Goal: Participate in discussion: Engage in conversation with other users on a specific topic

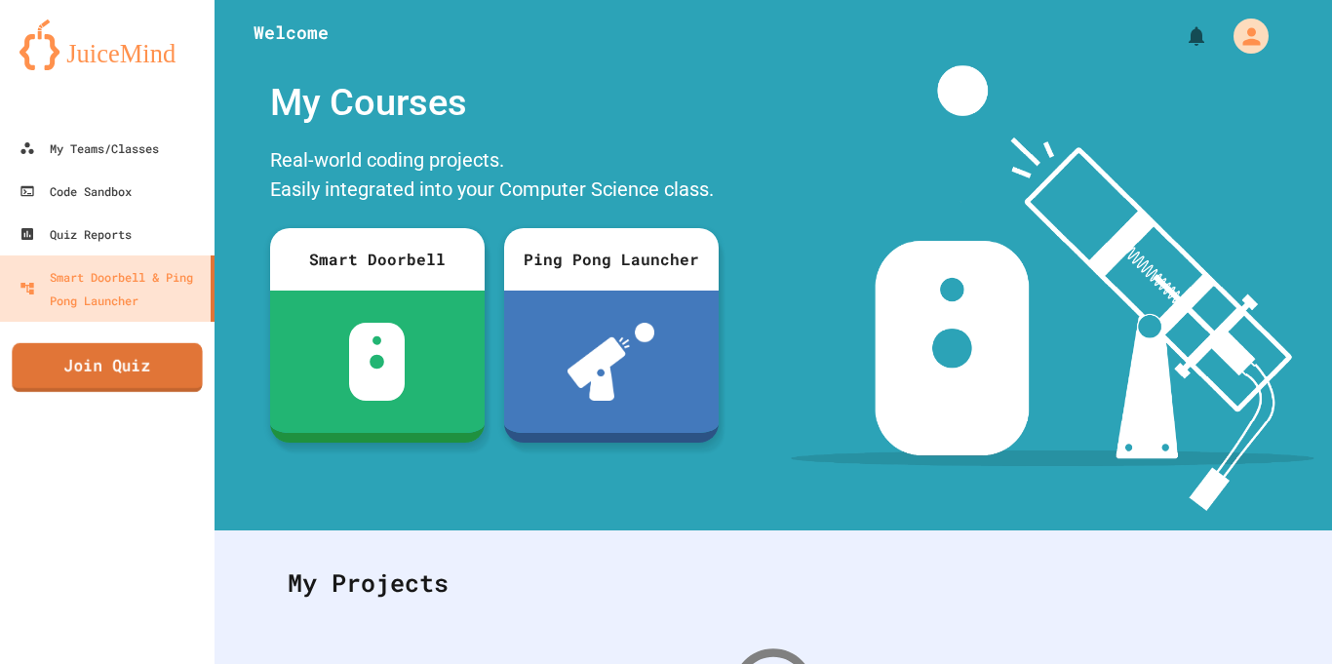
click at [120, 375] on link "Join Quiz" at bounding box center [107, 367] width 190 height 49
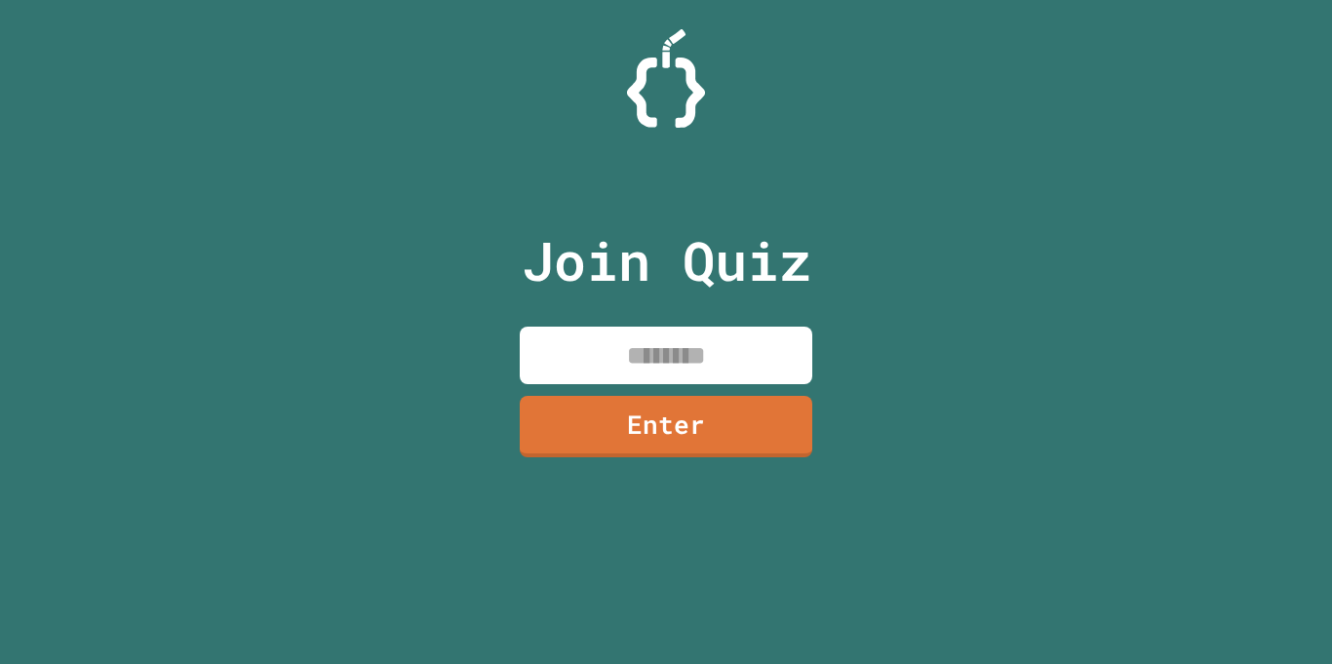
click at [659, 338] on input at bounding box center [666, 356] width 293 height 58
type input "********"
click at [639, 446] on link "Enter" at bounding box center [666, 424] width 291 height 64
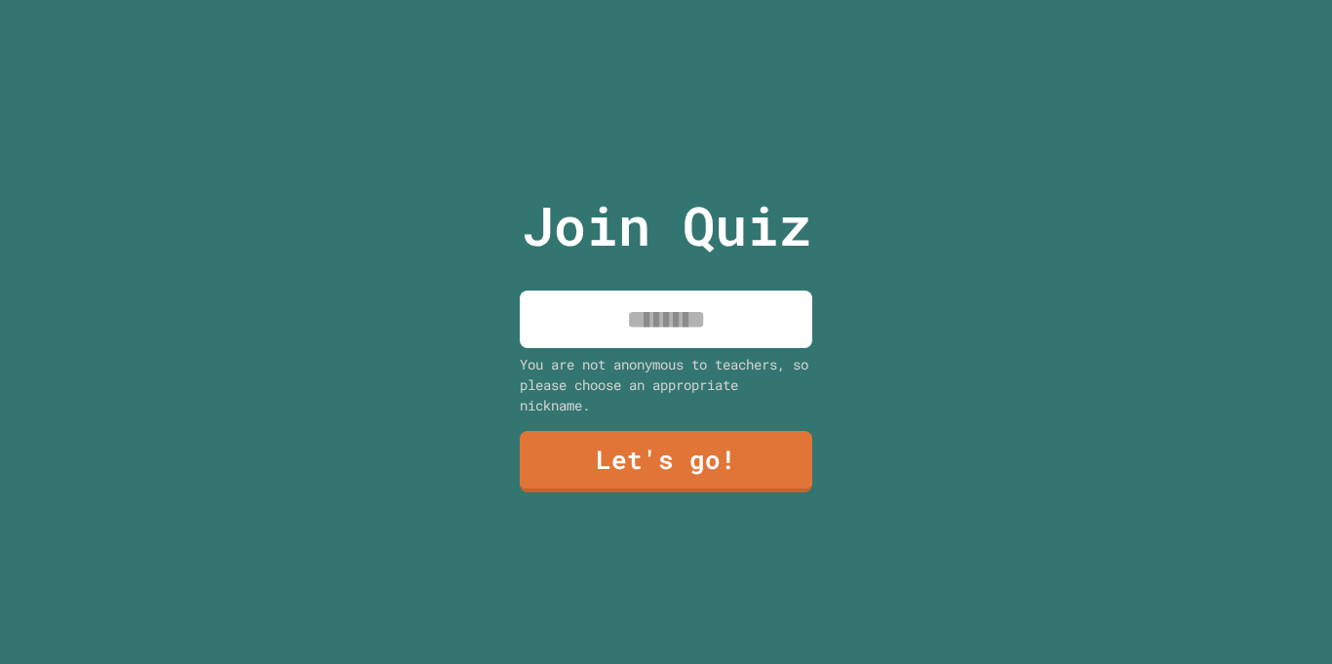
click at [742, 311] on input at bounding box center [666, 320] width 293 height 58
type input "*******"
click at [645, 449] on link "Let's go!" at bounding box center [666, 460] width 296 height 64
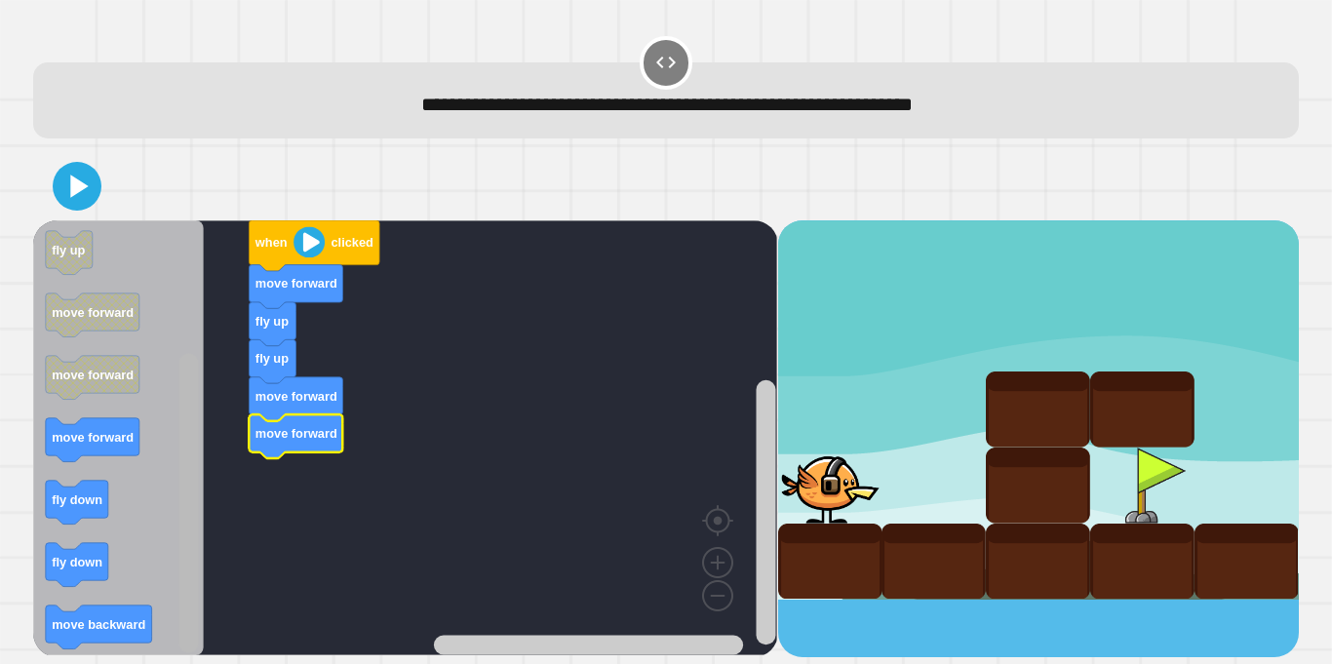
click at [164, 610] on div "when clicked move forward fly up fly up move forward move forward when clicked …" at bounding box center [405, 438] width 744 height 437
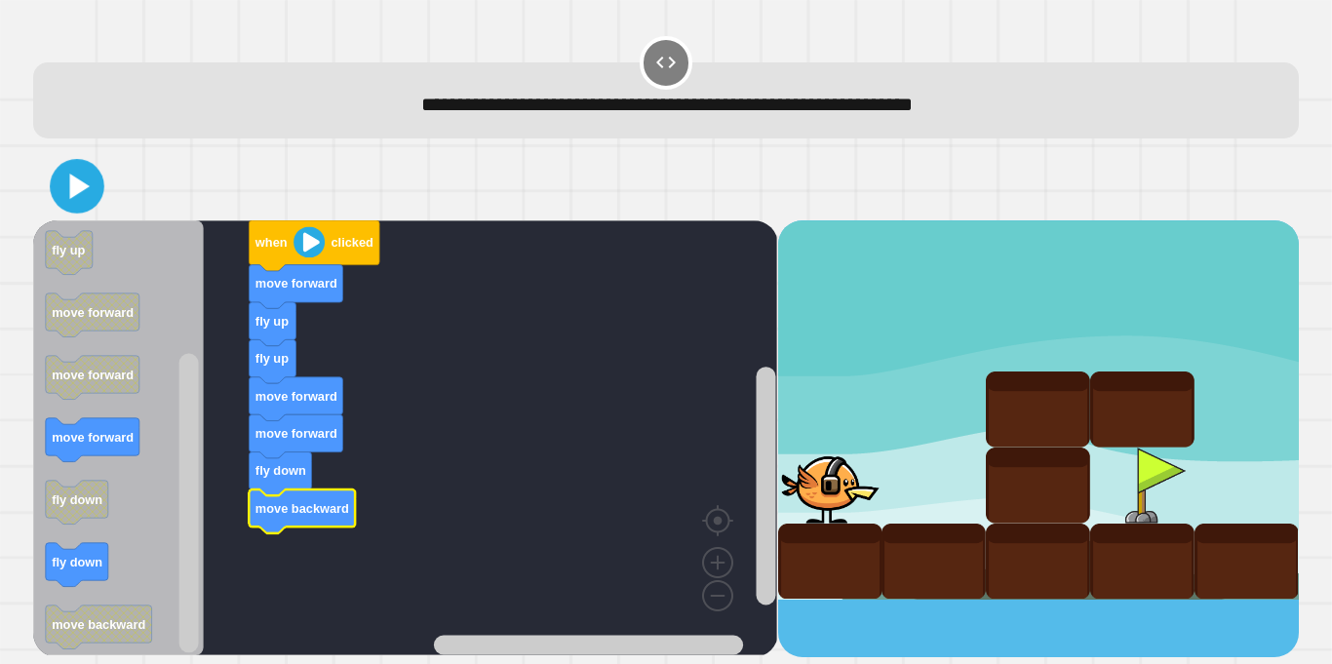
click at [62, 196] on icon at bounding box center [78, 187] width 44 height 44
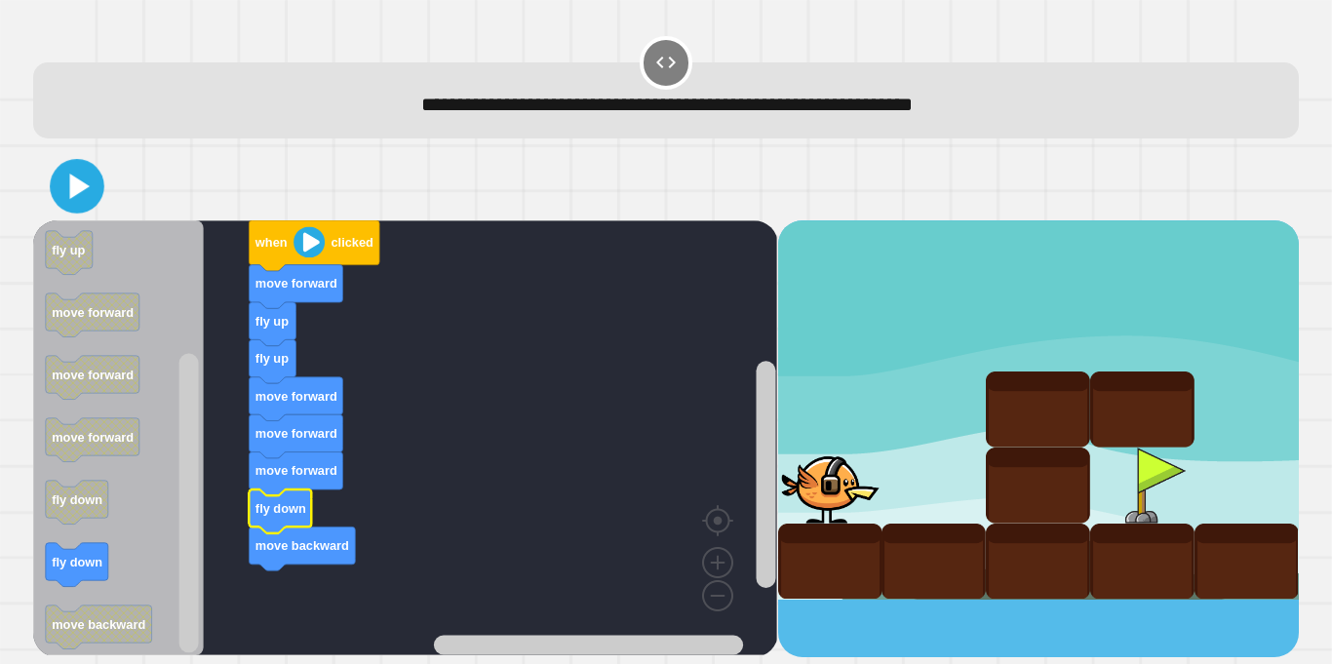
click at [82, 186] on icon at bounding box center [80, 186] width 20 height 25
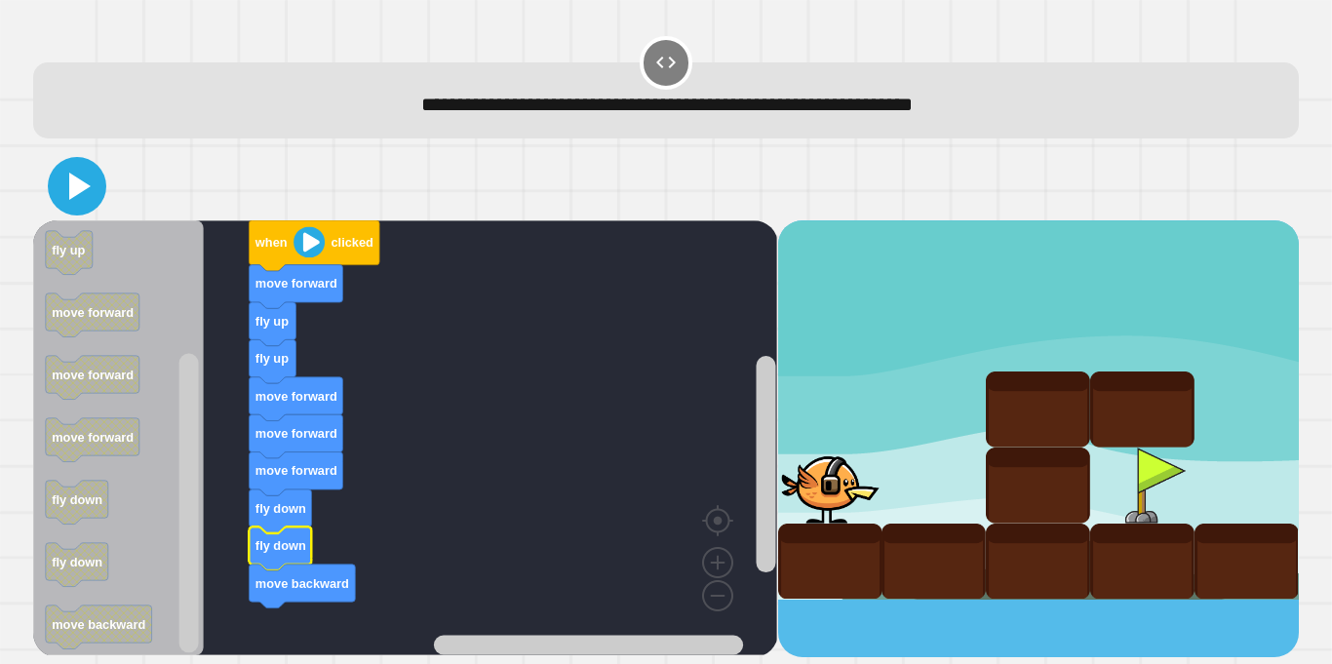
click at [81, 195] on icon at bounding box center [77, 186] width 47 height 47
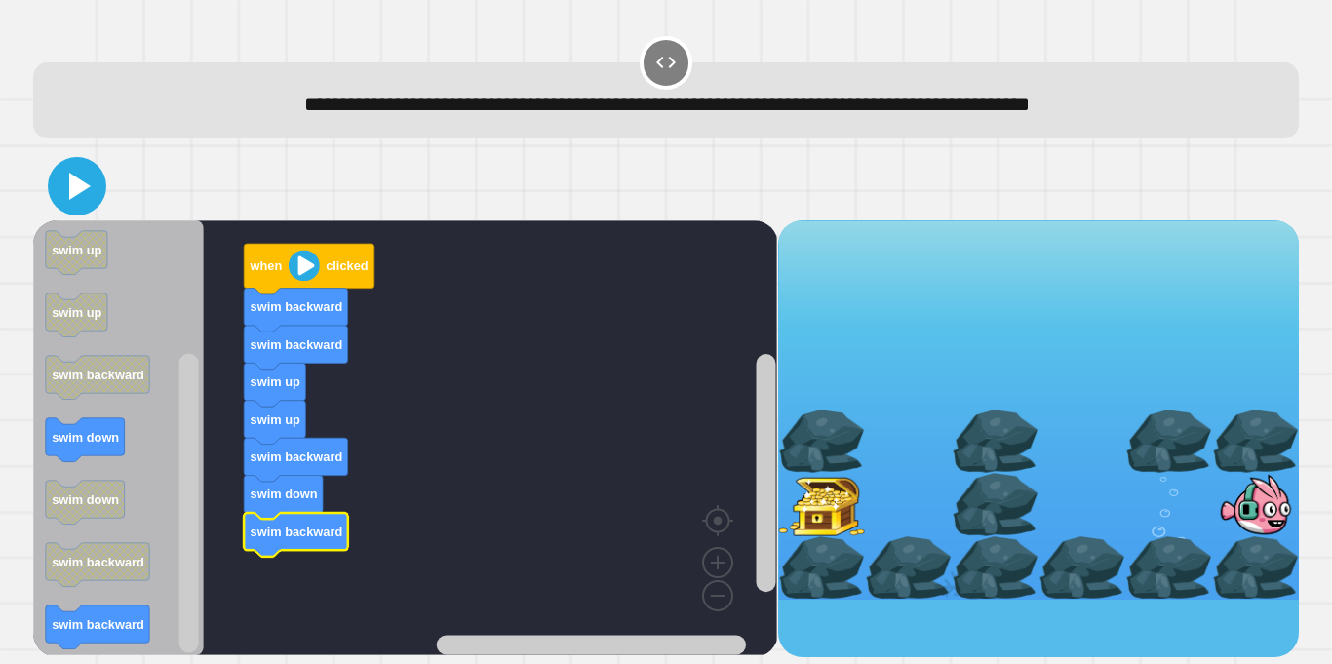
click at [59, 193] on icon at bounding box center [77, 186] width 47 height 47
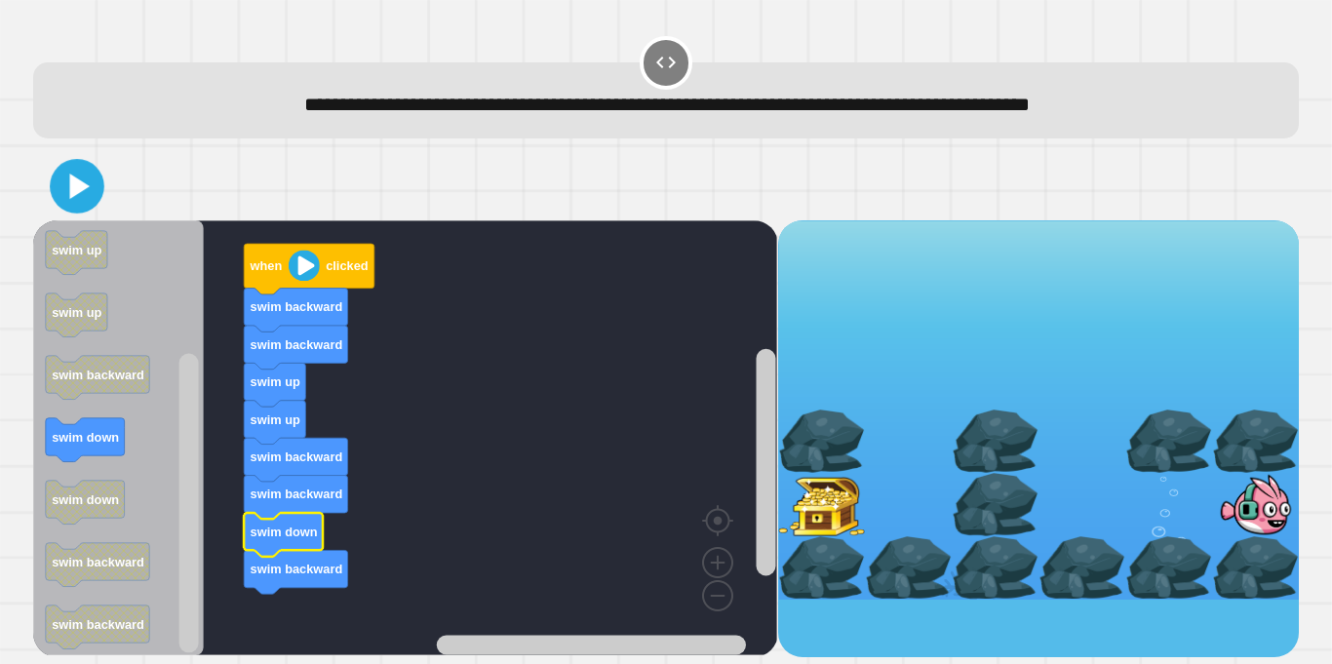
click at [88, 208] on icon at bounding box center [78, 187] width 44 height 44
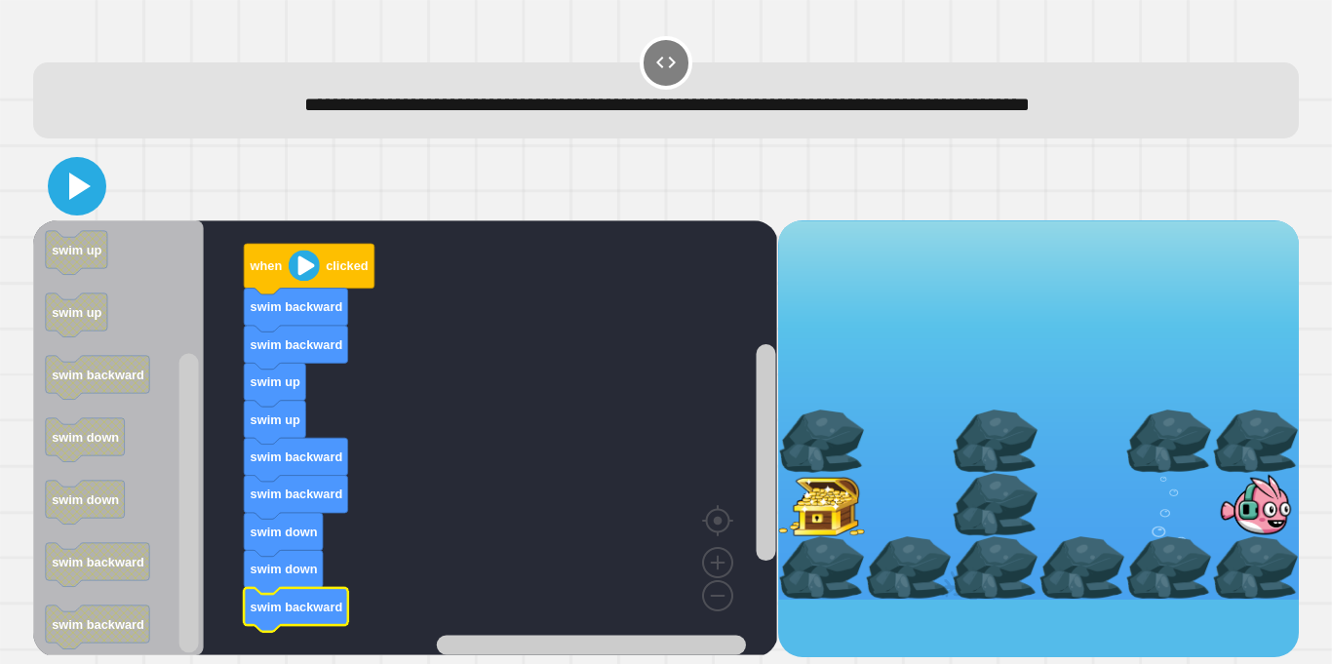
click at [62, 180] on icon at bounding box center [77, 186] width 47 height 47
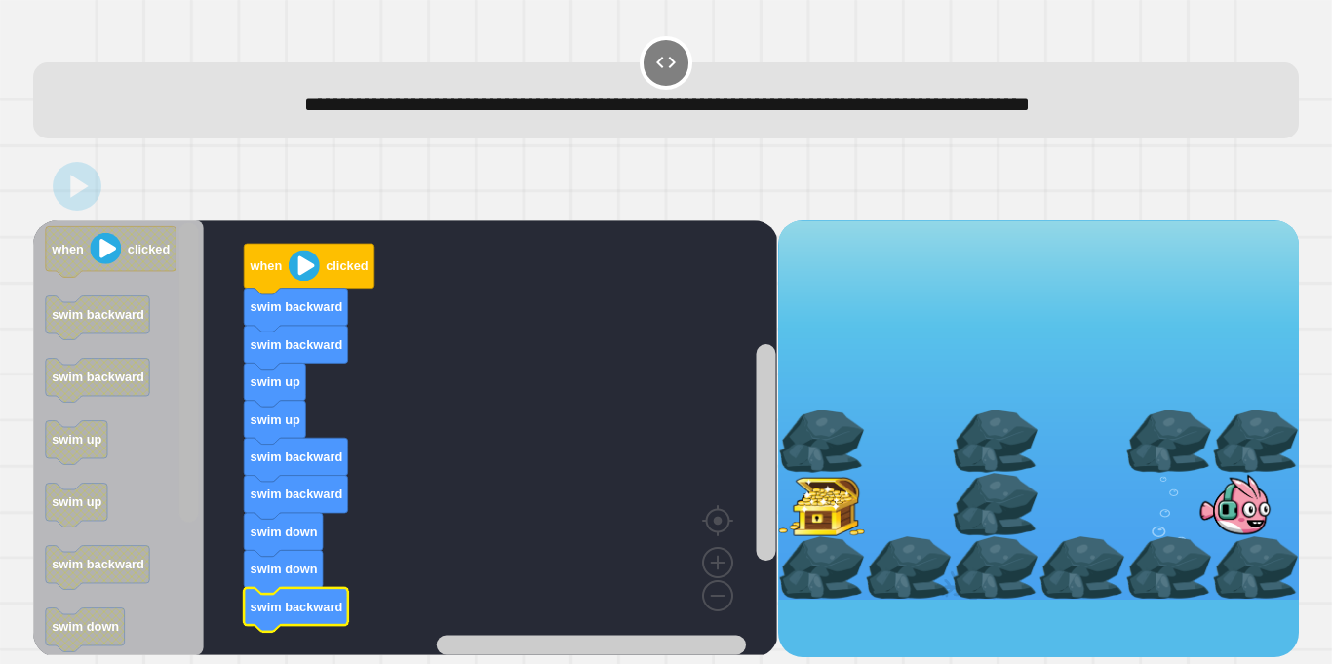
click at [205, 229] on div "when clicked swim backward swim backward swim up swim up swim backward swim bac…" at bounding box center [405, 438] width 744 height 437
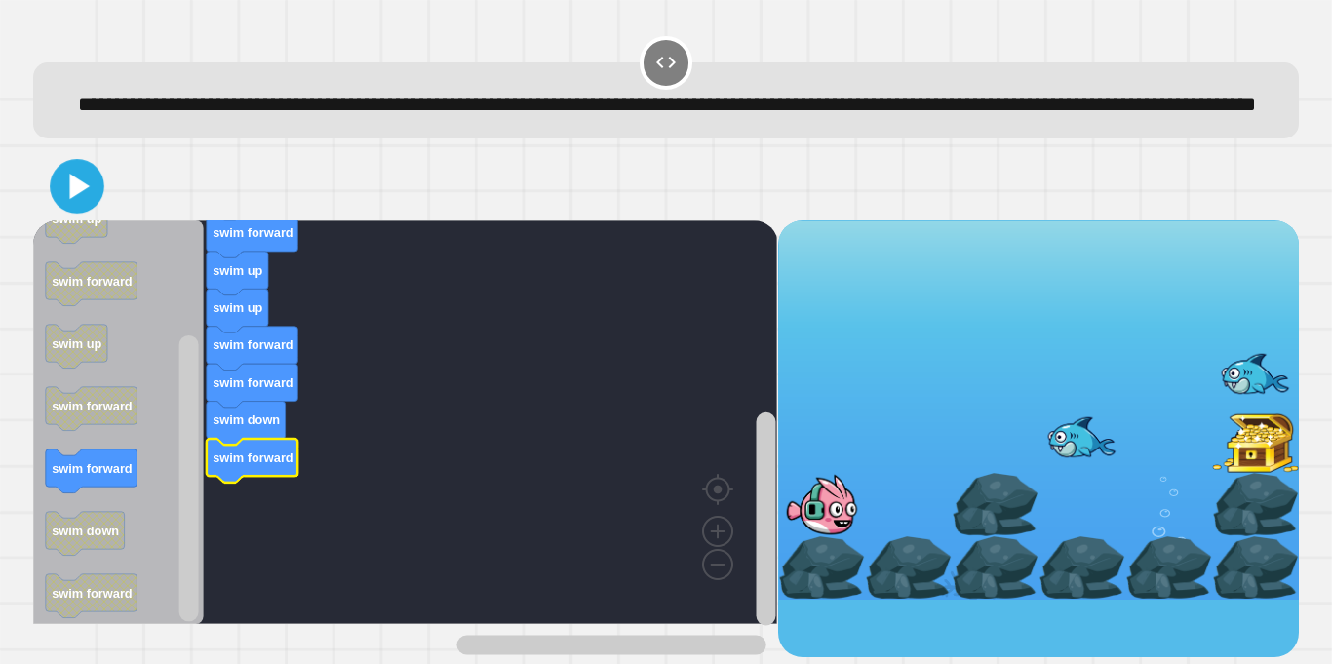
click at [89, 209] on icon at bounding box center [78, 187] width 44 height 44
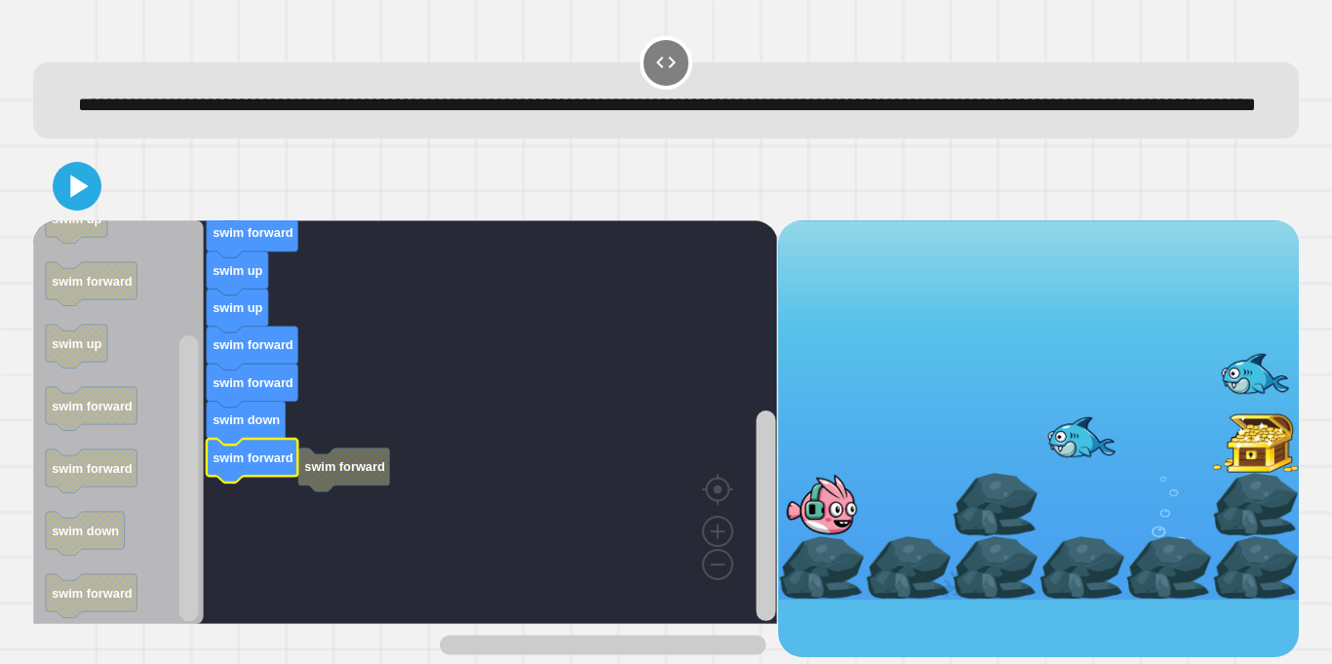
click at [329, 527] on rect "Blockly Workspace" at bounding box center [405, 422] width 744 height 404
click at [265, 446] on icon "Blockly Workspace" at bounding box center [246, 424] width 79 height 44
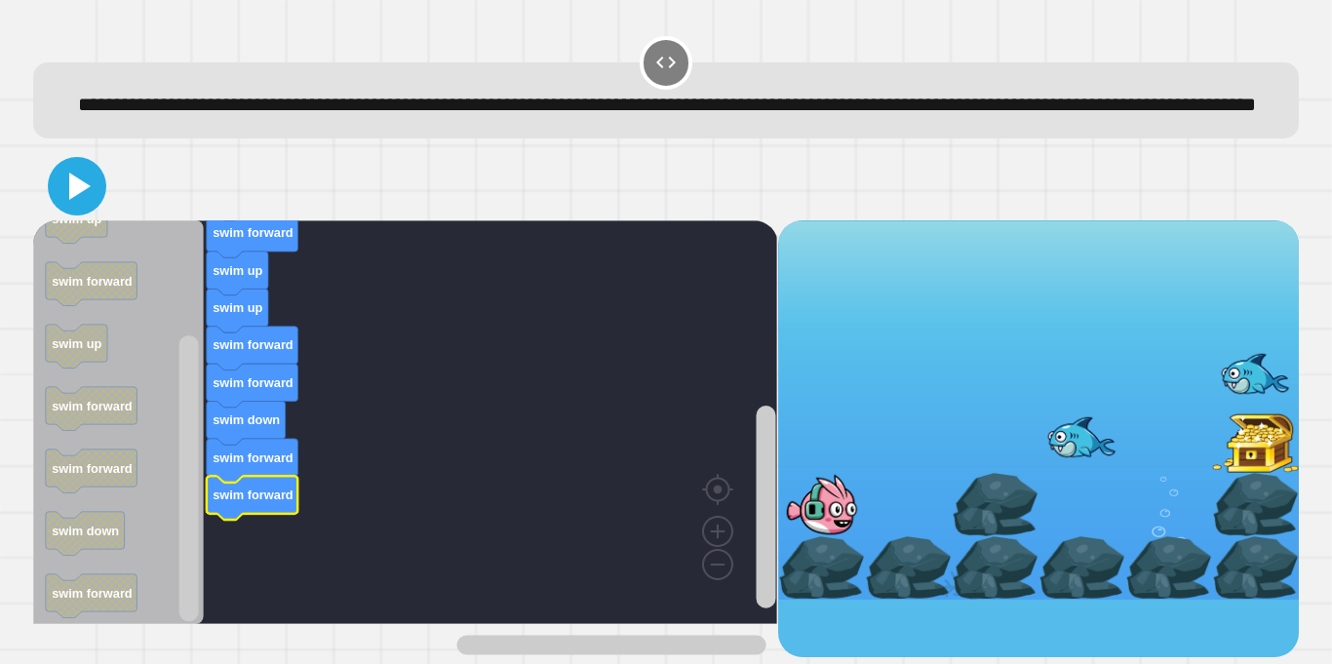
click at [59, 210] on icon at bounding box center [77, 186] width 47 height 47
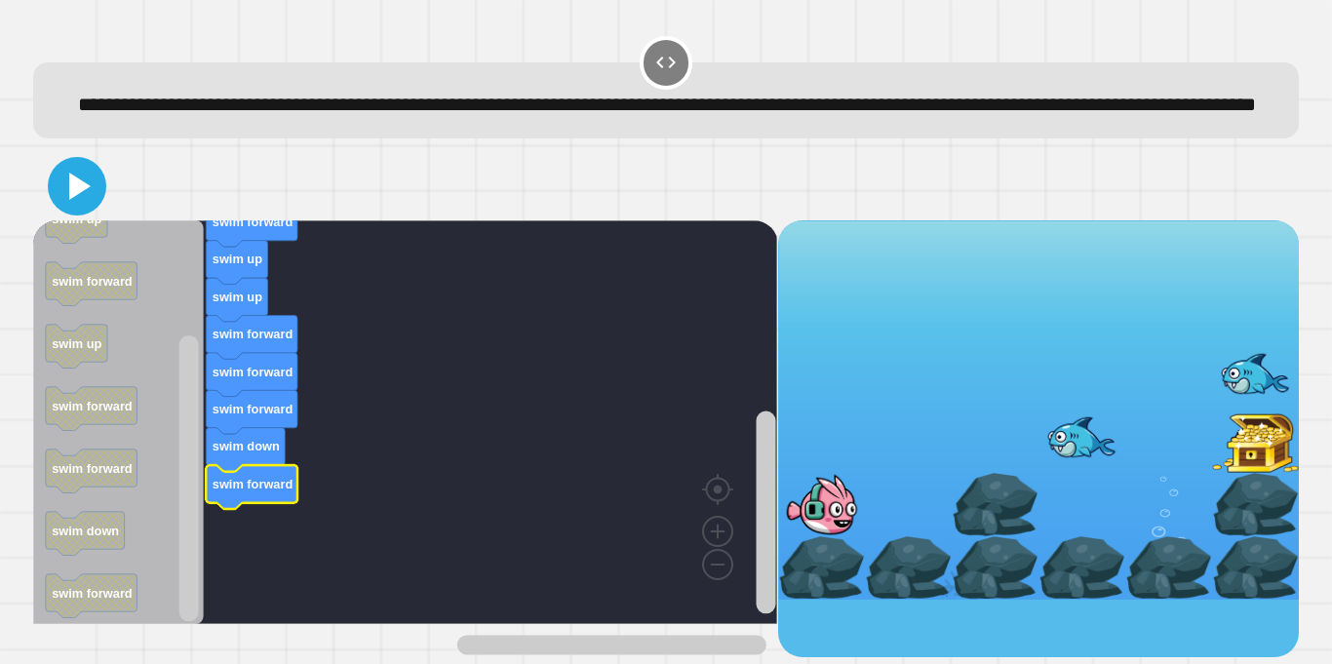
click at [90, 210] on icon at bounding box center [77, 186] width 47 height 47
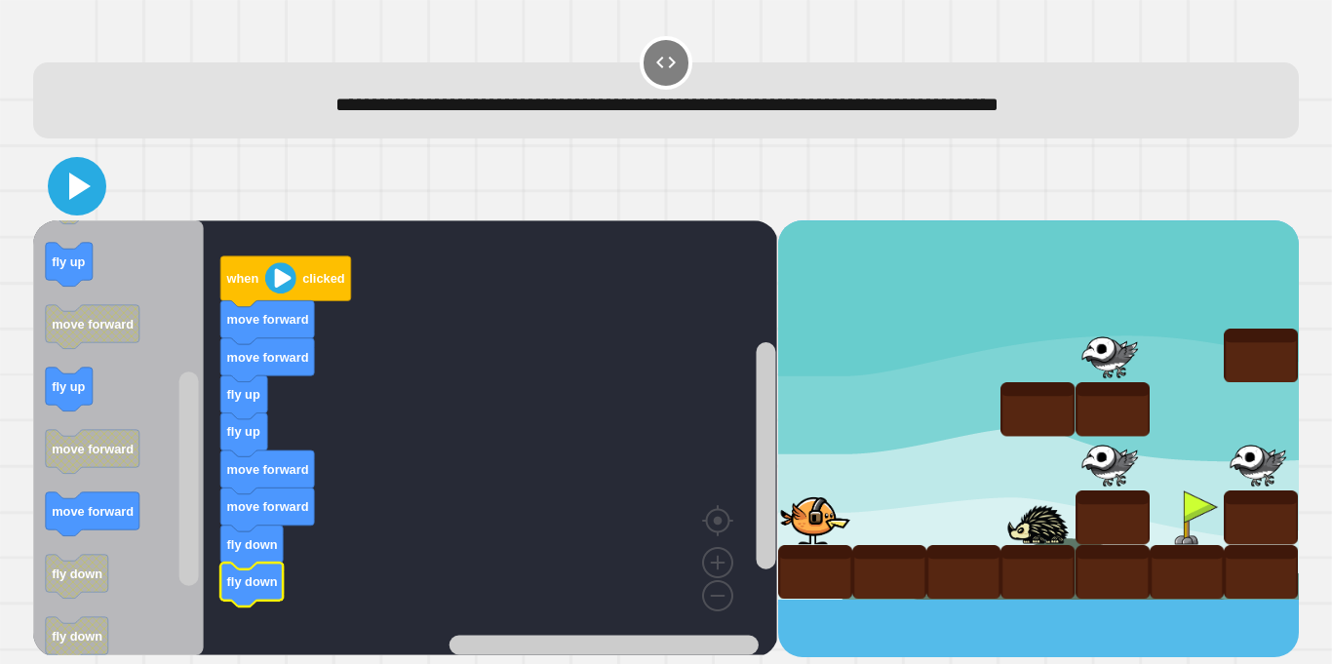
click at [91, 193] on icon at bounding box center [77, 186] width 47 height 47
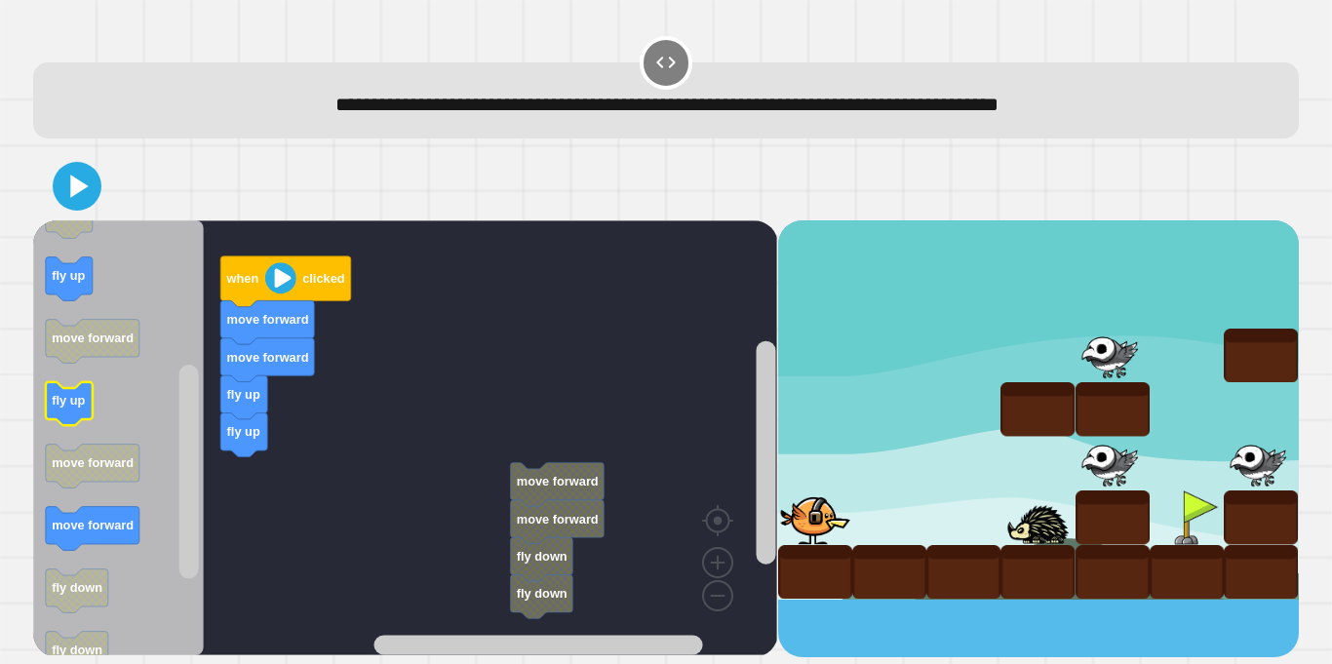
click at [65, 399] on icon "when clicked move forward move forward fly up fly up fly up move forward fly up…" at bounding box center [118, 437] width 171 height 435
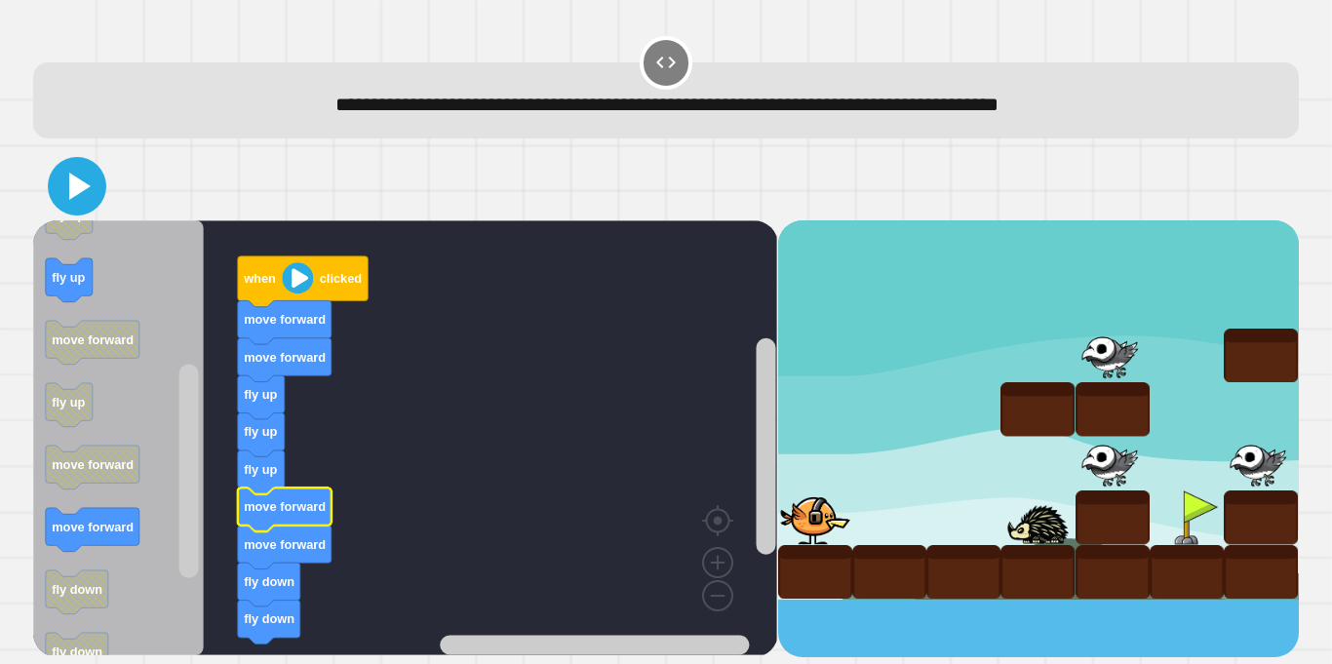
click at [83, 193] on icon at bounding box center [77, 186] width 47 height 47
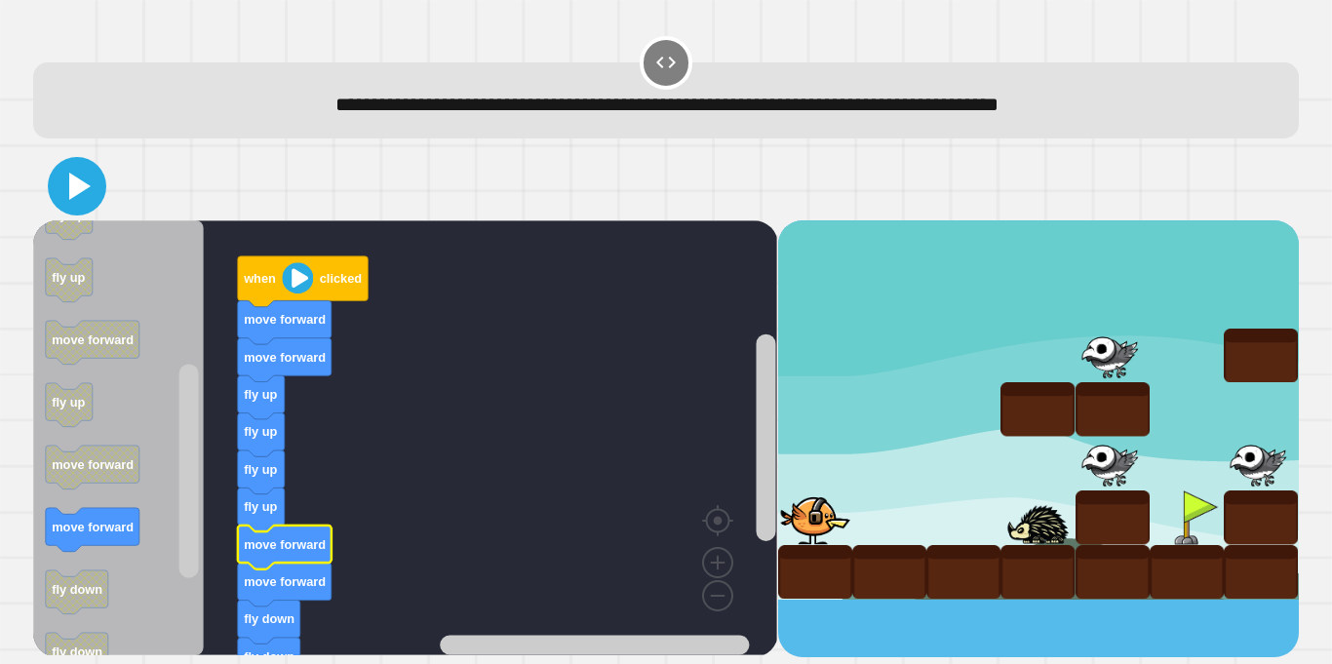
click at [59, 191] on icon at bounding box center [77, 186] width 47 height 47
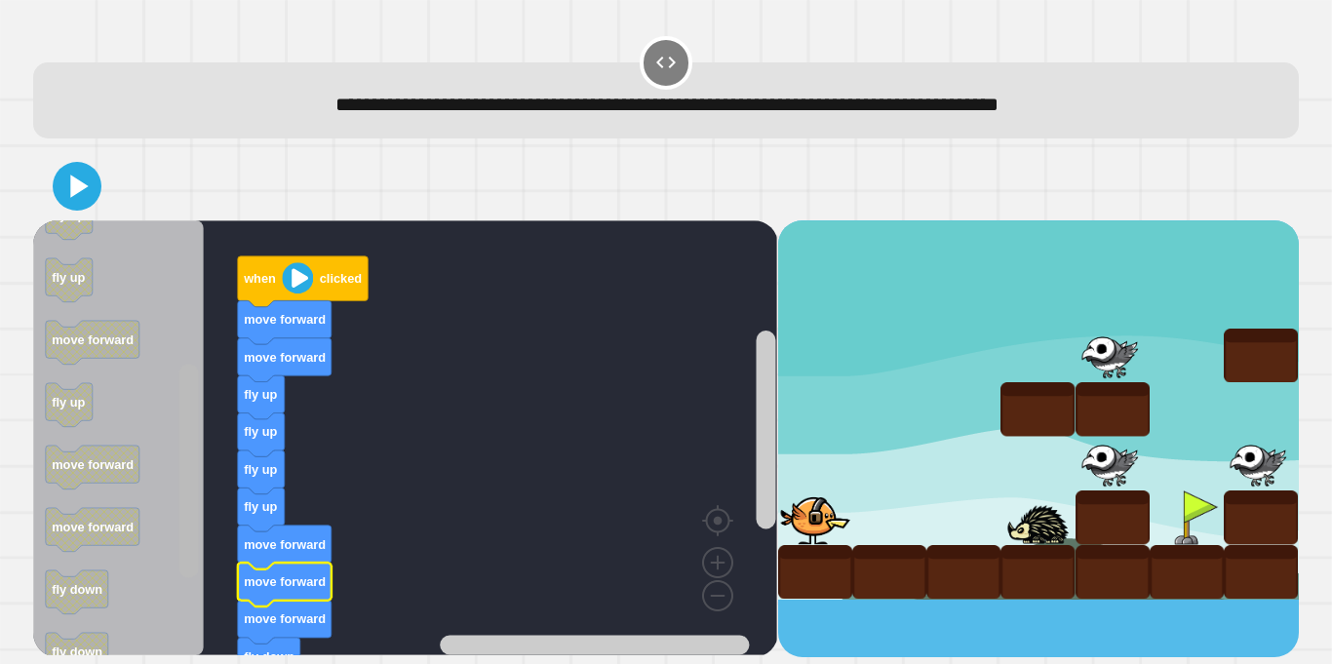
click at [153, 604] on div "when clicked move forward move forward fly up fly up fly up fly up move forward…" at bounding box center [405, 438] width 744 height 437
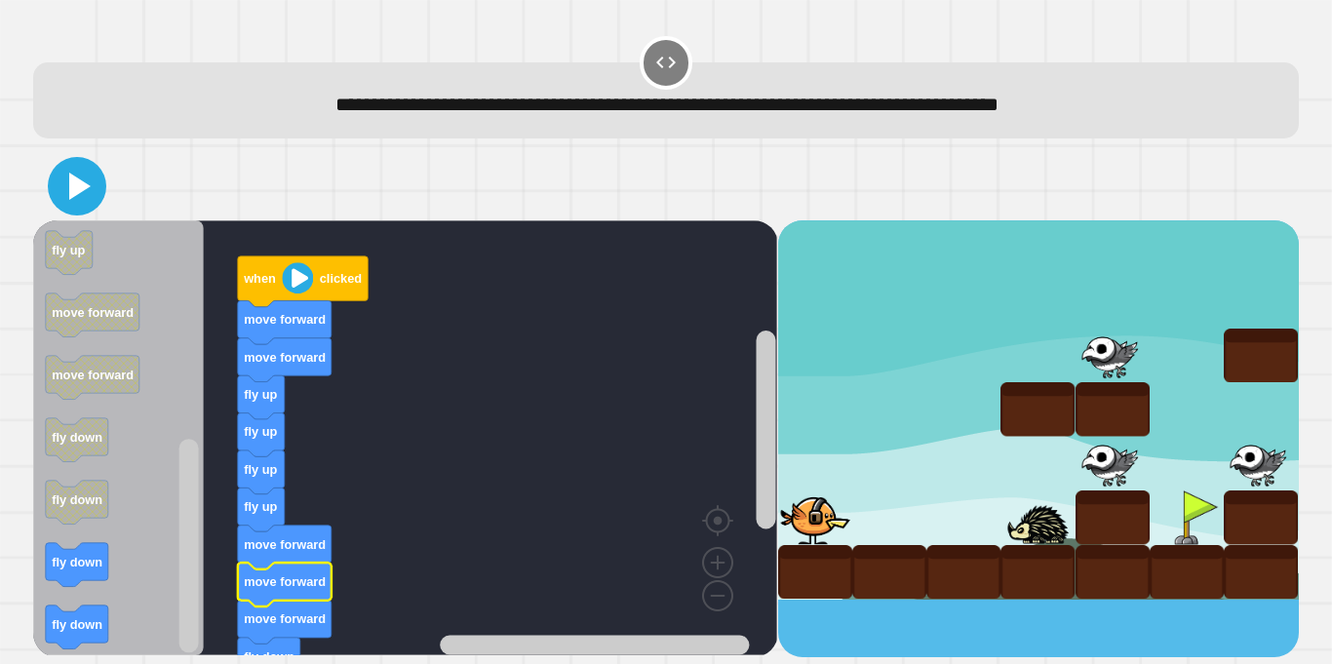
click at [62, 175] on icon at bounding box center [77, 186] width 47 height 47
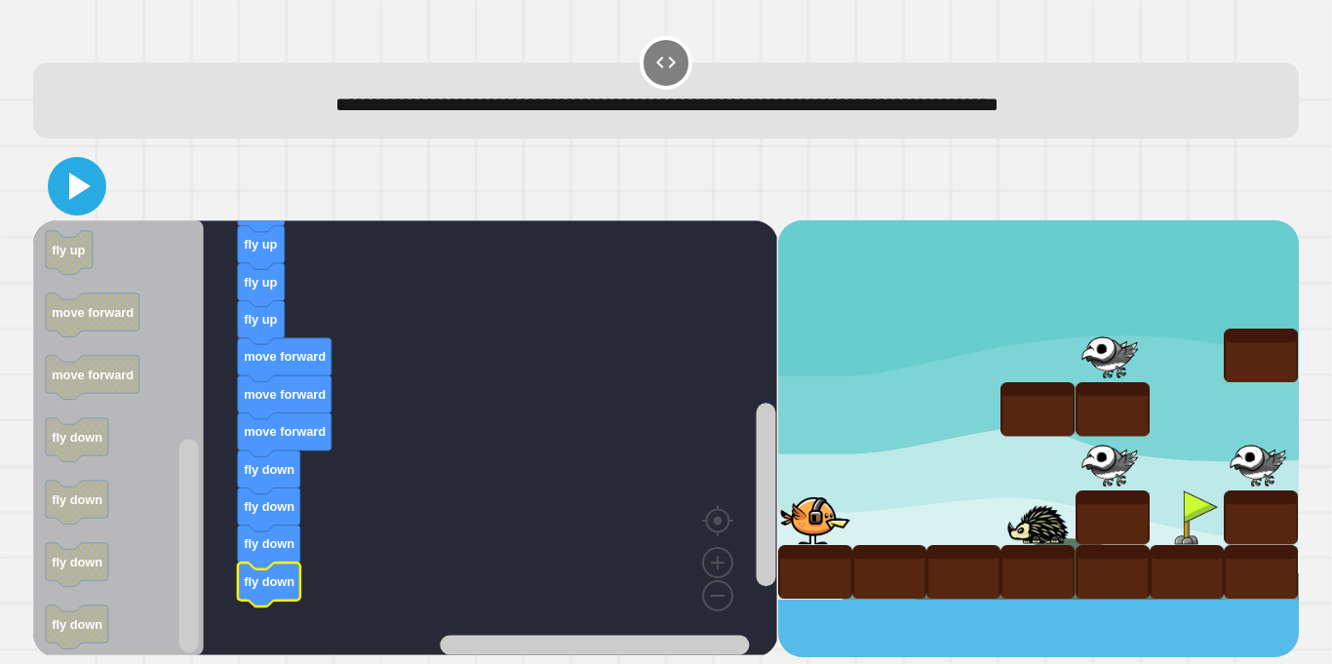
click at [81, 190] on icon at bounding box center [79, 186] width 21 height 27
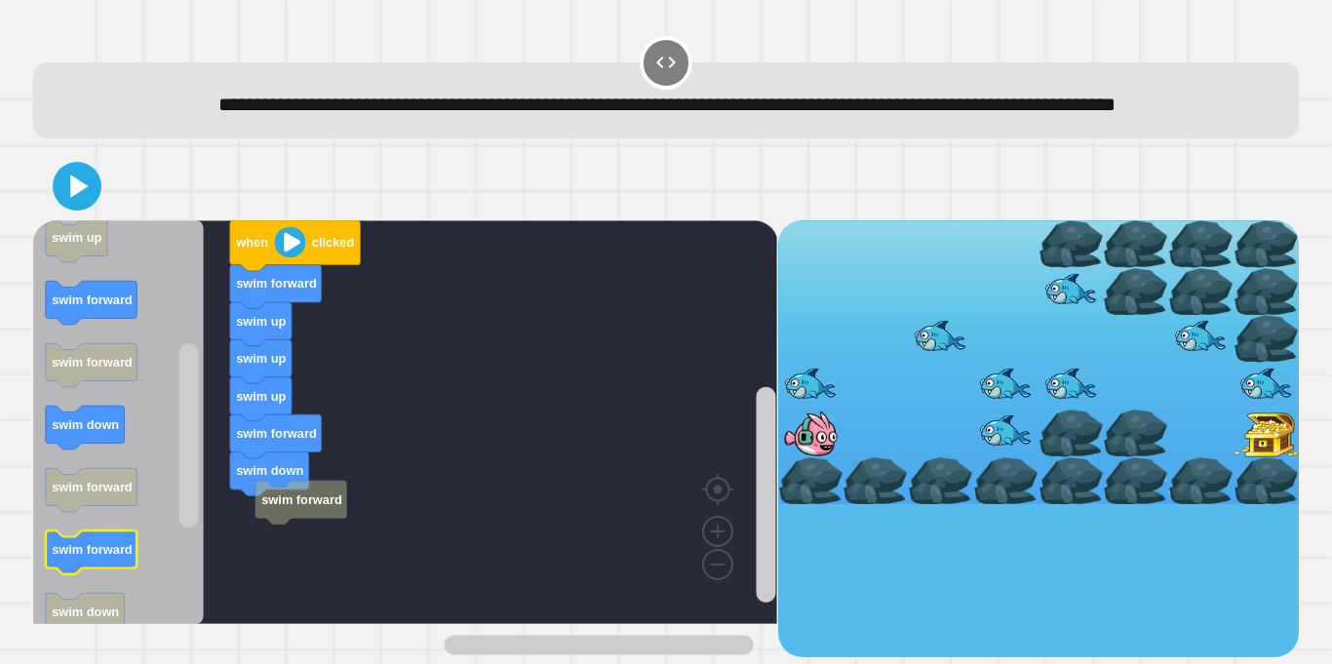
click at [93, 574] on icon "Blockly Workspace" at bounding box center [92, 552] width 92 height 44
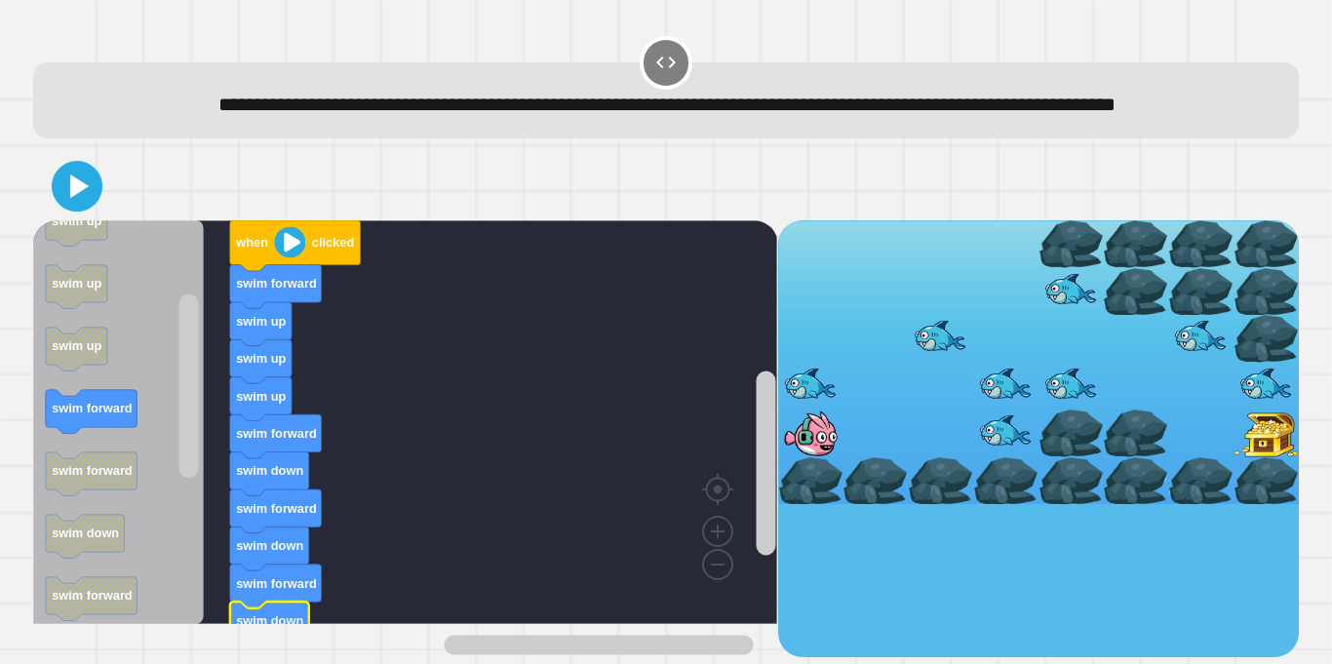
click at [75, 198] on icon at bounding box center [79, 186] width 19 height 23
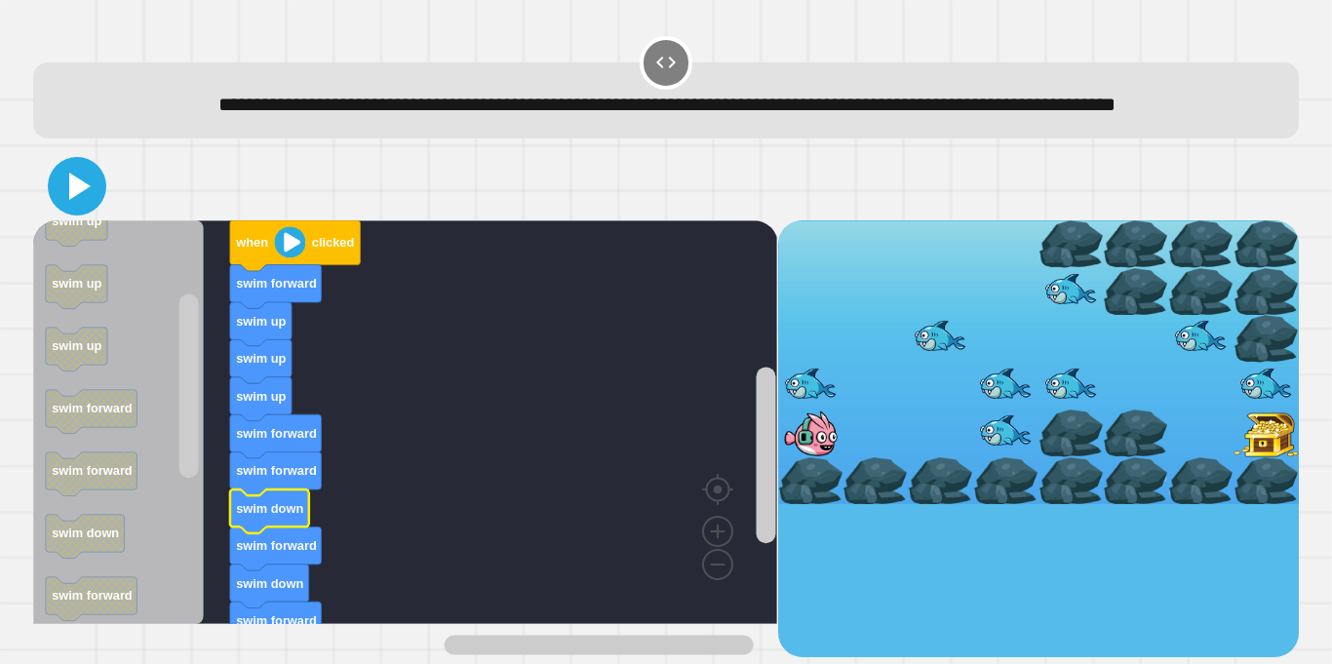
click at [77, 207] on icon at bounding box center [77, 186] width 47 height 47
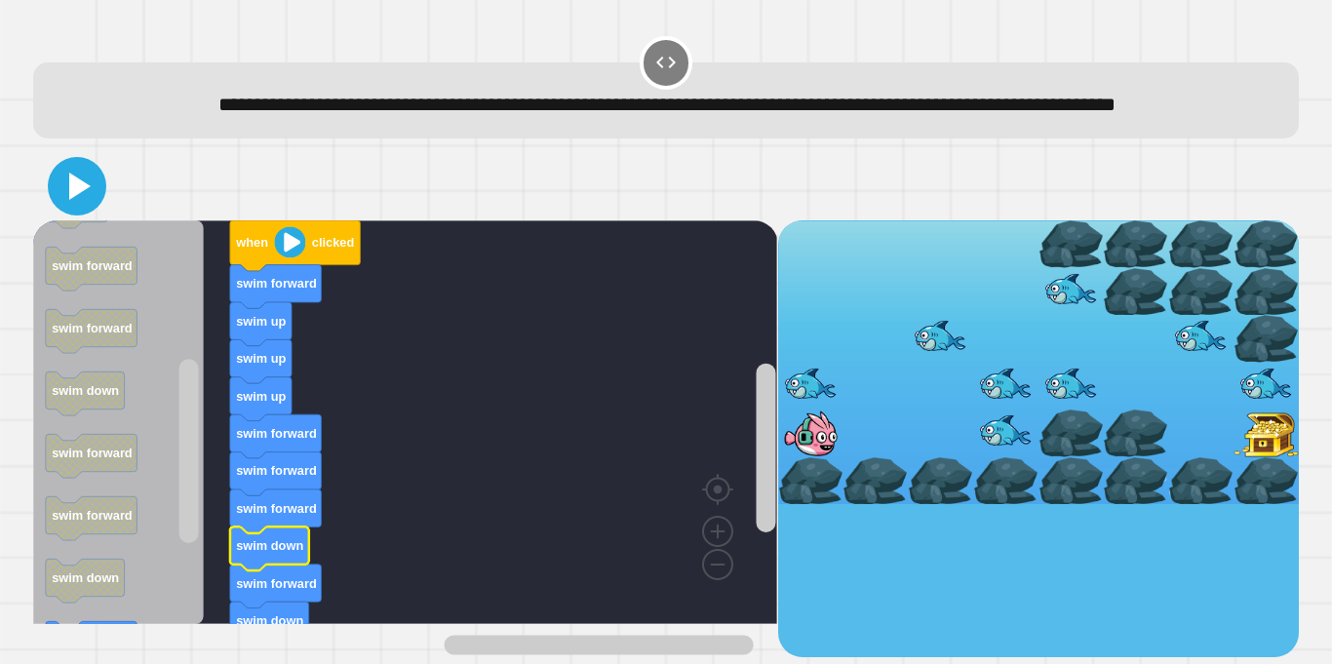
click at [75, 200] on icon at bounding box center [79, 186] width 21 height 27
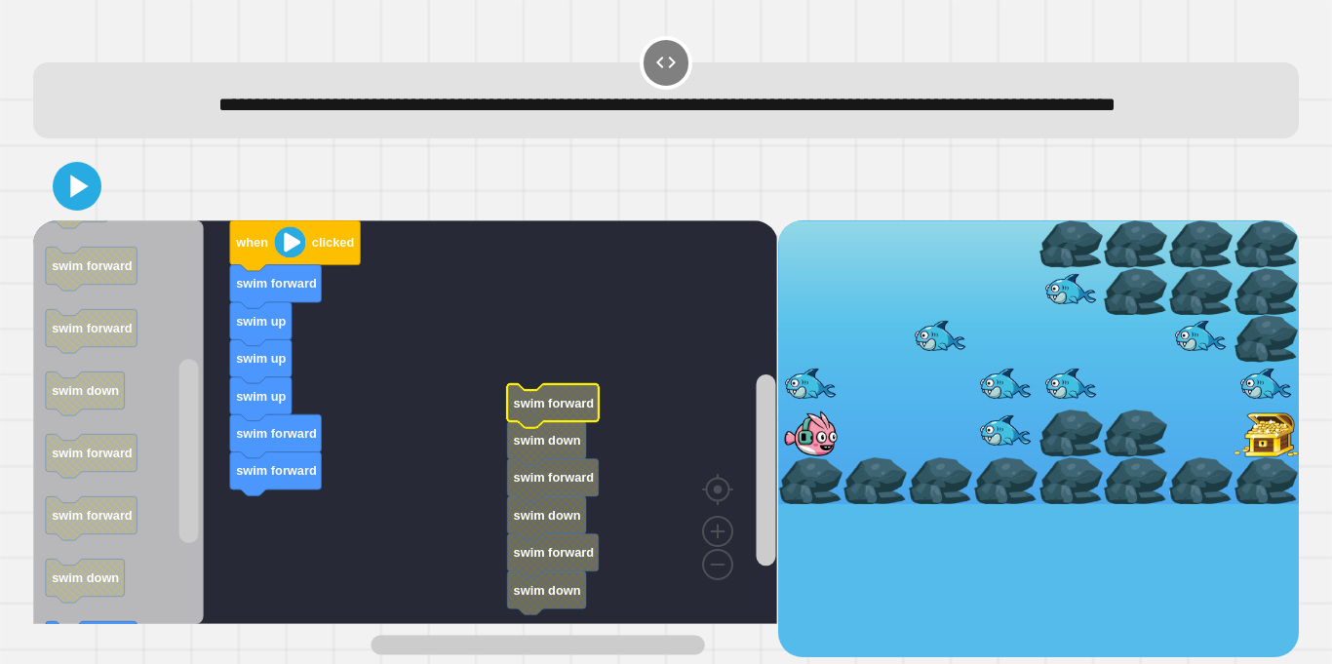
click at [541, 411] on text "swim forward" at bounding box center [554, 403] width 81 height 15
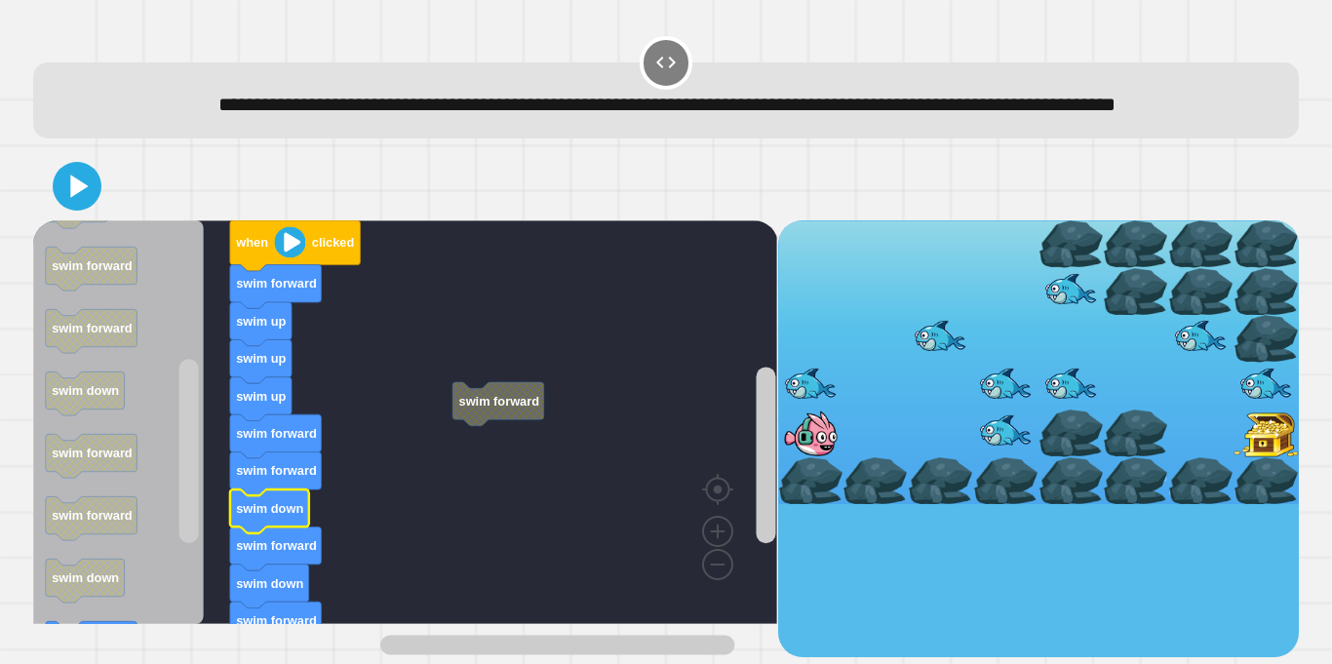
click at [85, 220] on div at bounding box center [666, 186] width 1266 height 68
click at [83, 210] on icon at bounding box center [77, 186] width 47 height 47
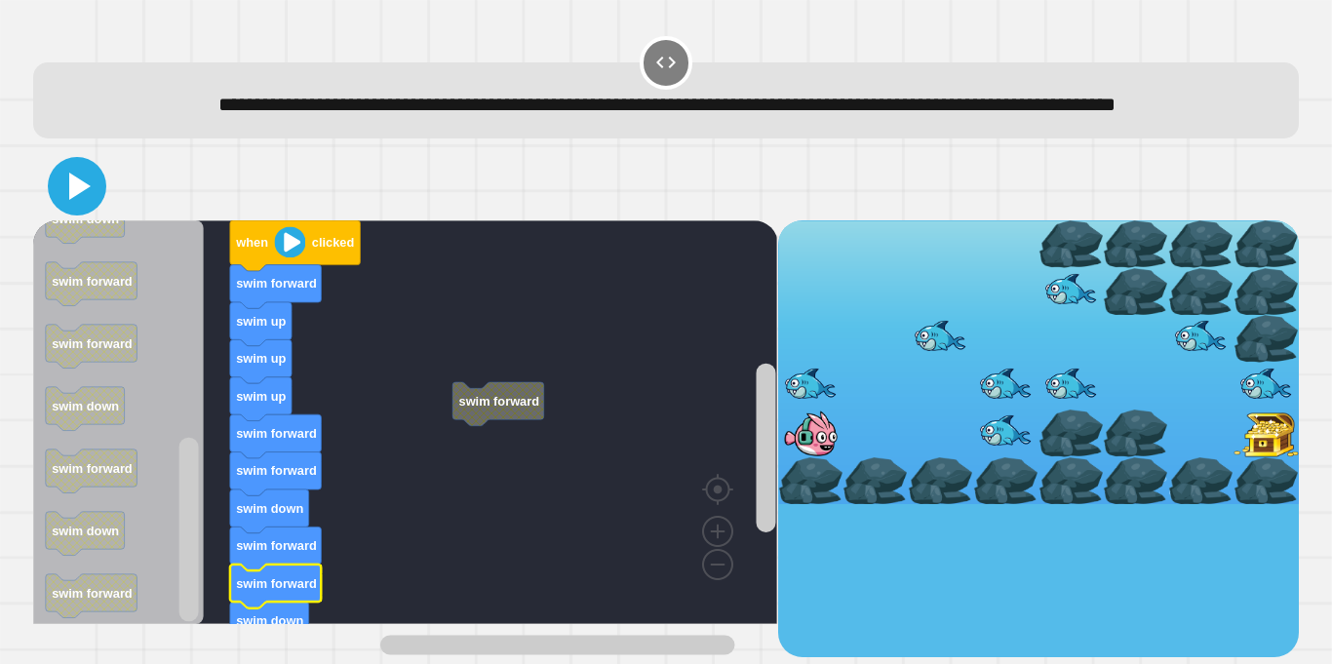
click at [73, 210] on icon at bounding box center [77, 186] width 47 height 47
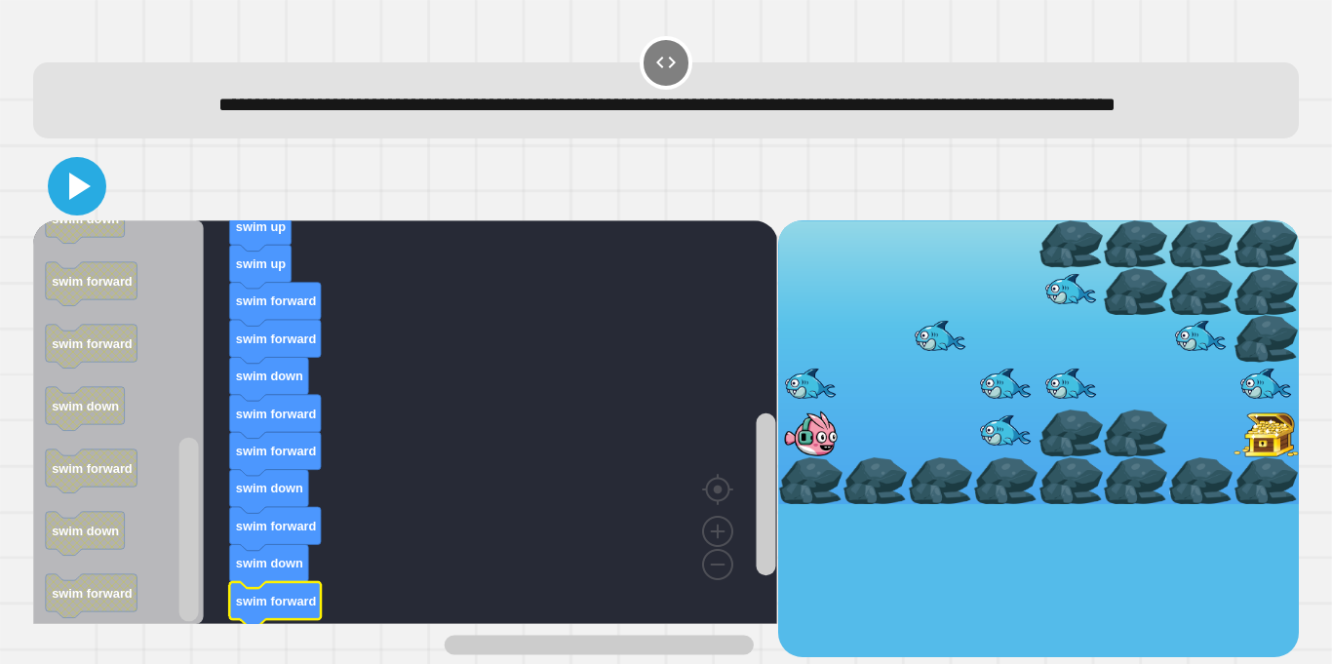
click at [93, 210] on icon at bounding box center [77, 186] width 47 height 47
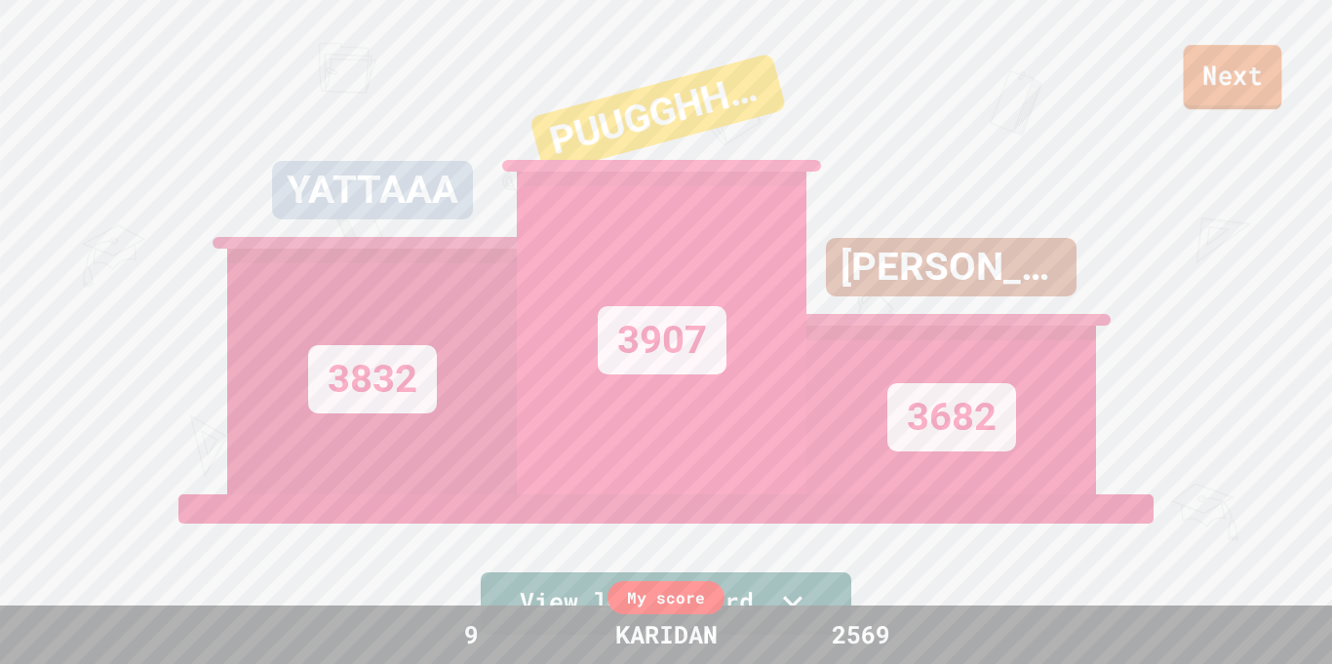
click at [1238, 74] on link "Next" at bounding box center [1233, 77] width 98 height 64
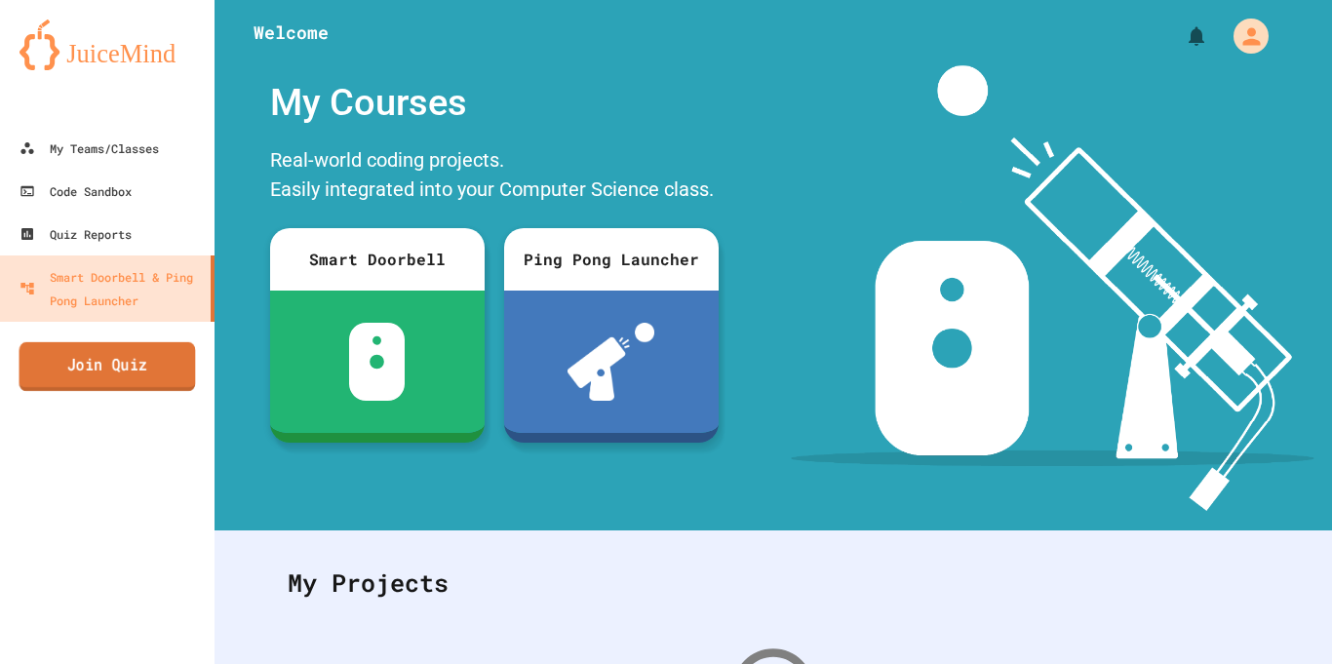
click at [172, 376] on link "Join Quiz" at bounding box center [108, 366] width 176 height 49
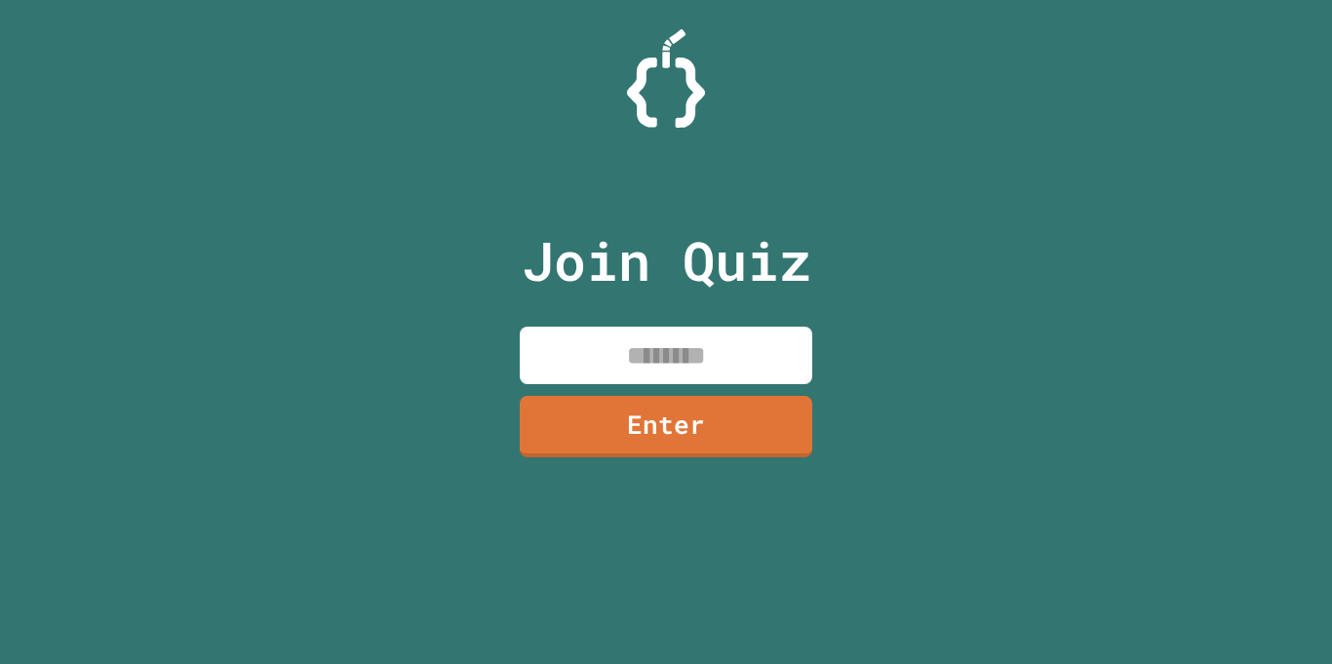
click at [599, 347] on input at bounding box center [666, 356] width 293 height 58
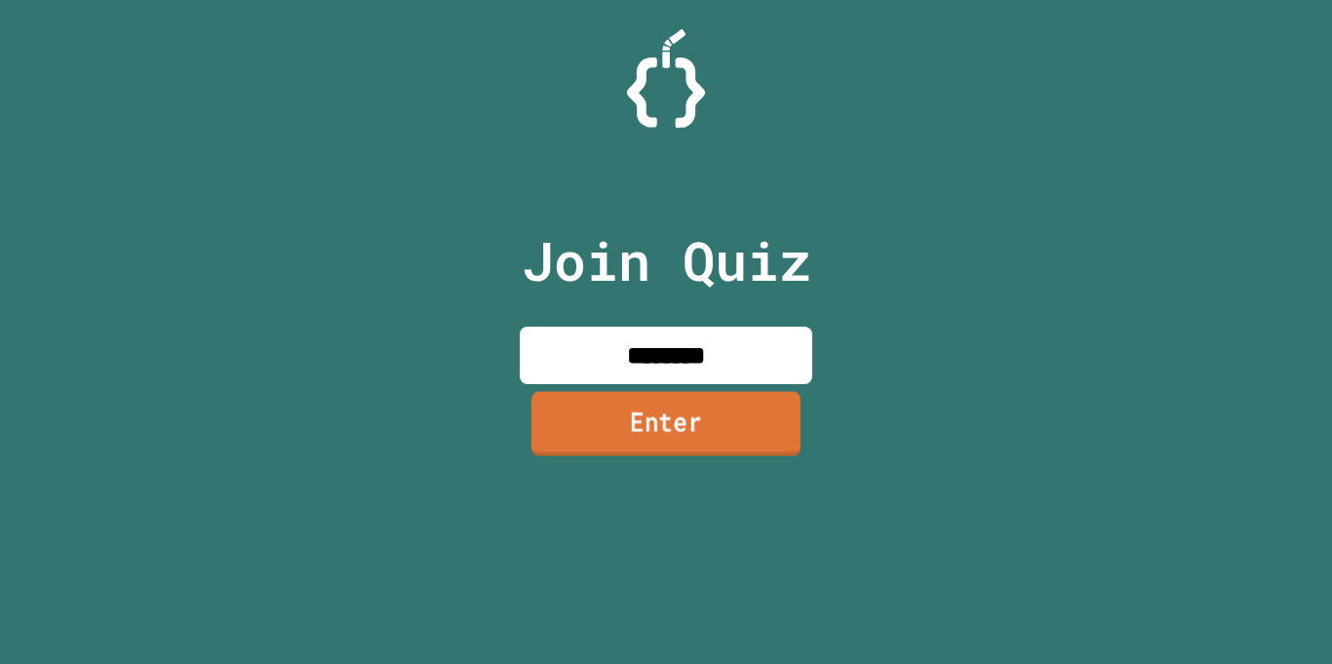
type input "********"
click at [653, 450] on link "Enter" at bounding box center [665, 423] width 269 height 64
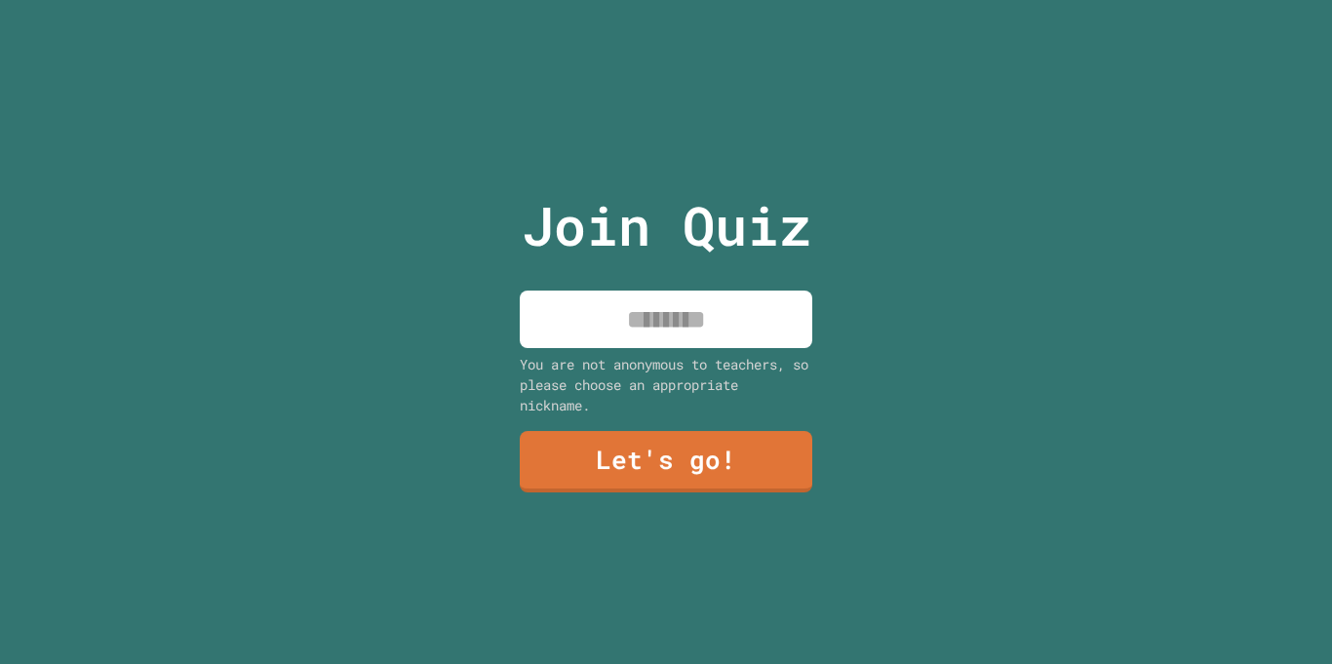
click at [679, 337] on input at bounding box center [666, 320] width 293 height 58
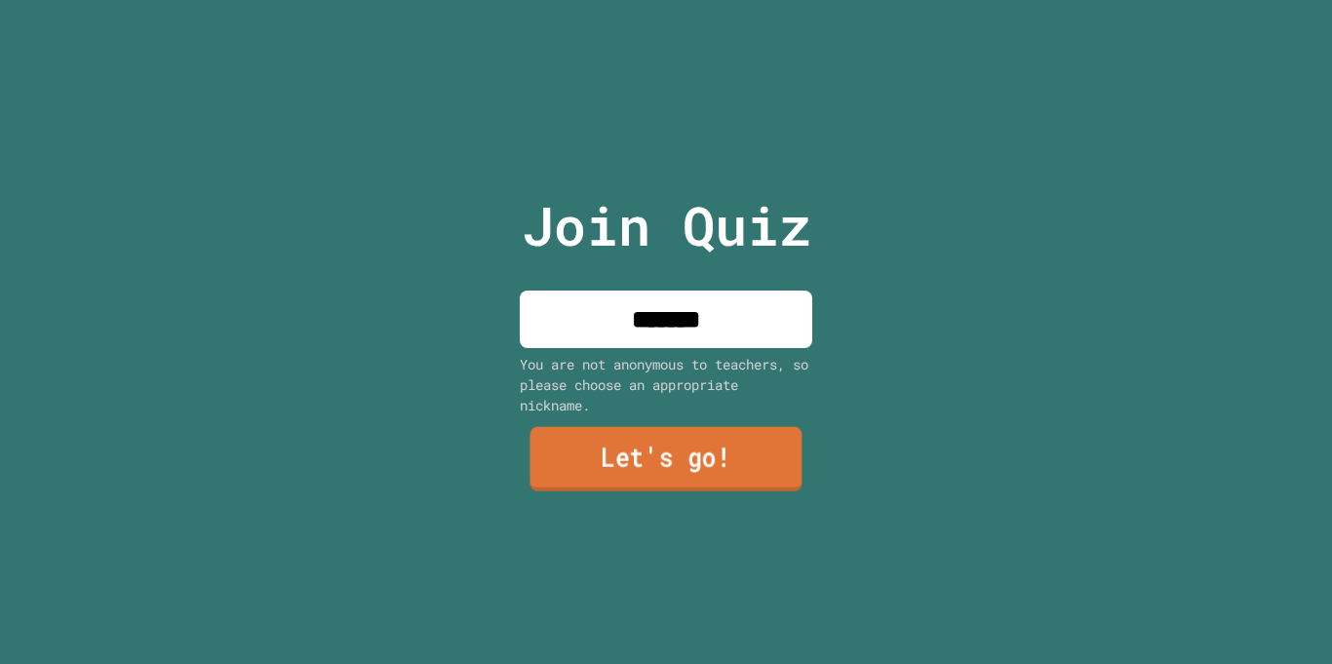
type input "*******"
click at [647, 446] on link "Let's go!" at bounding box center [666, 459] width 272 height 64
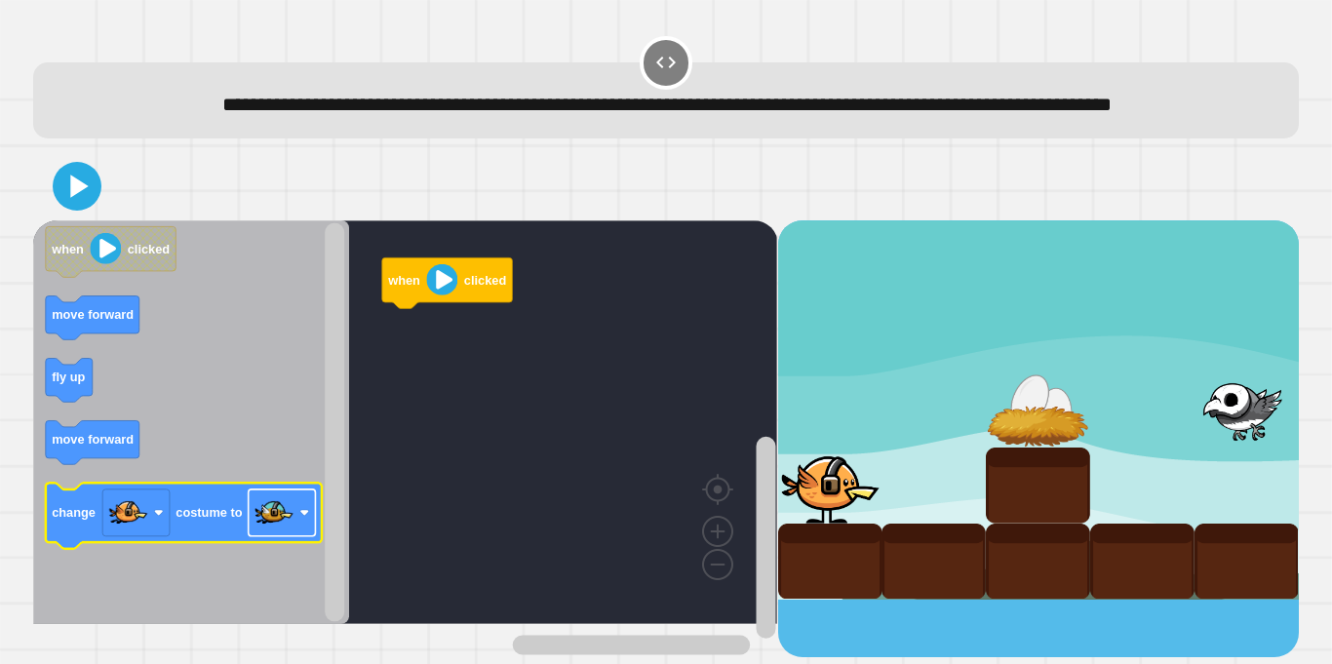
click at [271, 532] on image "Blockly Workspace" at bounding box center [274, 512] width 39 height 39
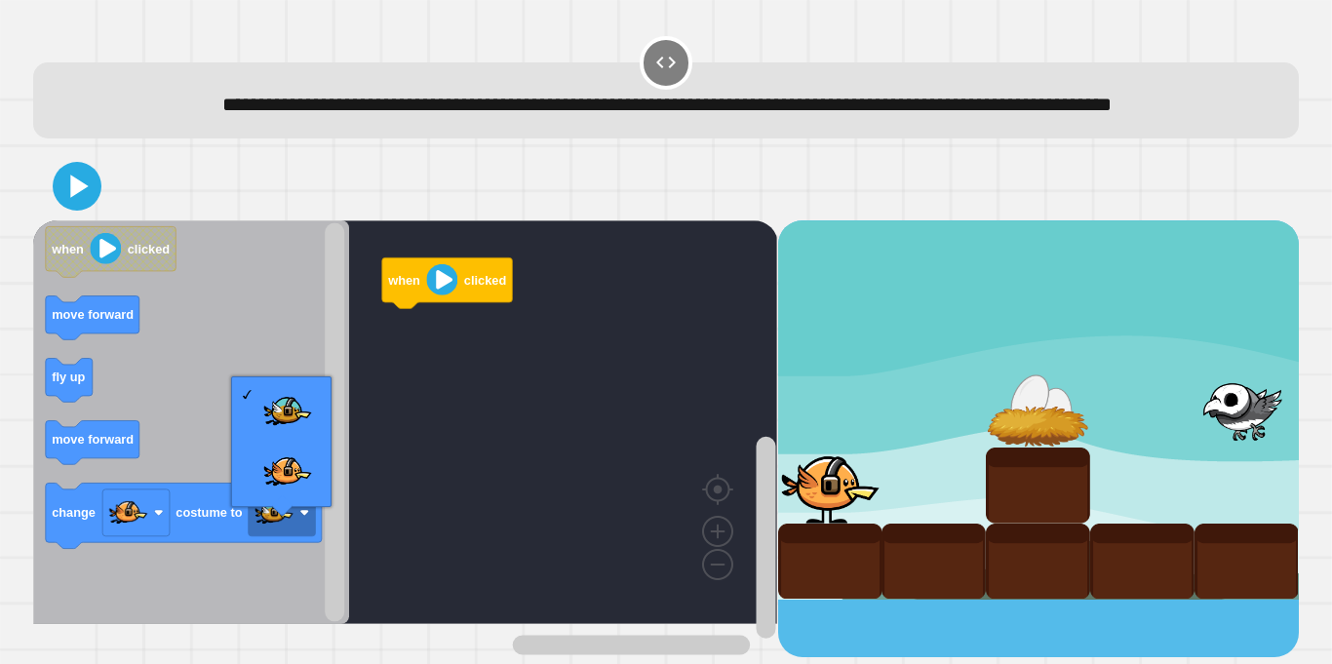
click at [218, 408] on icon "Blockly Workspace" at bounding box center [191, 422] width 316 height 404
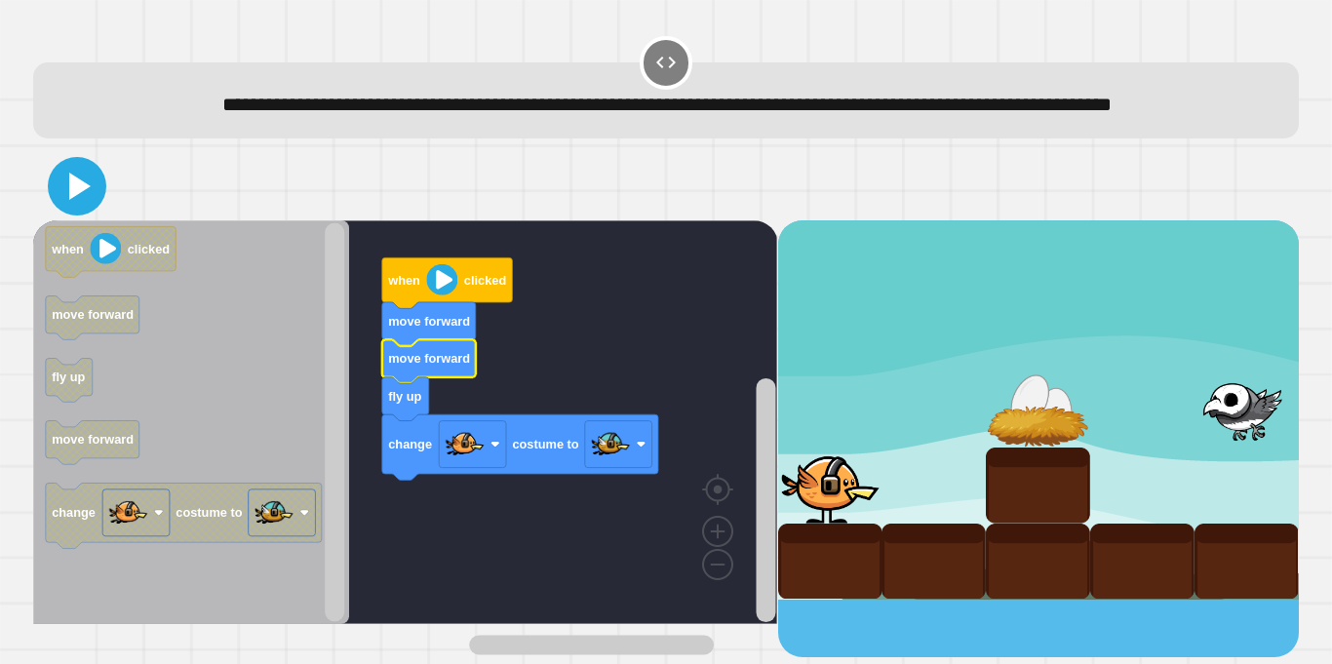
click at [80, 200] on icon at bounding box center [79, 186] width 21 height 27
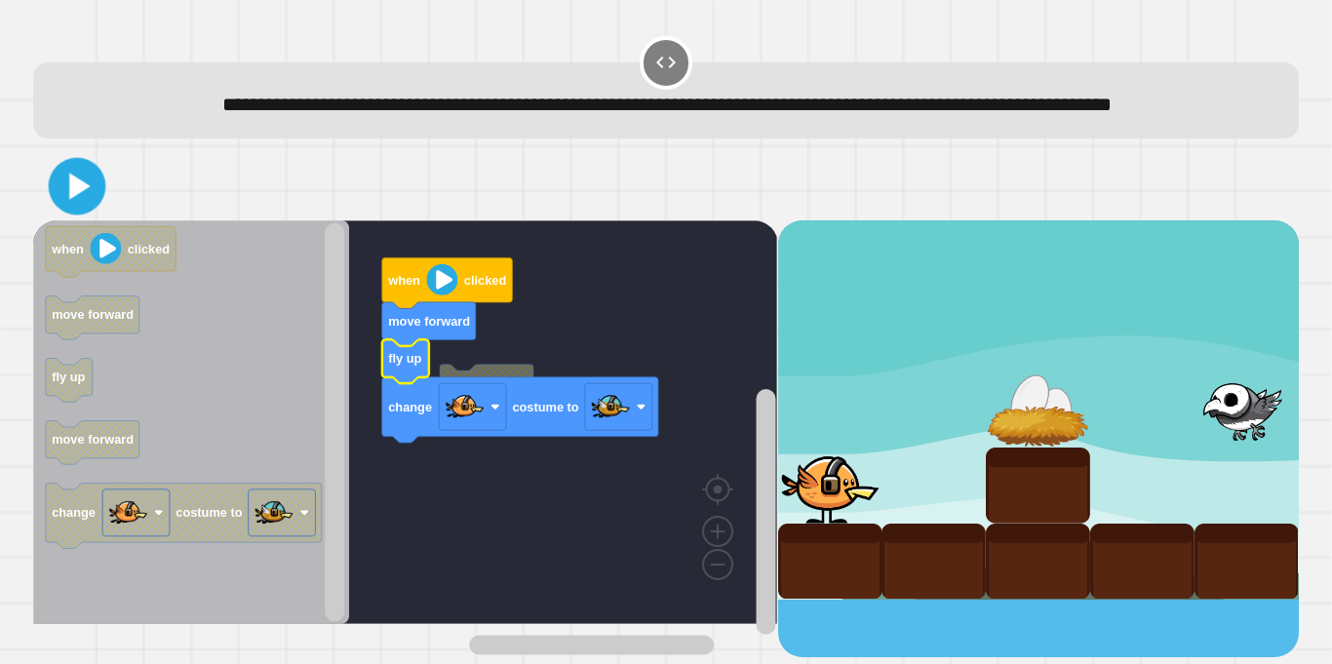
click at [80, 199] on icon at bounding box center [79, 186] width 21 height 26
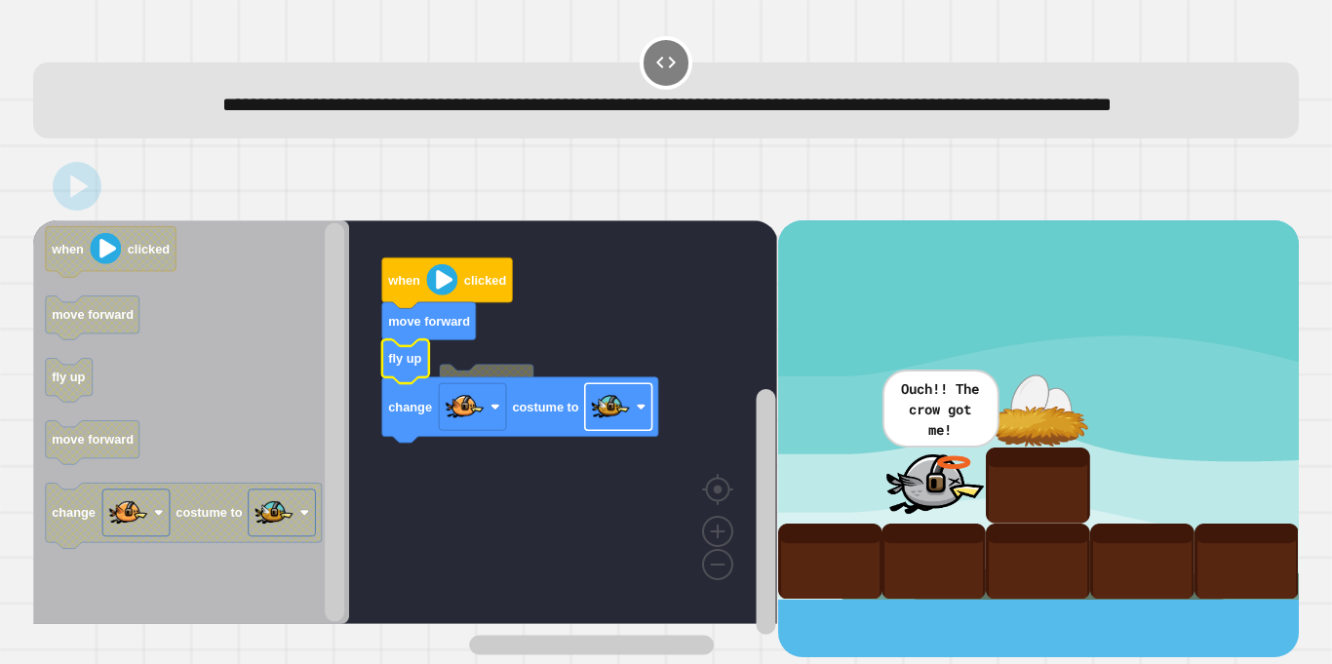
click at [598, 426] on image "Blockly Workspace" at bounding box center [610, 406] width 39 height 39
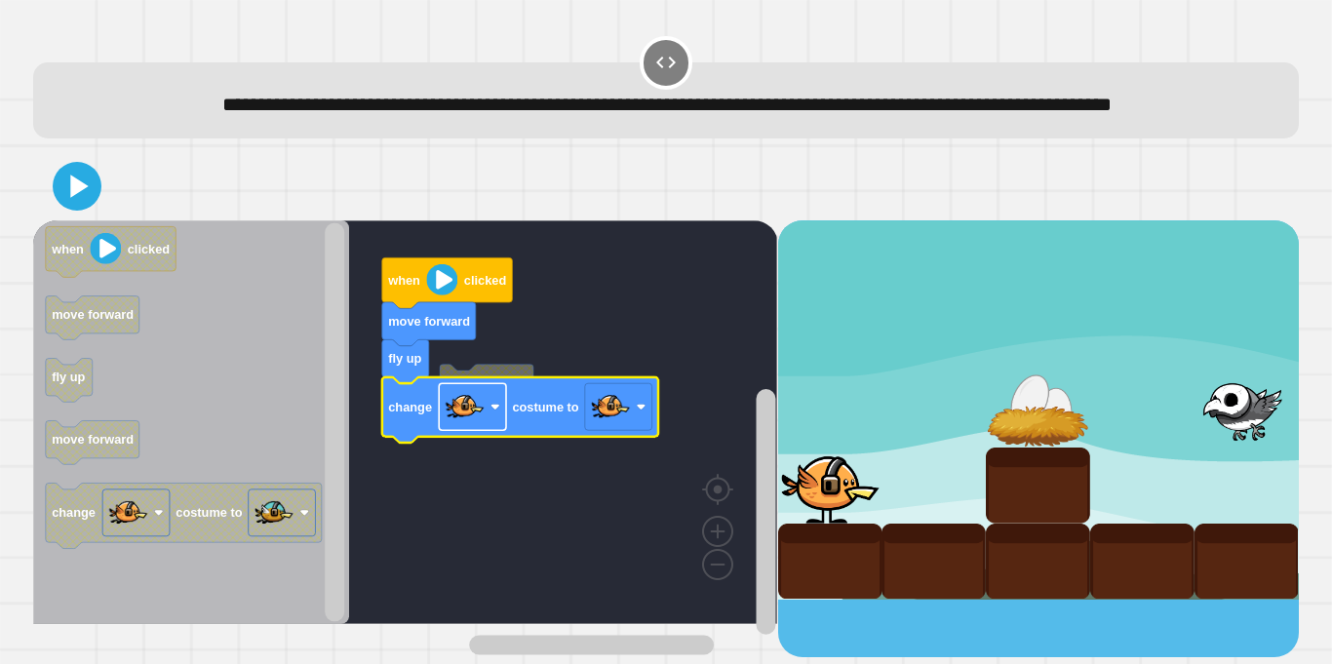
click at [459, 426] on image "Blockly Workspace" at bounding box center [465, 406] width 39 height 39
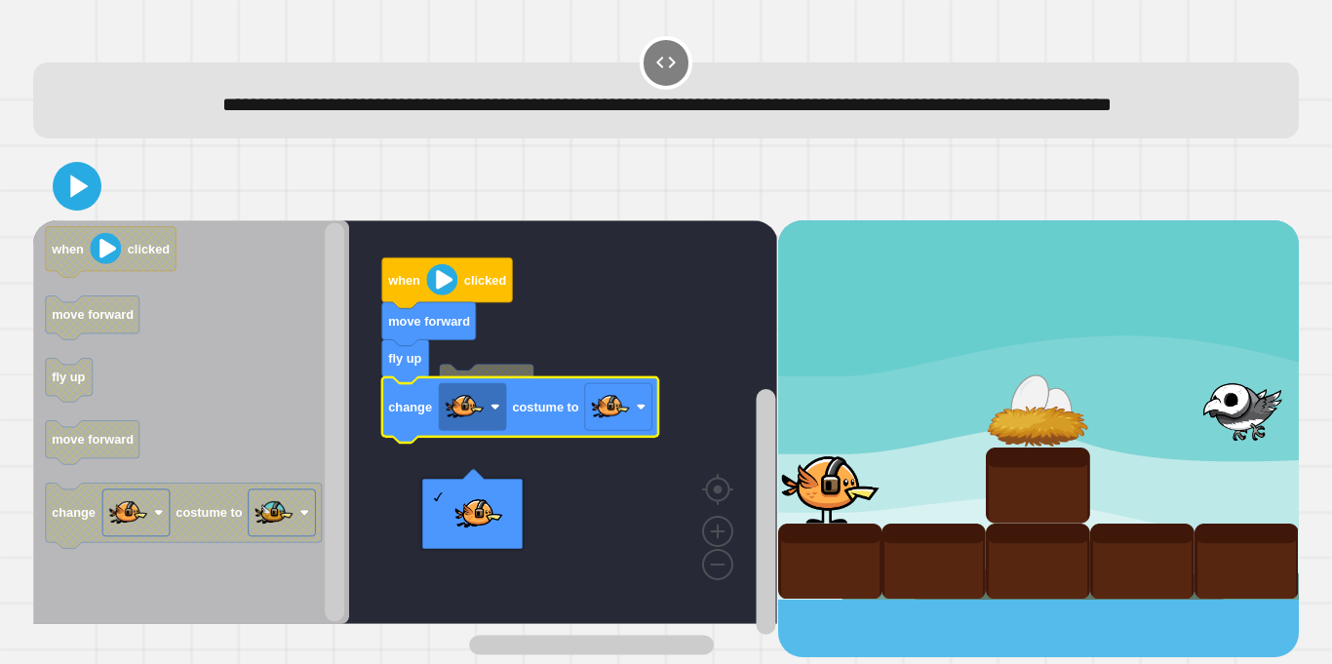
click at [644, 474] on rect "Blockly Workspace" at bounding box center [405, 422] width 744 height 404
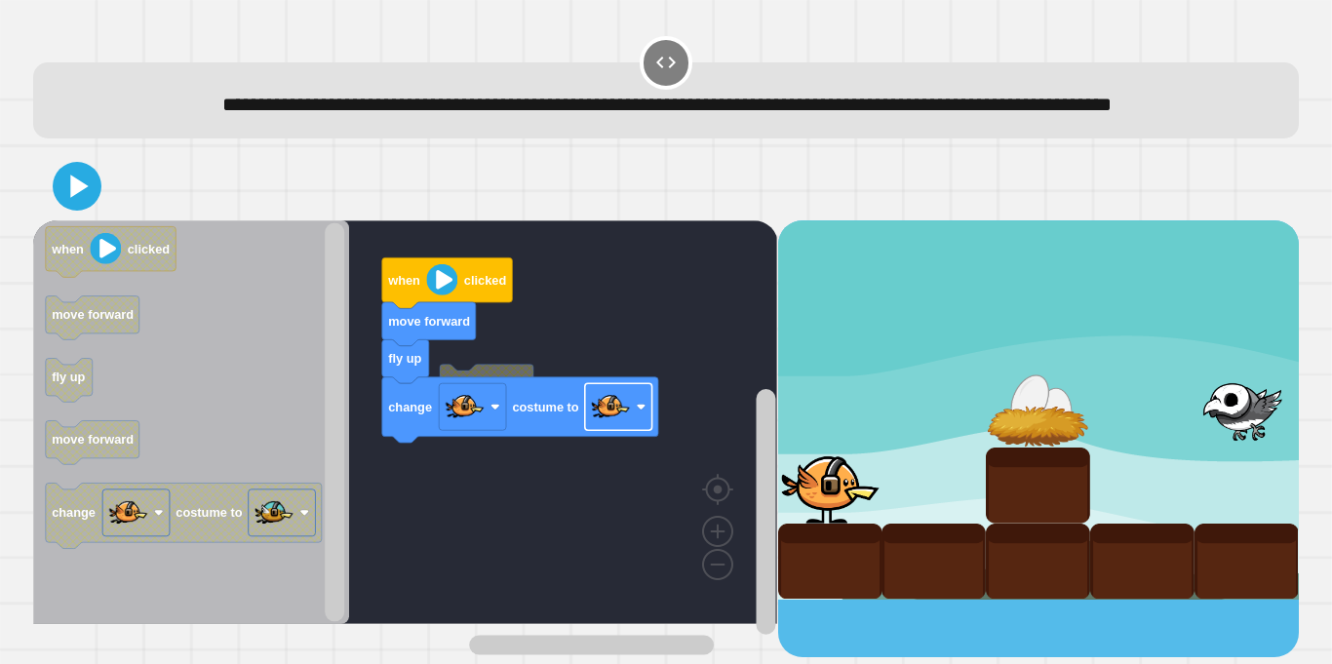
click at [636, 430] on rect "Blockly Workspace" at bounding box center [618, 406] width 67 height 47
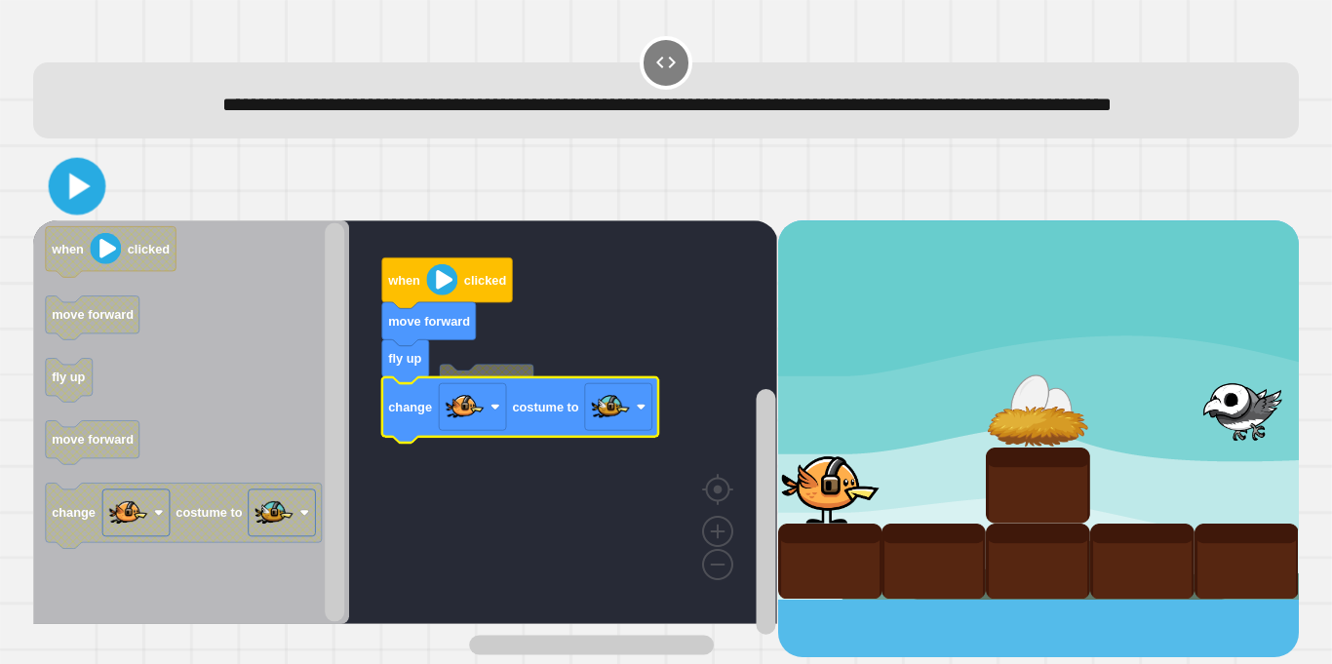
click at [60, 210] on icon at bounding box center [78, 187] width 46 height 46
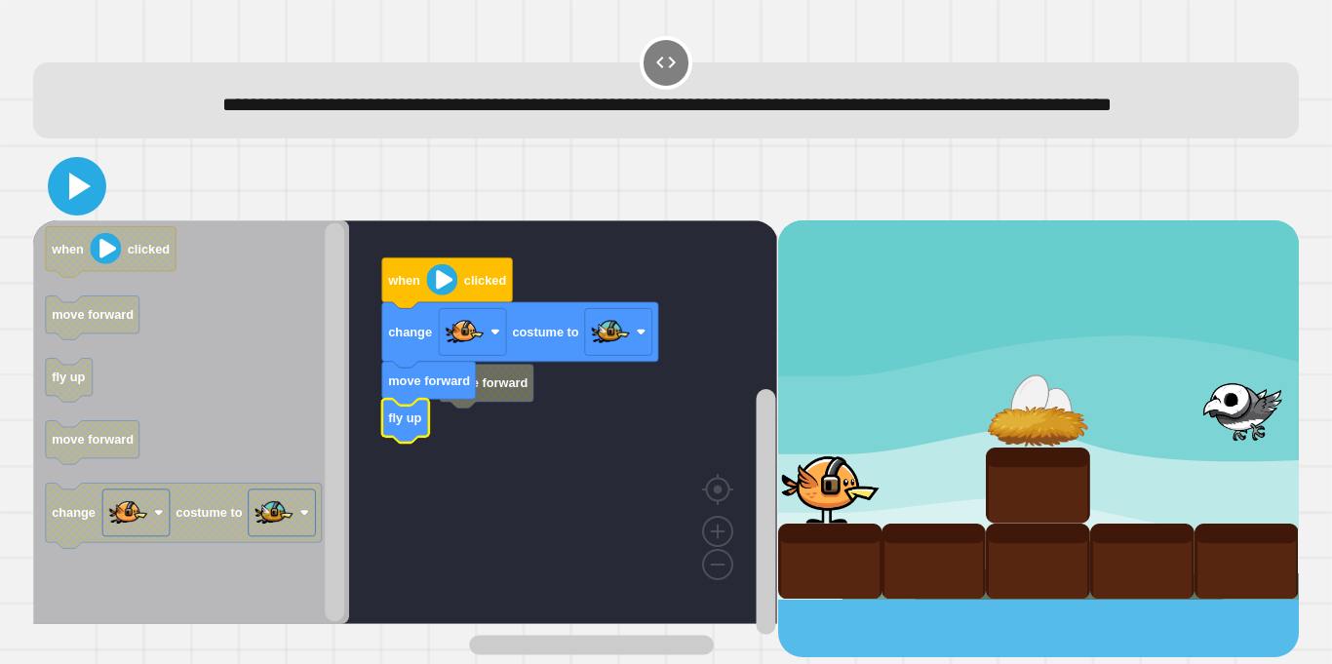
click at [71, 200] on icon at bounding box center [79, 186] width 21 height 27
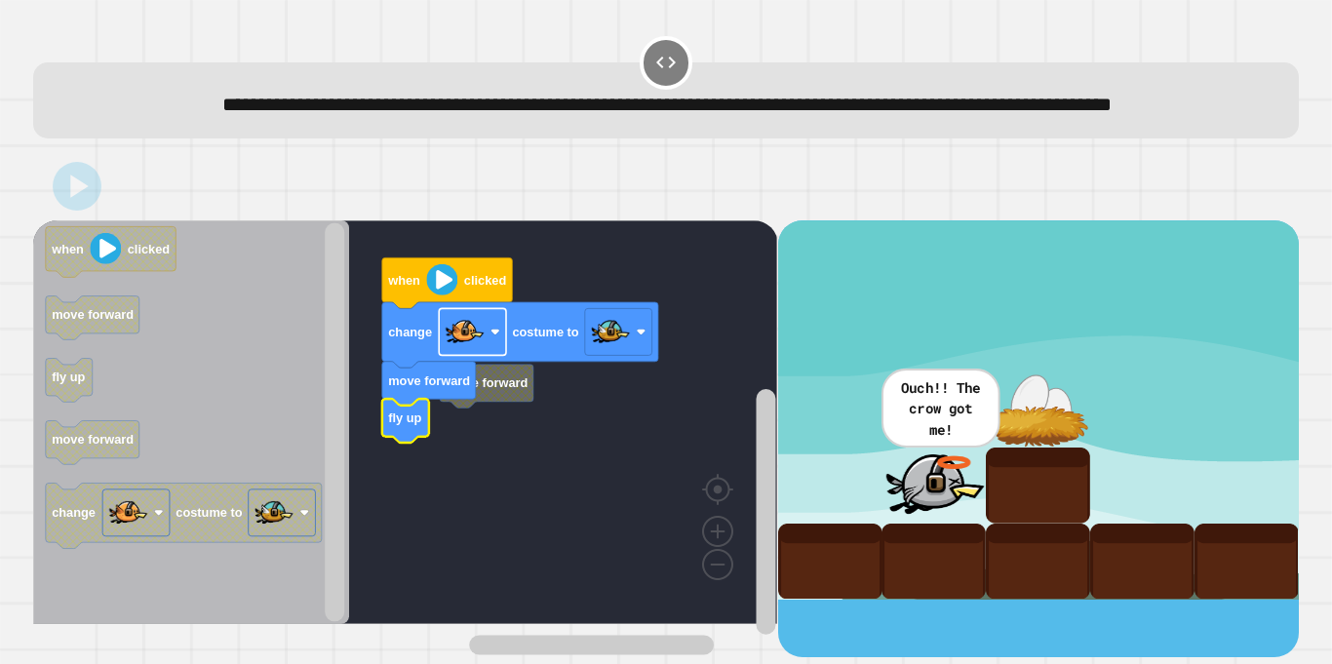
click at [462, 351] on image "Blockly Workspace" at bounding box center [465, 331] width 39 height 39
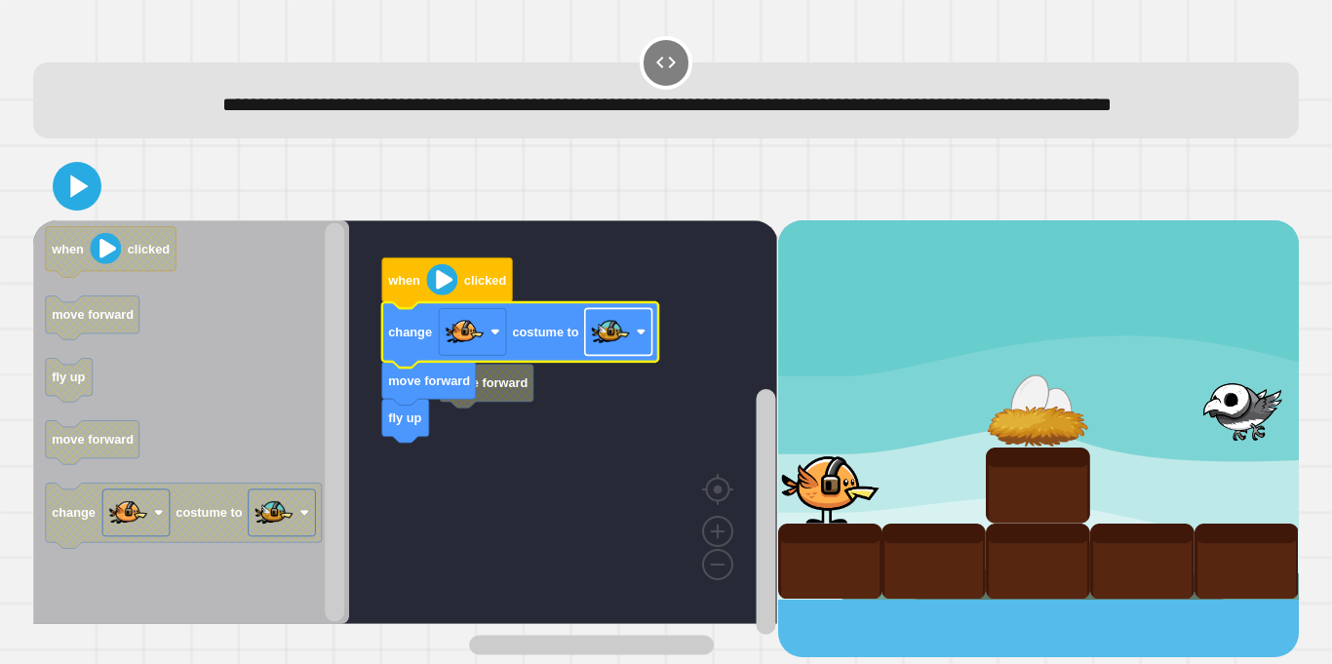
click at [602, 376] on div "**********" at bounding box center [666, 332] width 1332 height 664
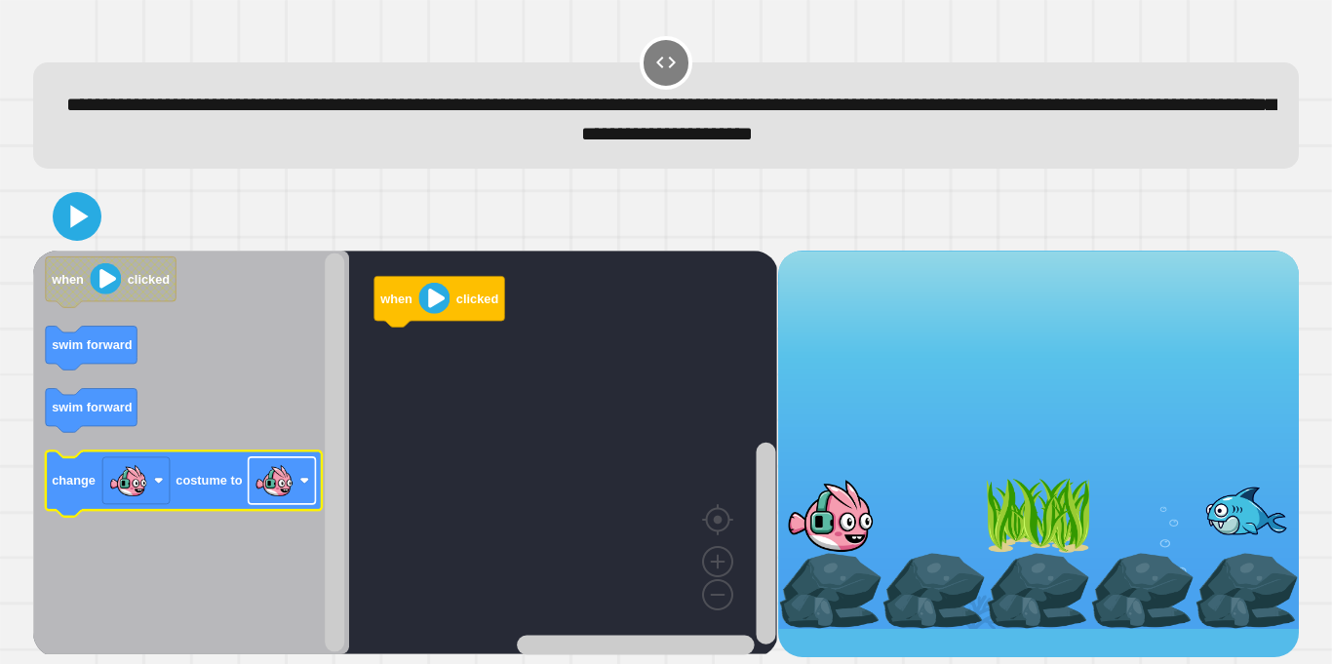
click at [301, 486] on image "Blockly Workspace" at bounding box center [305, 481] width 10 height 10
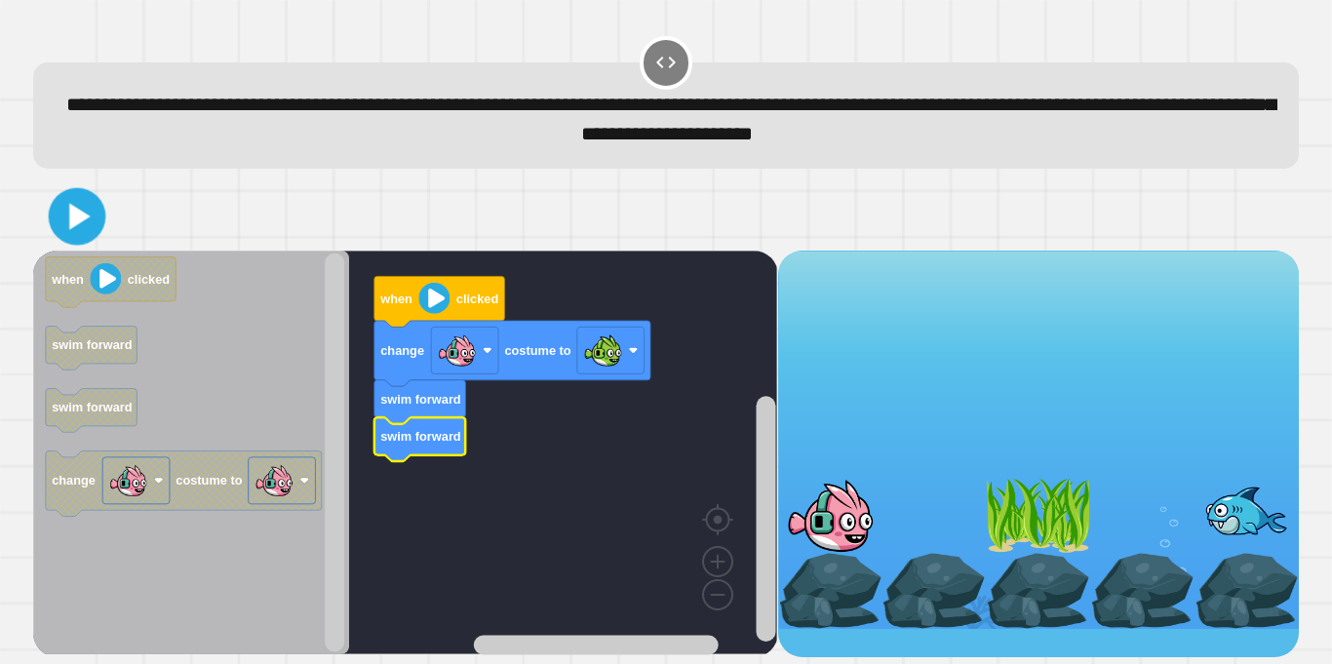
click at [68, 217] on icon at bounding box center [78, 216] width 46 height 46
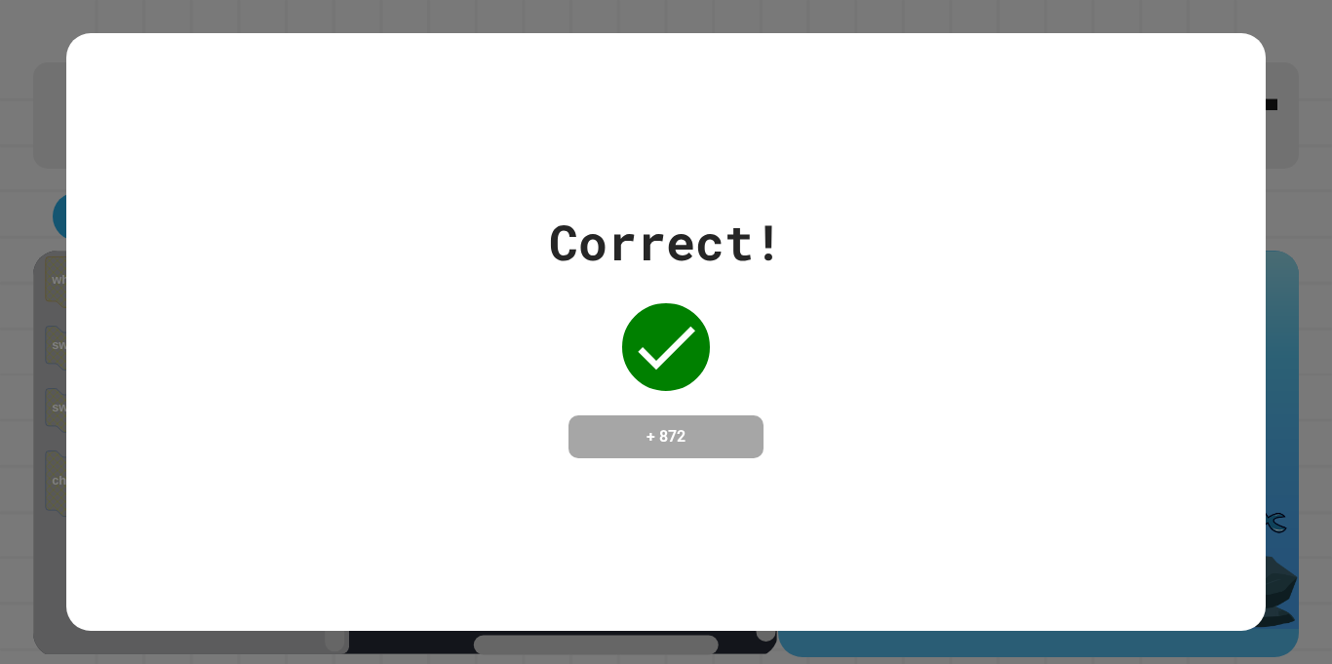
click at [68, 217] on div "Correct! + 872" at bounding box center [665, 332] width 1198 height 253
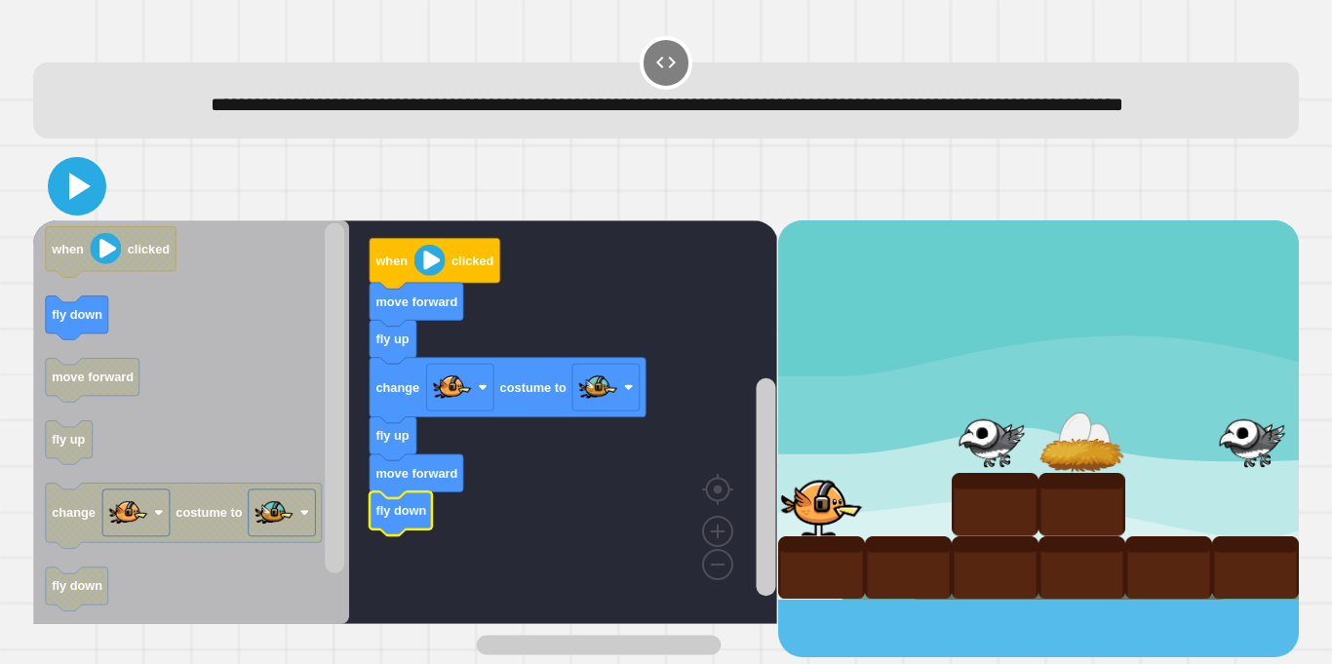
click at [68, 210] on icon at bounding box center [77, 186] width 47 height 47
click at [86, 200] on icon at bounding box center [79, 186] width 21 height 27
click at [65, 193] on div at bounding box center [666, 186] width 1266 height 68
click at [69, 202] on icon at bounding box center [78, 187] width 46 height 46
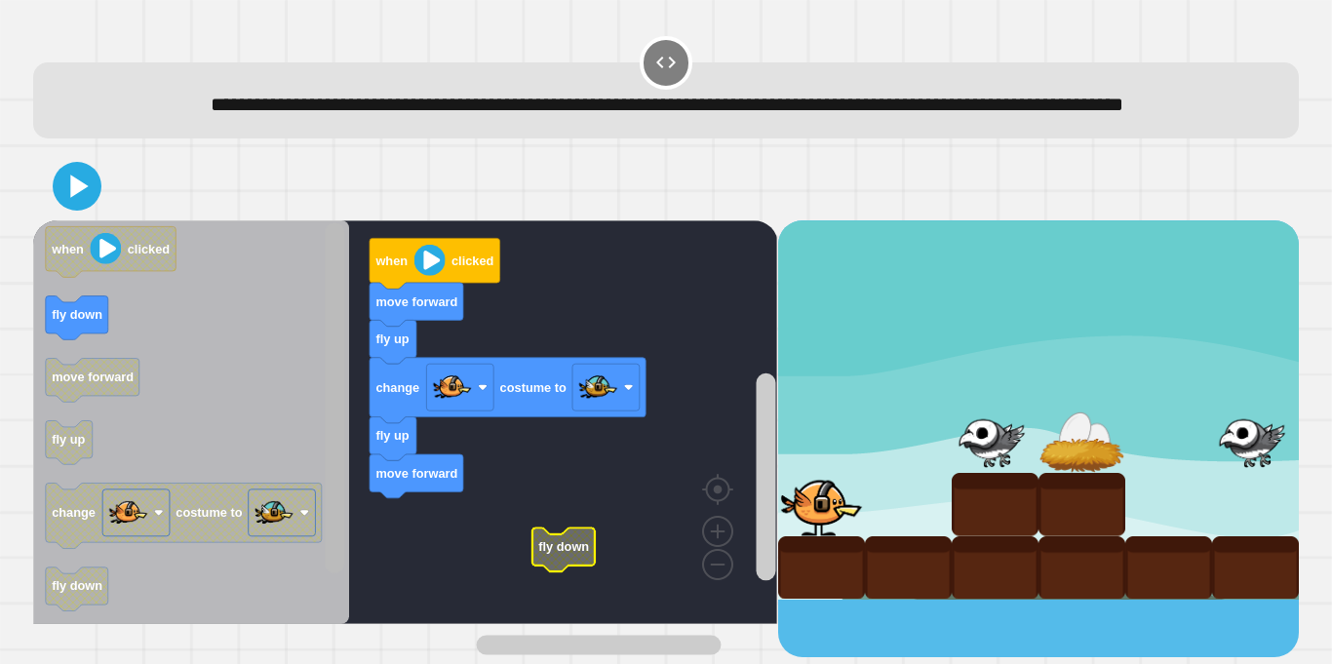
click at [307, 652] on div "move forward fly up change costume to fly up move forward when clicked fly down…" at bounding box center [405, 438] width 744 height 437
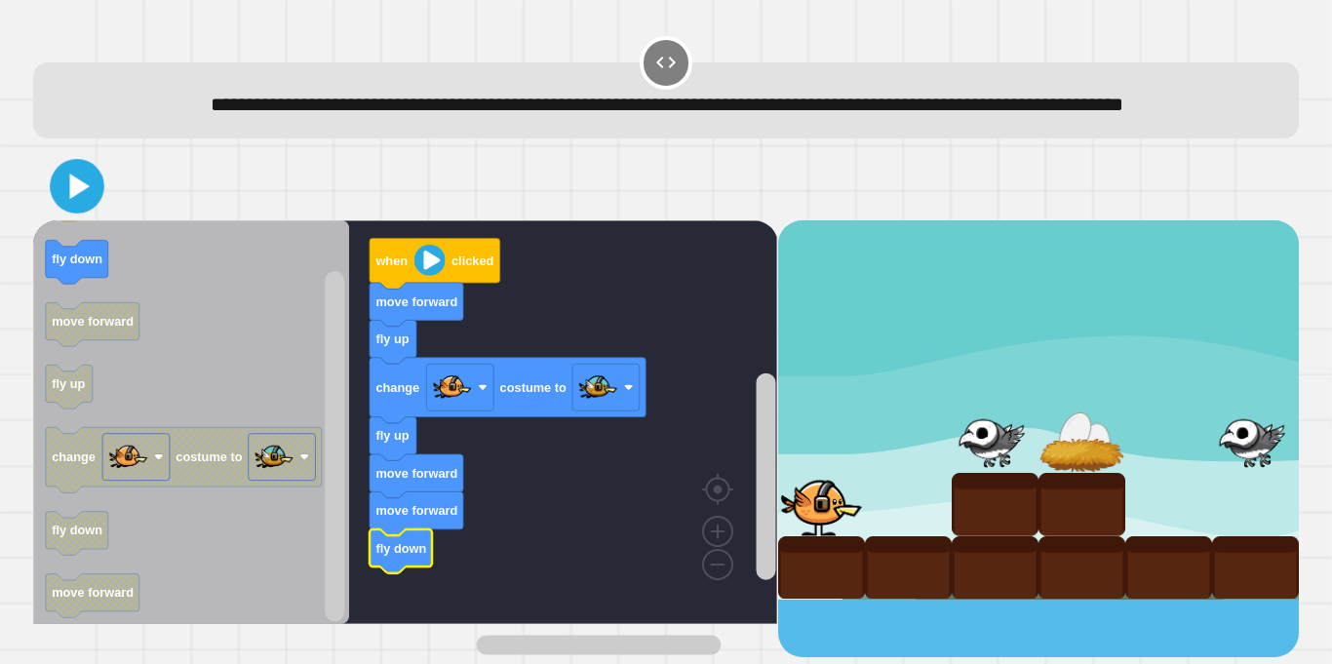
click at [89, 209] on icon at bounding box center [78, 187] width 44 height 44
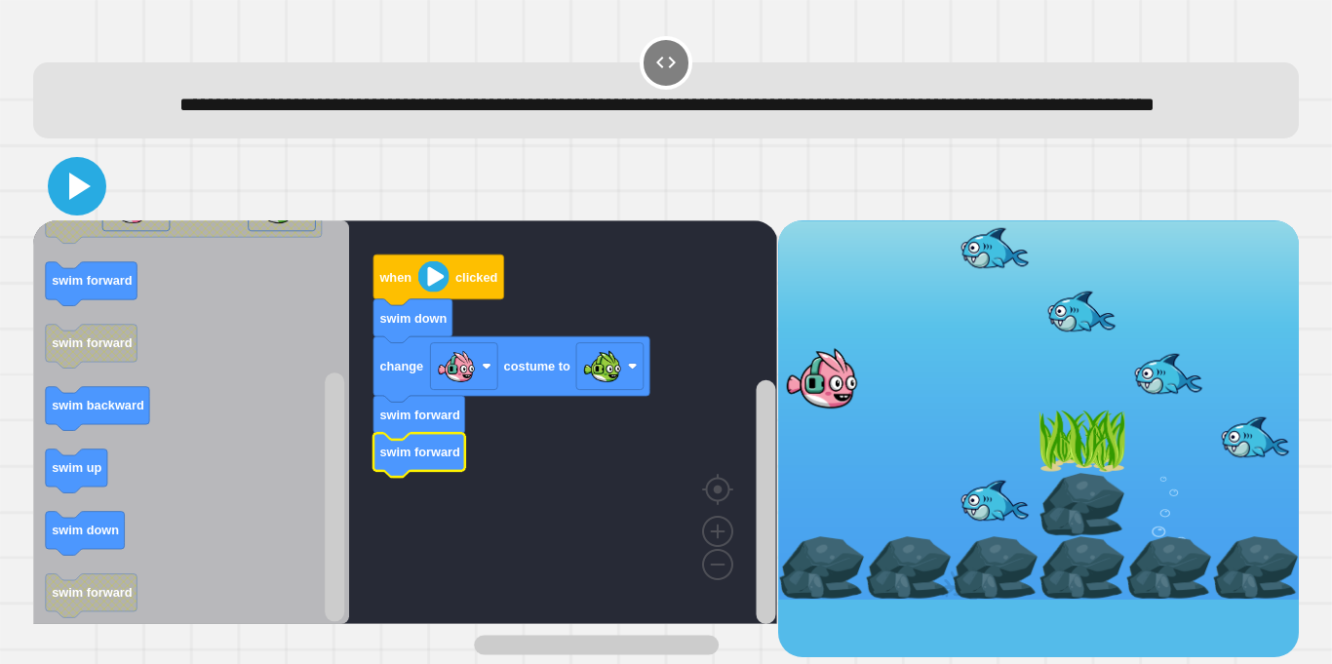
click at [85, 200] on icon at bounding box center [79, 186] width 21 height 27
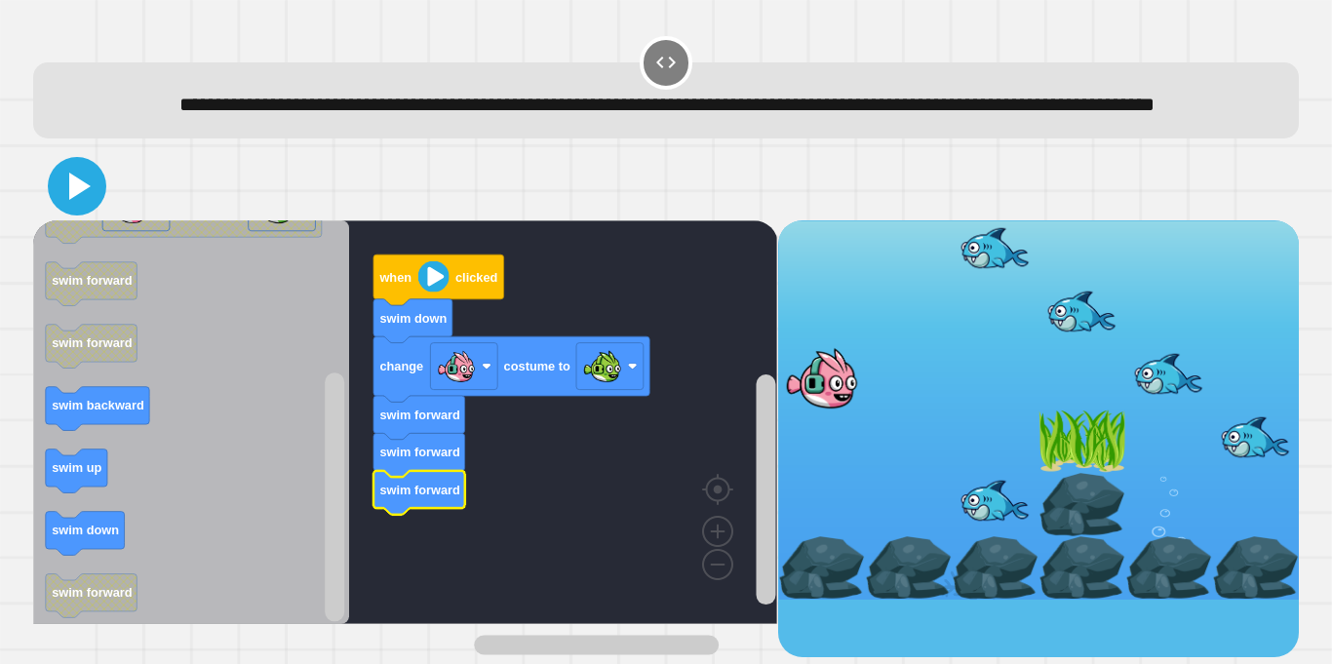
click at [95, 210] on icon at bounding box center [77, 186] width 47 height 47
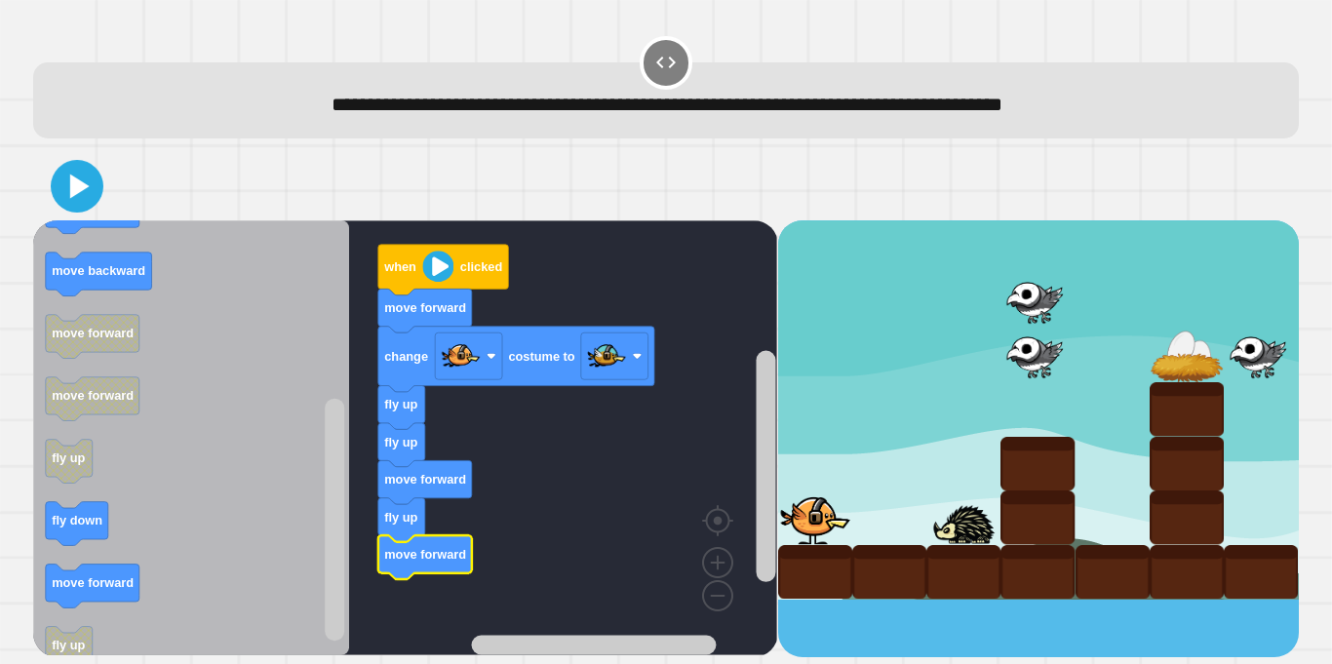
click at [81, 186] on icon at bounding box center [80, 186] width 20 height 24
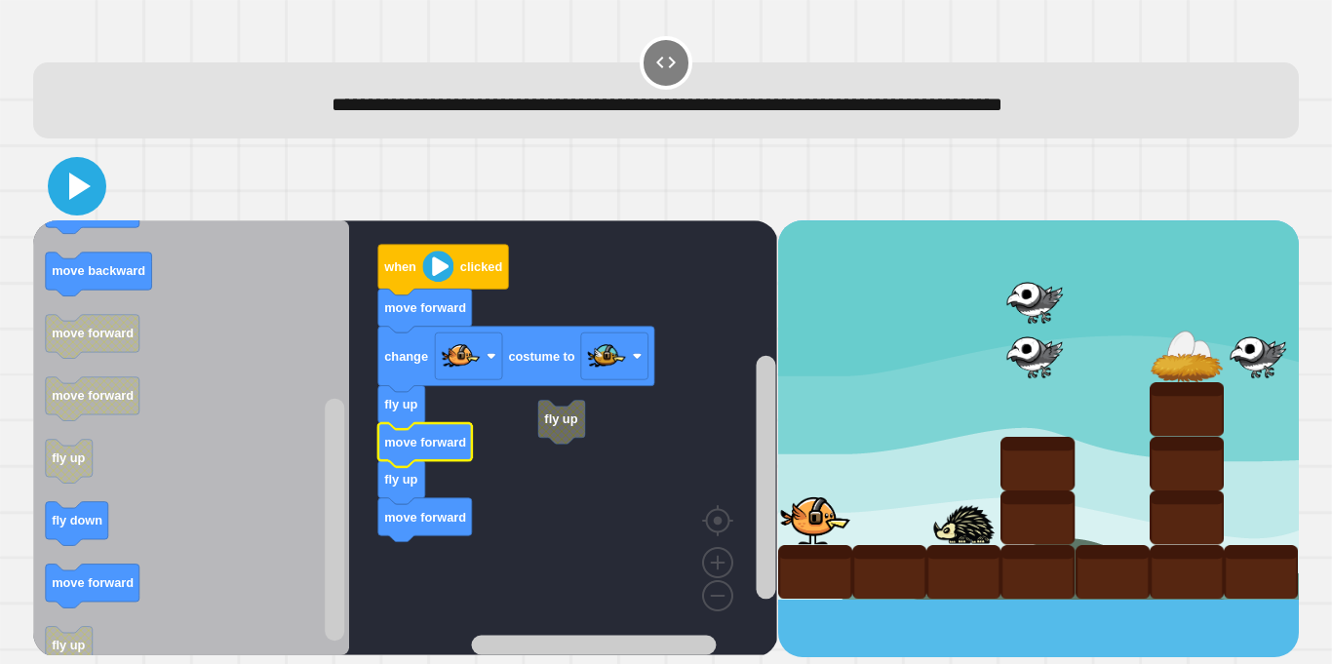
click at [74, 178] on icon at bounding box center [79, 186] width 21 height 27
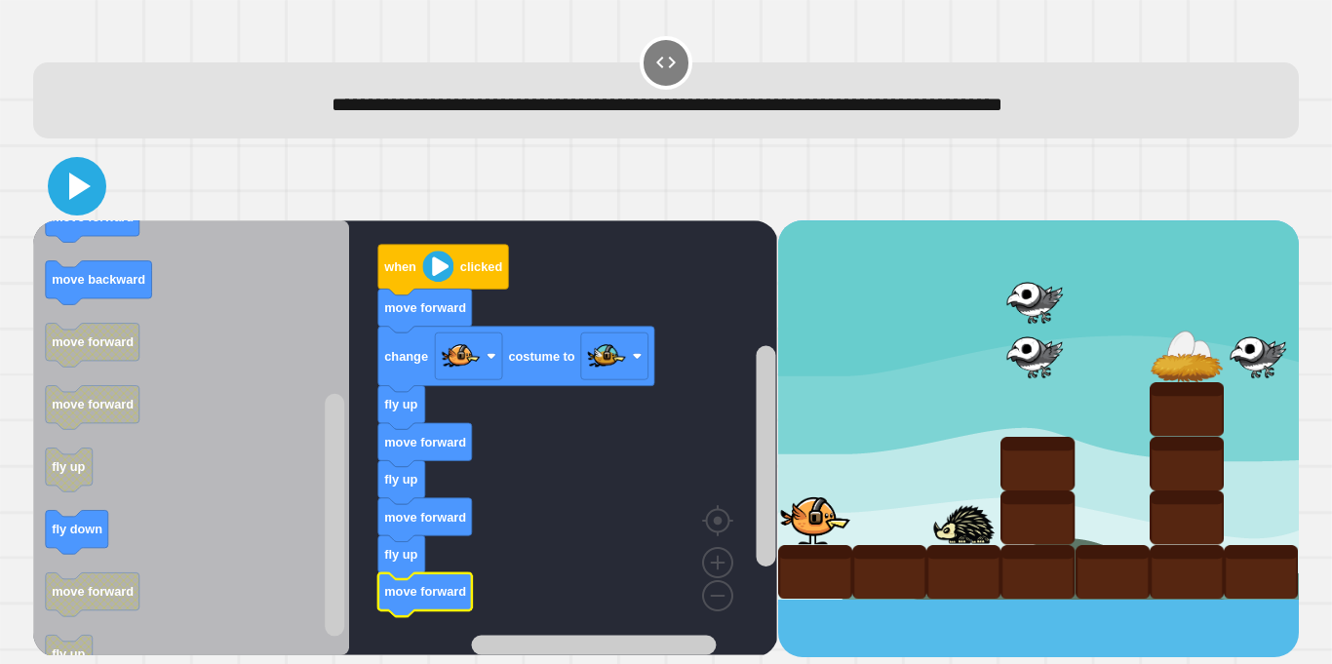
click at [62, 188] on icon at bounding box center [77, 186] width 47 height 47
click at [68, 174] on icon at bounding box center [77, 186] width 47 height 47
click at [69, 170] on icon at bounding box center [77, 186] width 39 height 39
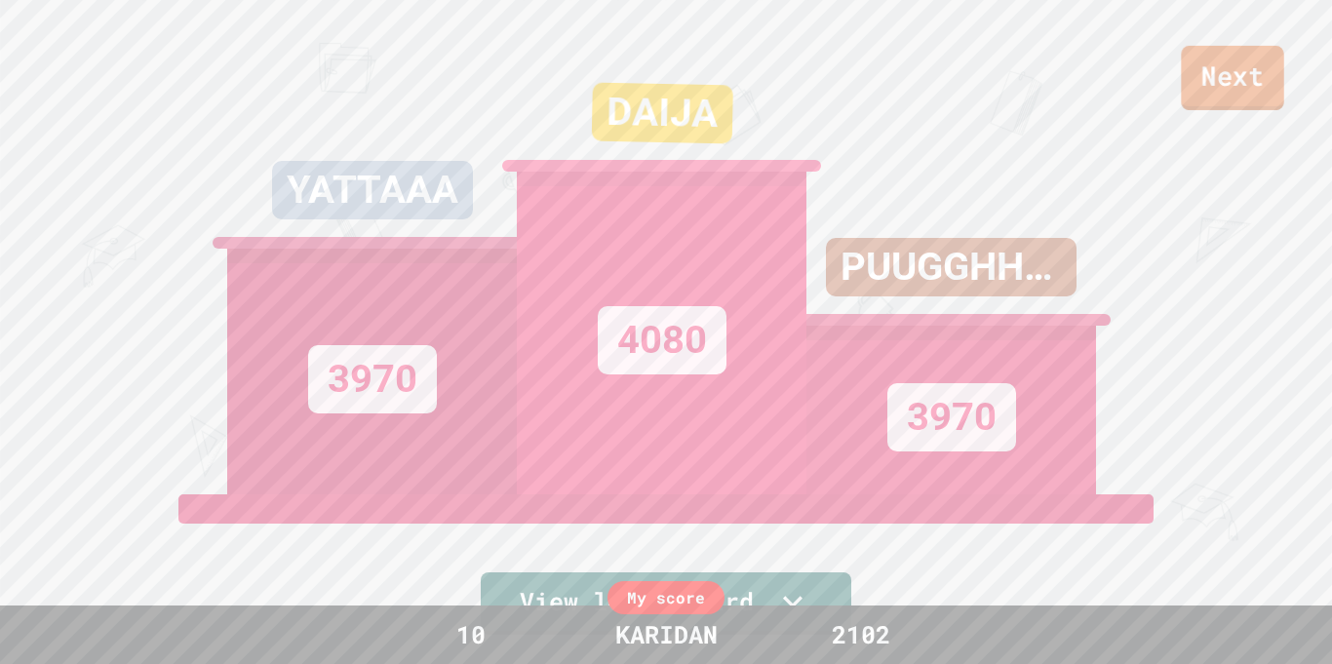
click at [1217, 76] on link "Next" at bounding box center [1232, 78] width 102 height 64
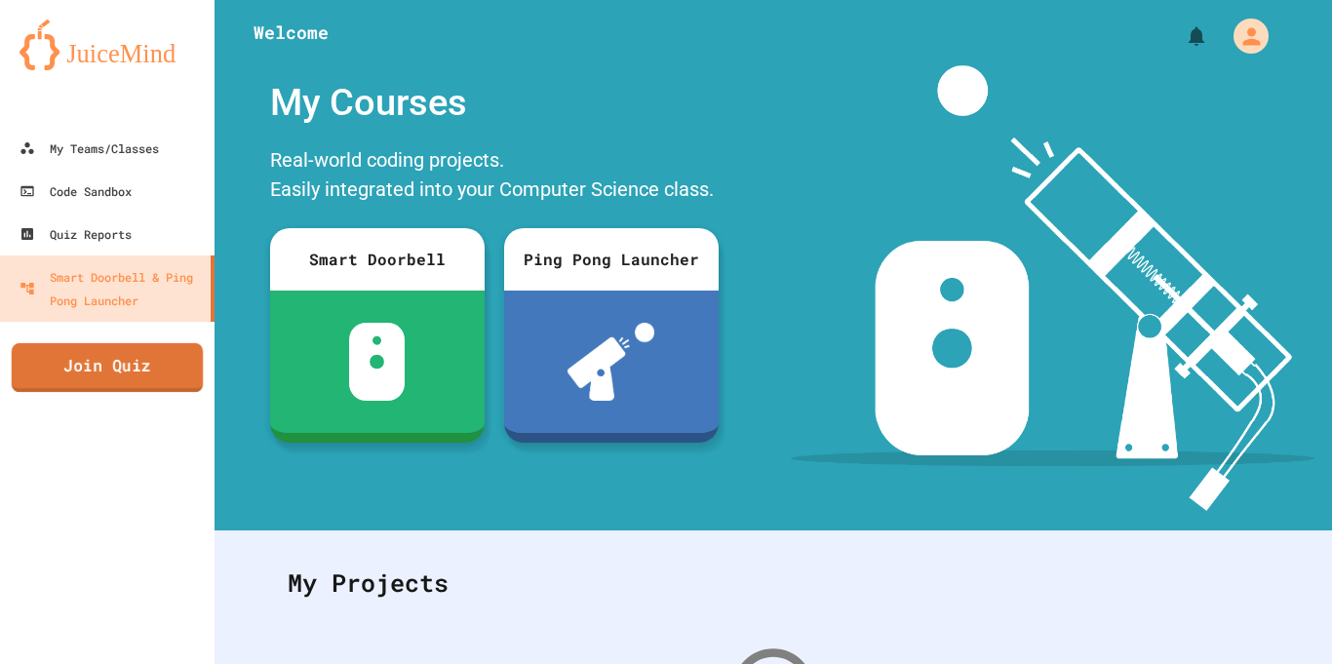
click at [180, 373] on link "Join Quiz" at bounding box center [107, 367] width 191 height 49
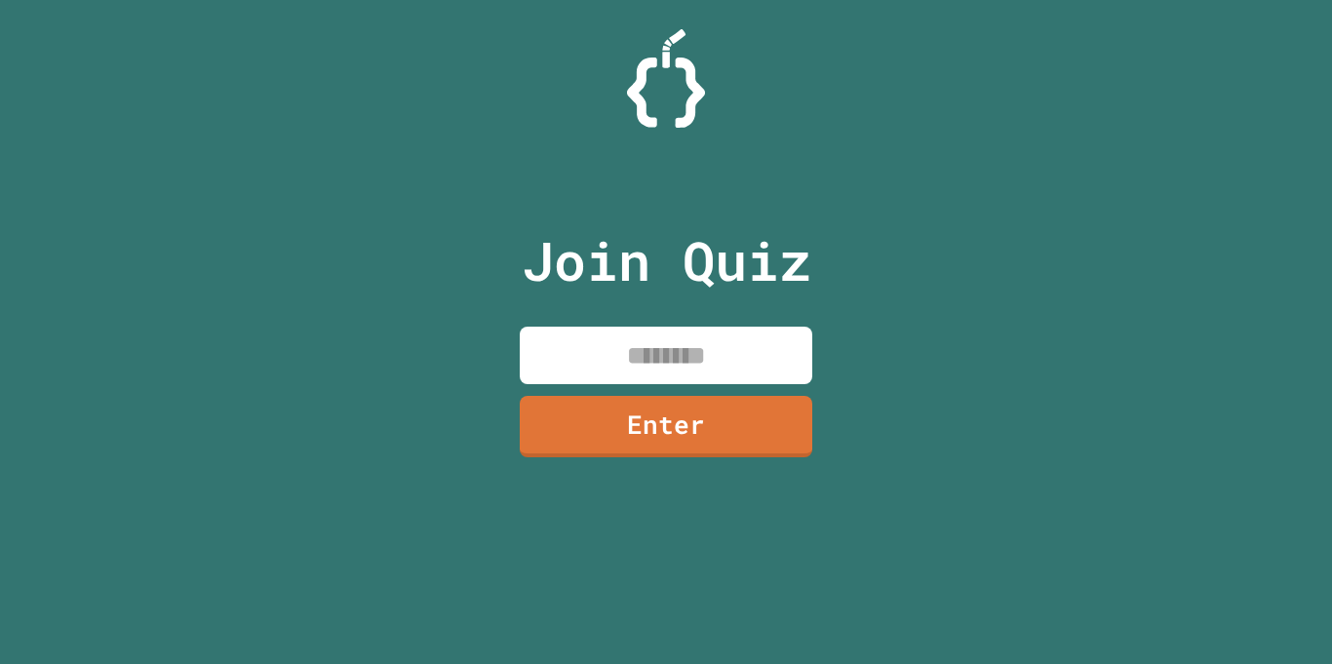
click at [567, 376] on input at bounding box center [666, 356] width 293 height 58
type input "********"
click at [578, 423] on link "Enter" at bounding box center [666, 425] width 294 height 64
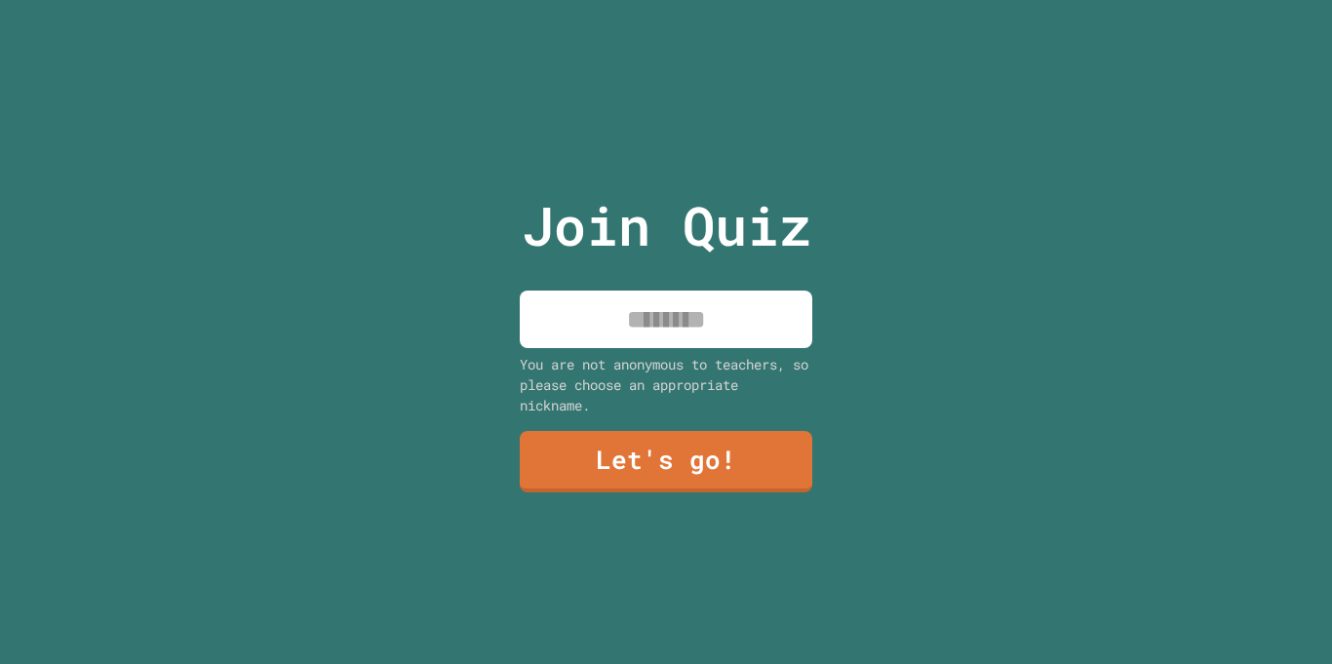
click at [705, 342] on input at bounding box center [666, 320] width 293 height 58
type input "*******"
click at [712, 486] on link "Let's go!" at bounding box center [665, 460] width 297 height 64
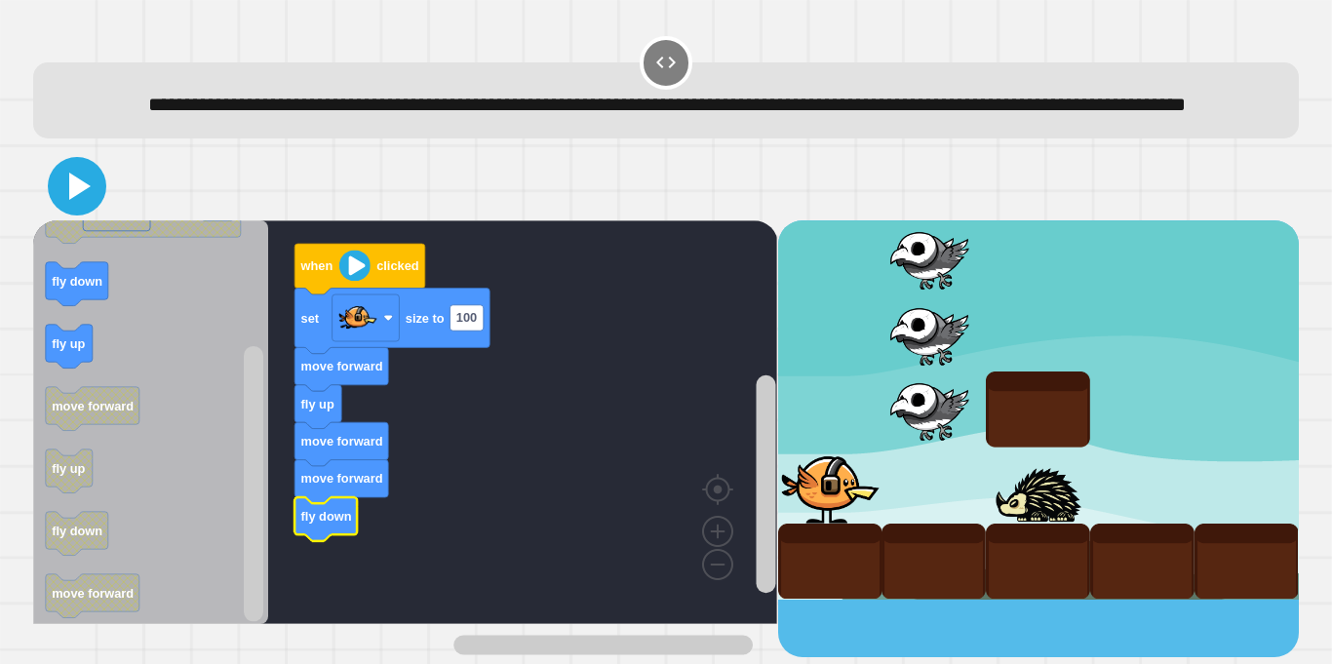
click at [64, 210] on icon at bounding box center [77, 186] width 47 height 47
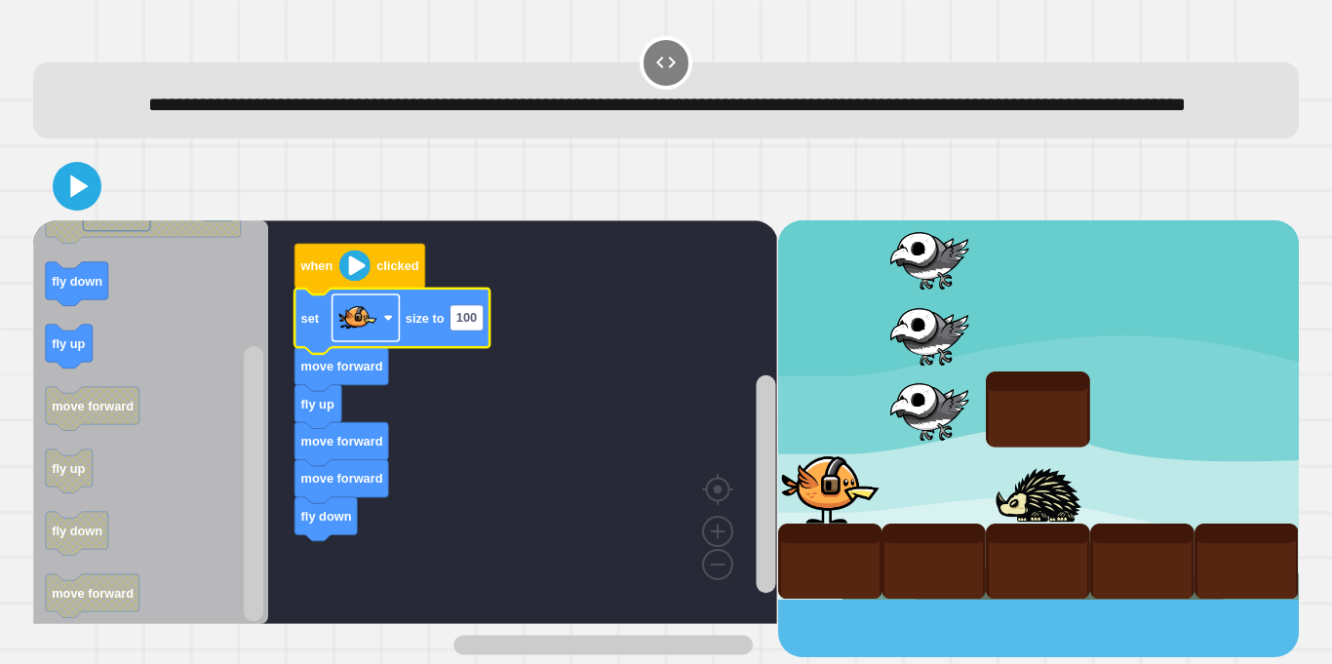
click at [371, 337] on image "Blockly Workspace" at bounding box center [357, 317] width 39 height 39
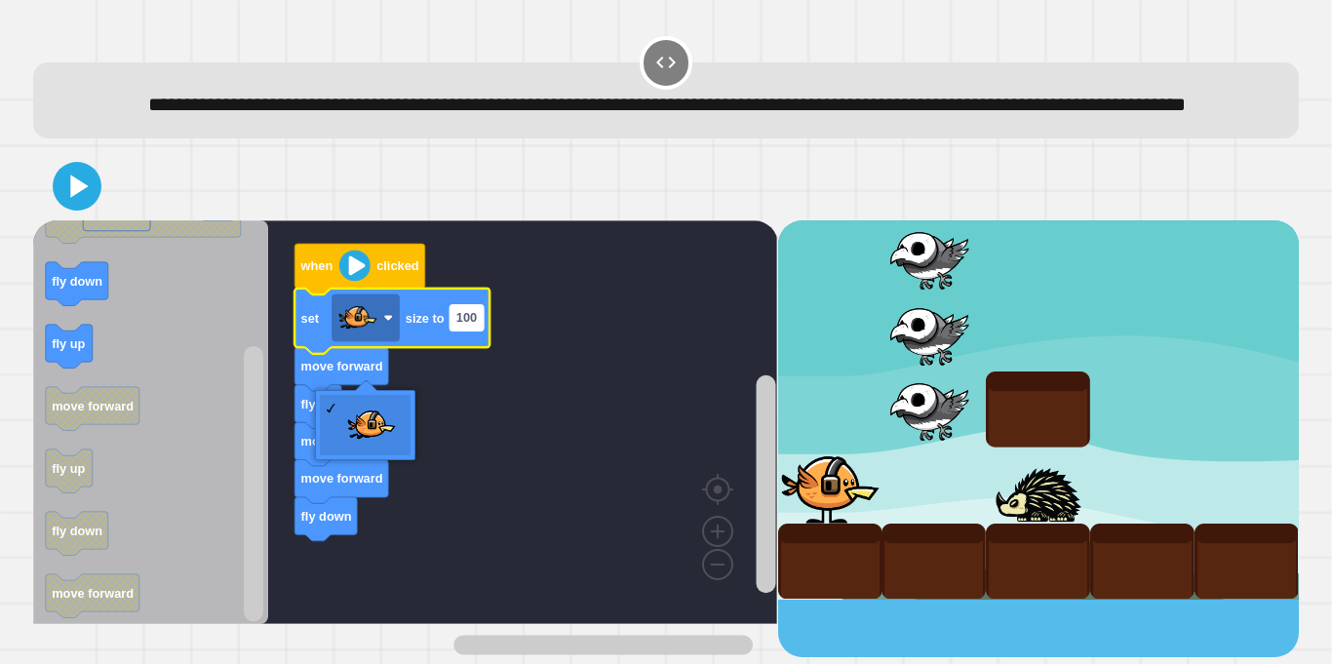
click at [455, 331] on rect "Blockly Workspace" at bounding box center [467, 317] width 33 height 25
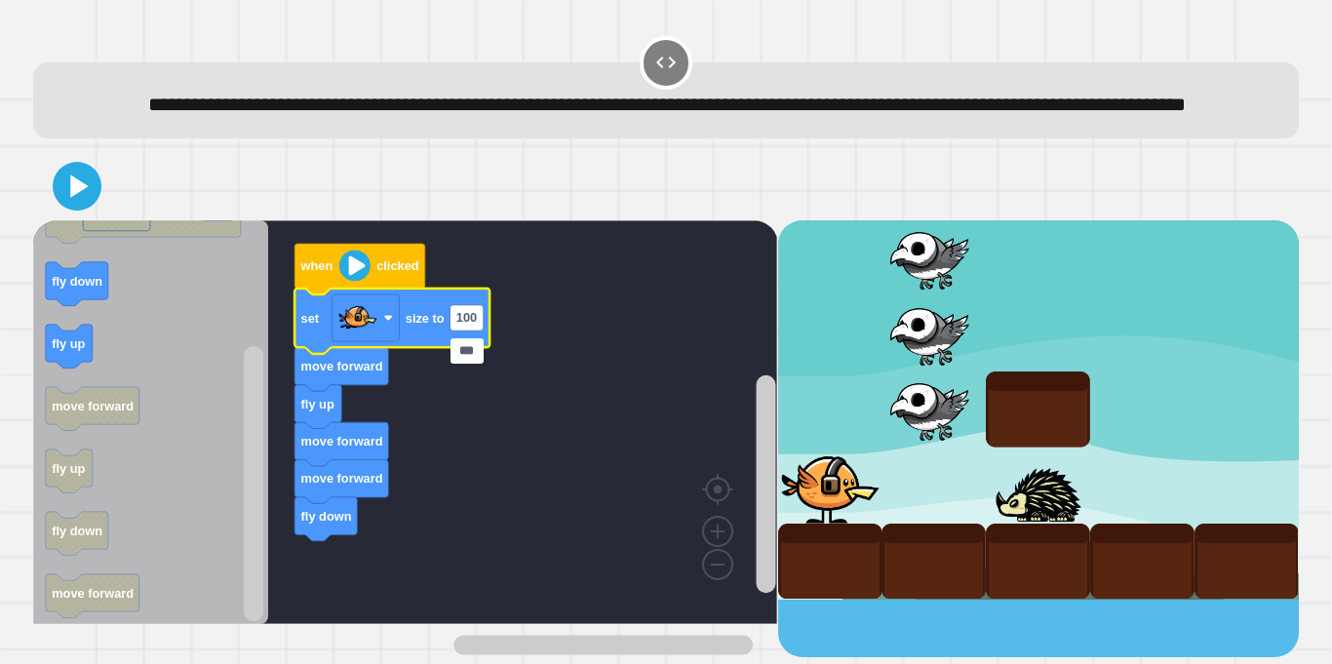
click at [470, 354] on input "***" at bounding box center [467, 350] width 33 height 25
click at [76, 199] on icon at bounding box center [79, 186] width 21 height 26
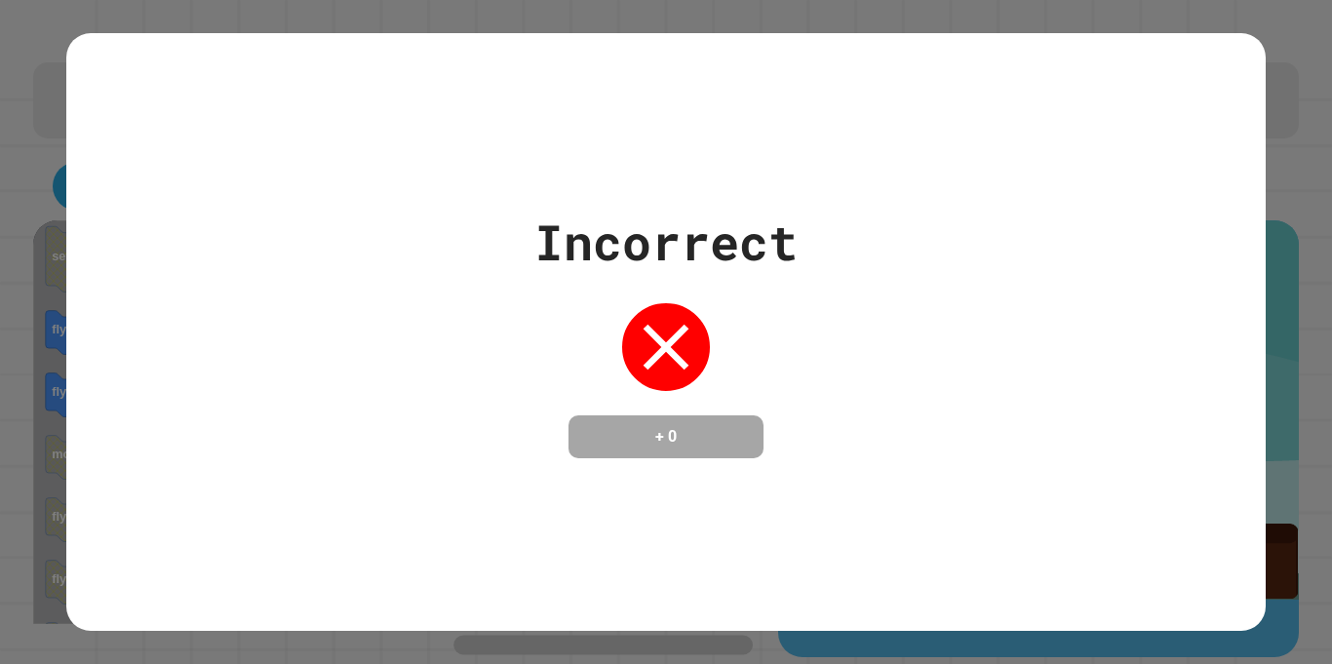
click at [634, 263] on div "Incorrect" at bounding box center [665, 242] width 263 height 73
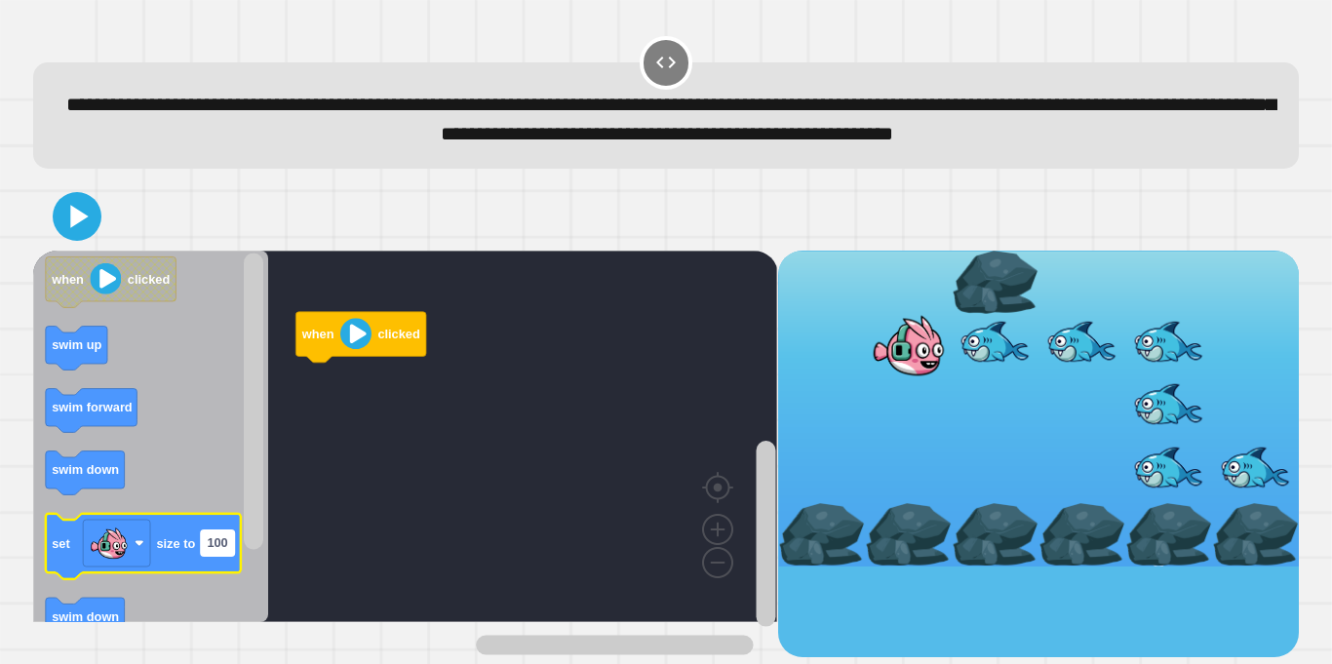
click at [221, 550] on text "100" at bounding box center [218, 542] width 20 height 15
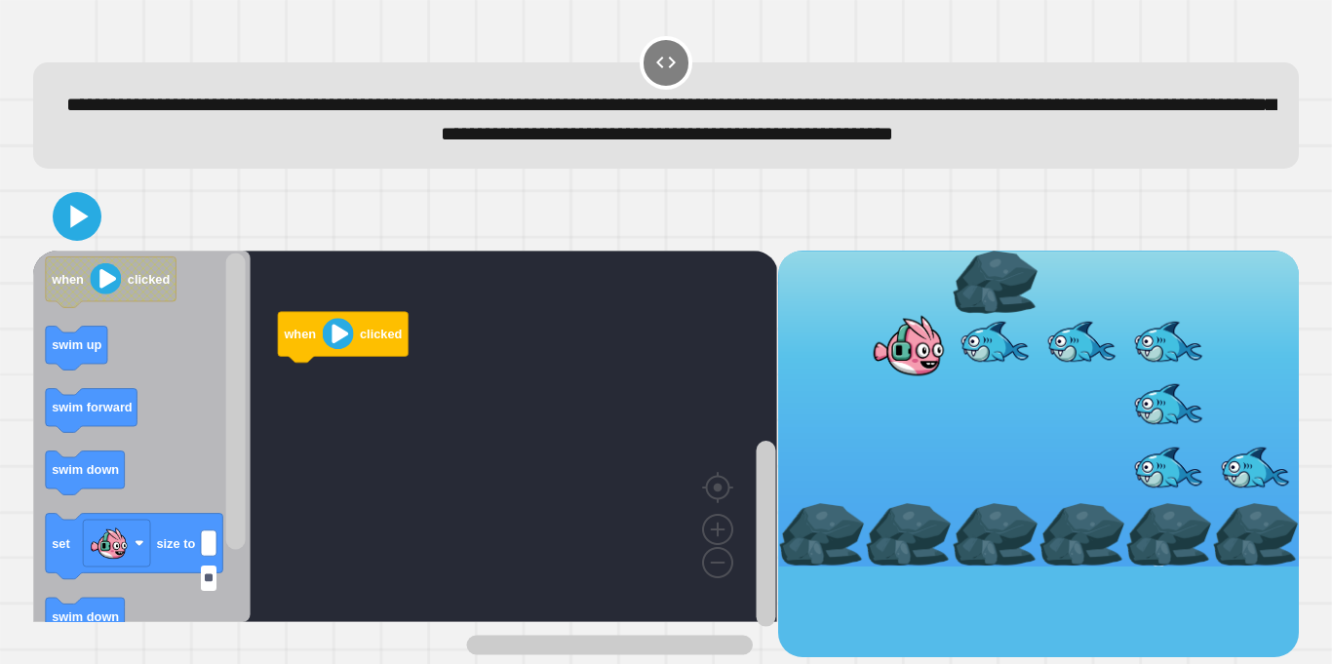
type input "***"
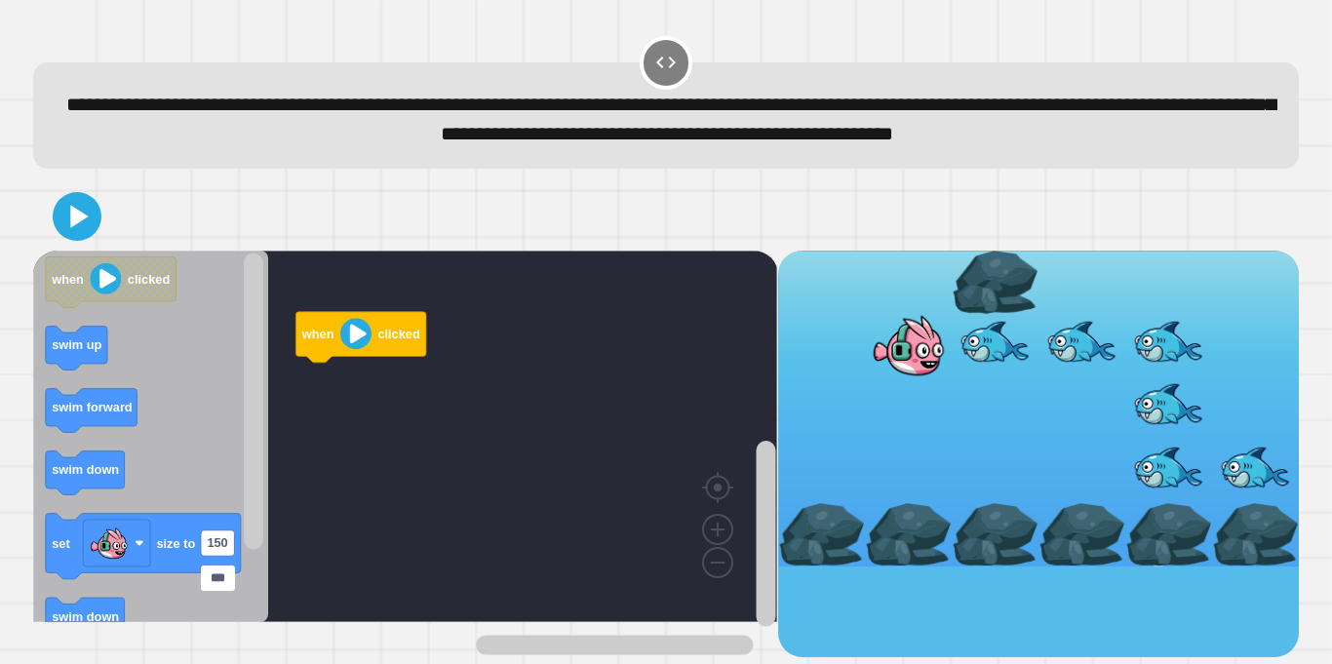
click at [210, 522] on icon "Blockly Workspace" at bounding box center [150, 437] width 235 height 372
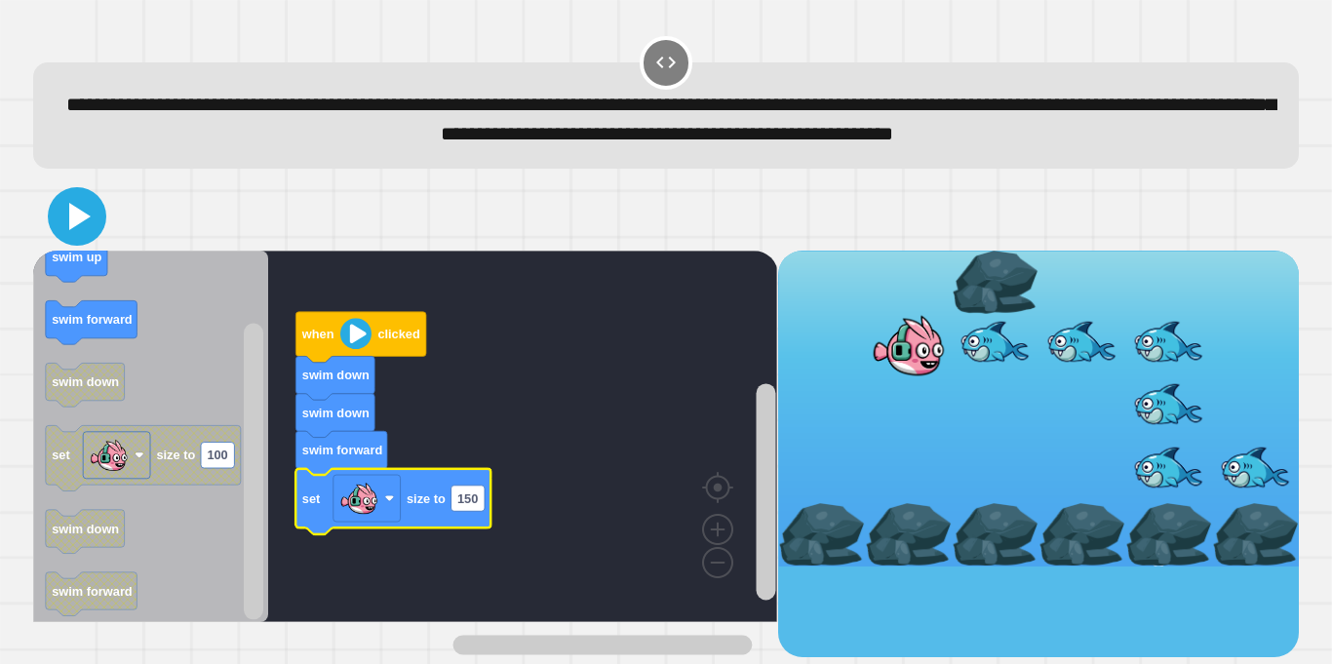
click at [81, 232] on icon at bounding box center [77, 216] width 47 height 47
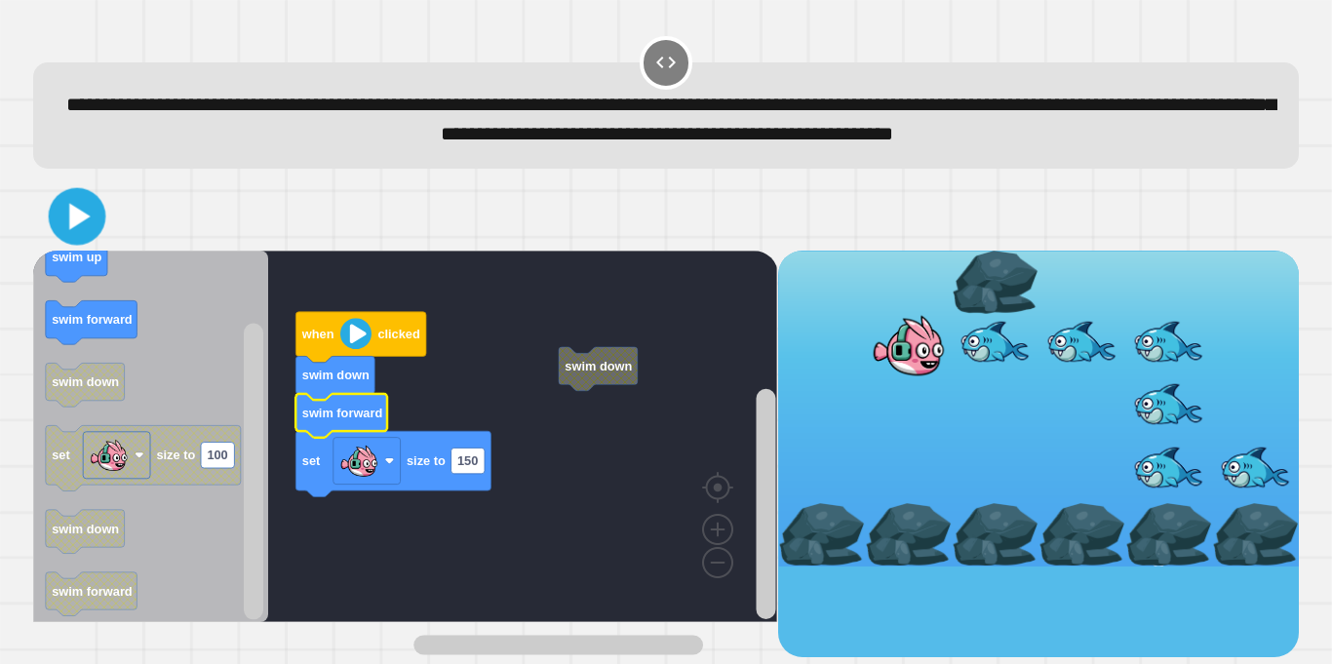
click at [87, 239] on icon at bounding box center [78, 216] width 46 height 46
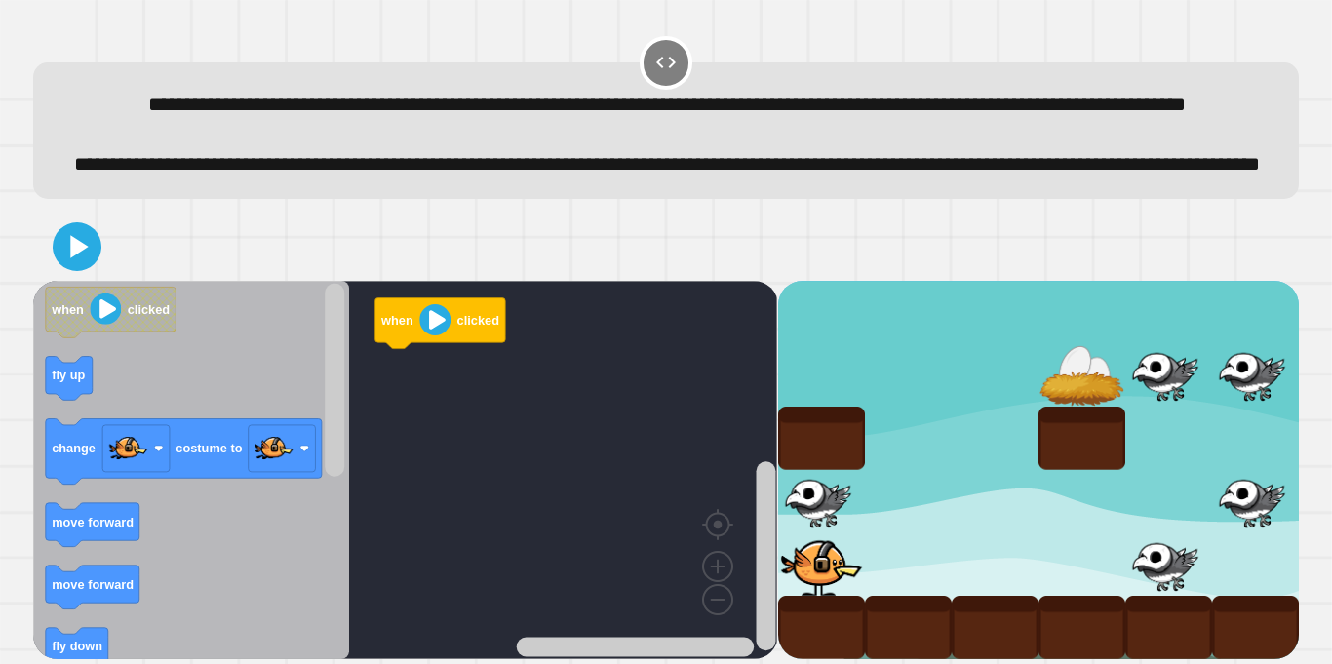
scroll to position [69, 0]
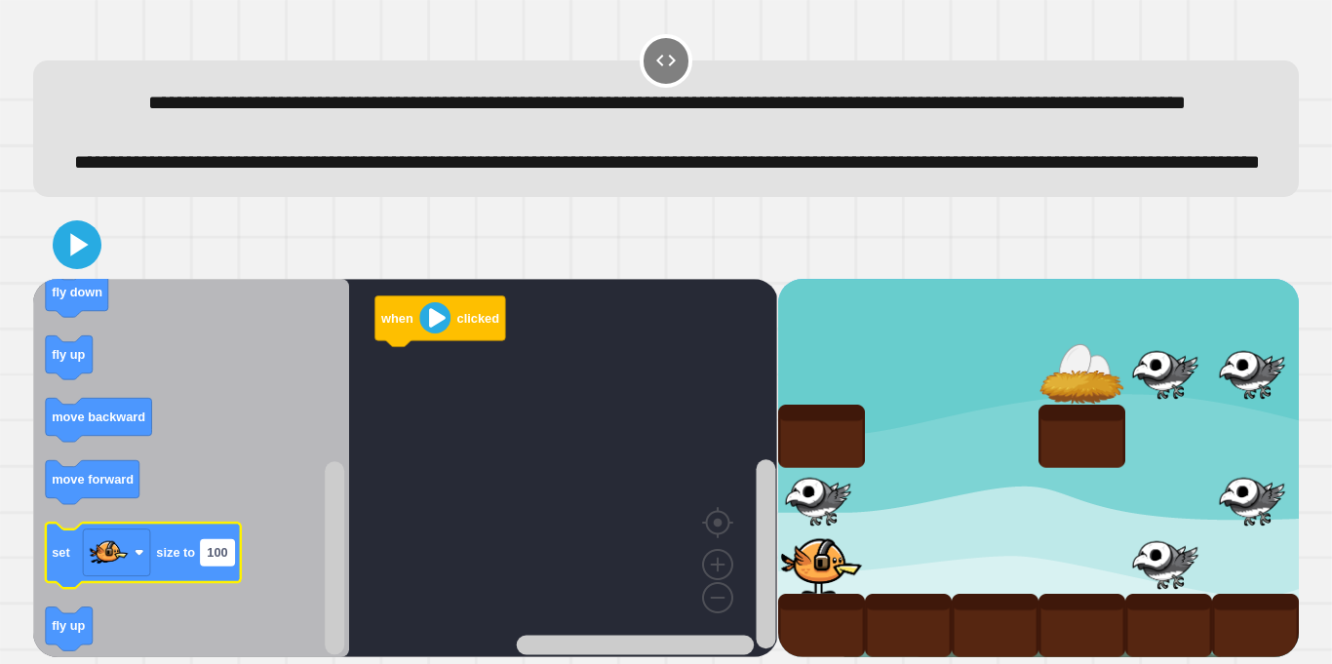
click at [224, 552] on text "100" at bounding box center [218, 552] width 20 height 15
click at [229, 551] on input "***" at bounding box center [217, 552] width 33 height 25
type input "*"
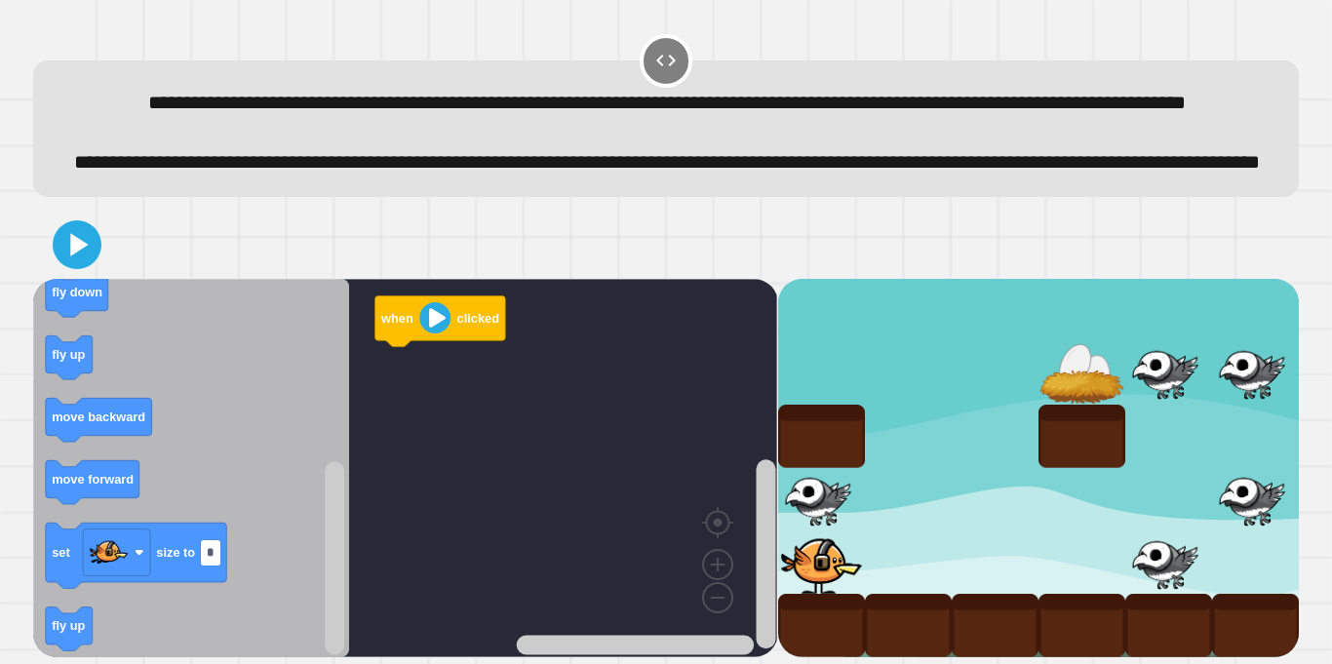
type input "**"
click at [239, 516] on icon "Blockly Workspace" at bounding box center [191, 468] width 316 height 378
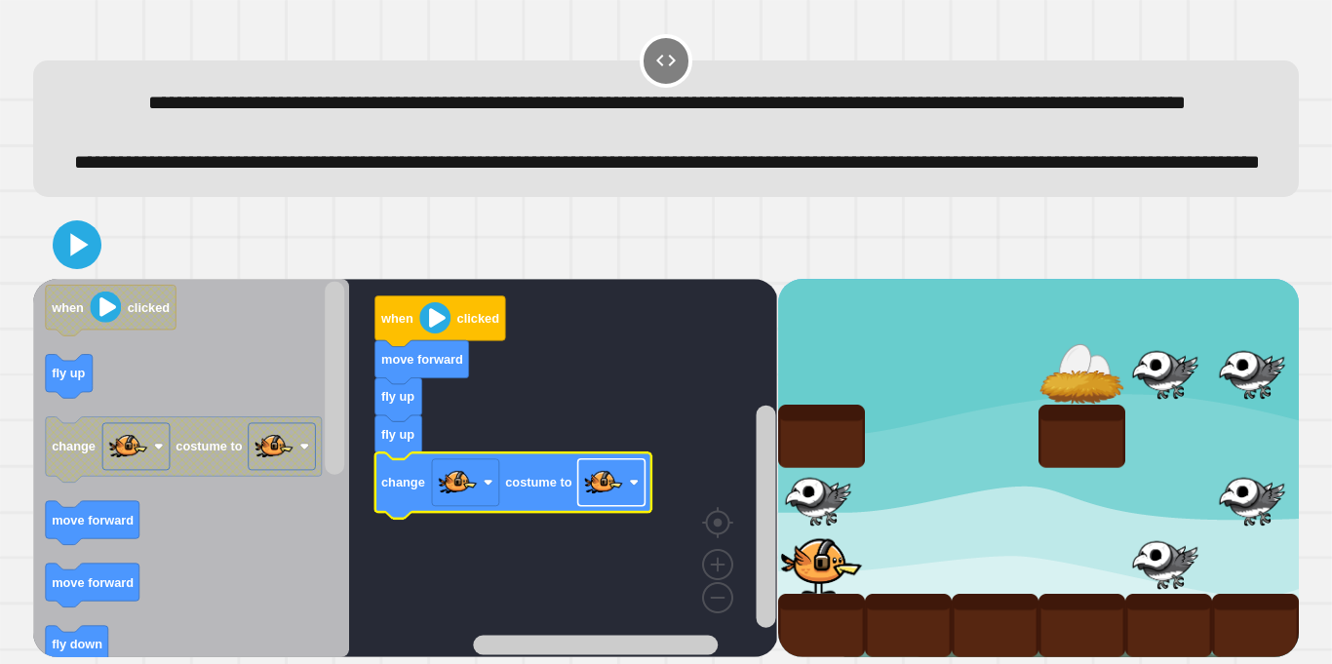
click at [633, 487] on image "Blockly Workspace" at bounding box center [635, 483] width 10 height 10
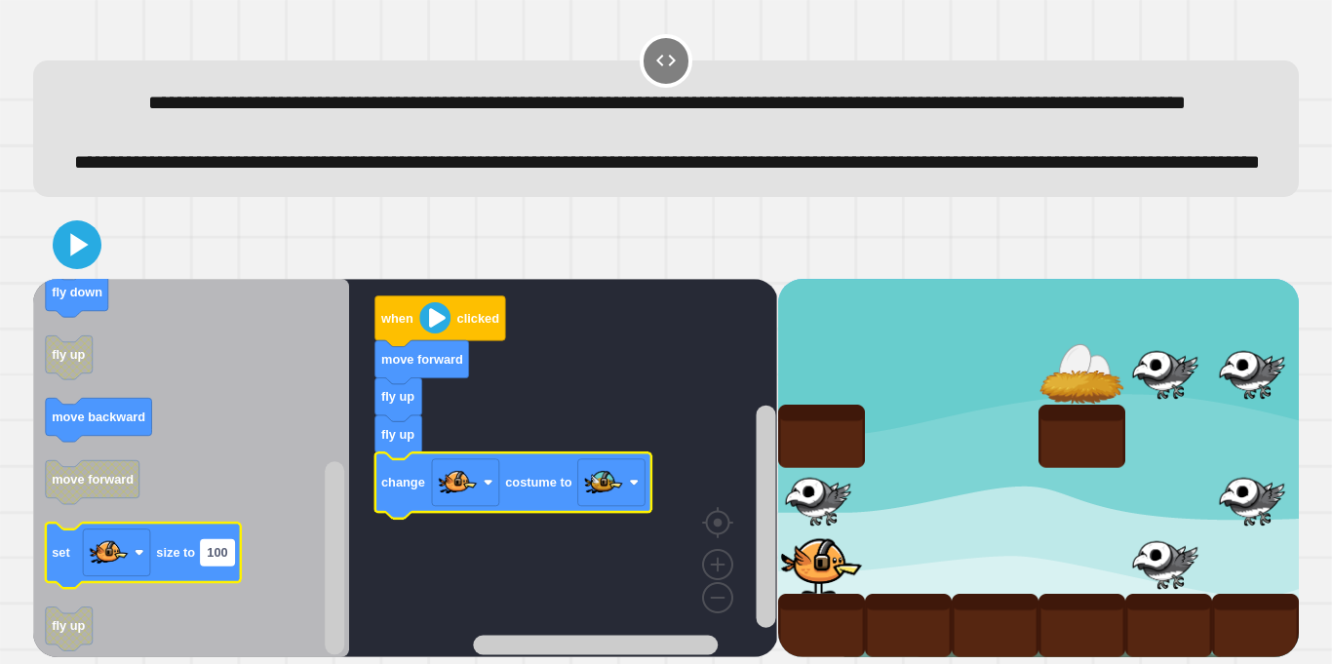
click at [227, 547] on rect "Blockly Workspace" at bounding box center [217, 551] width 33 height 25
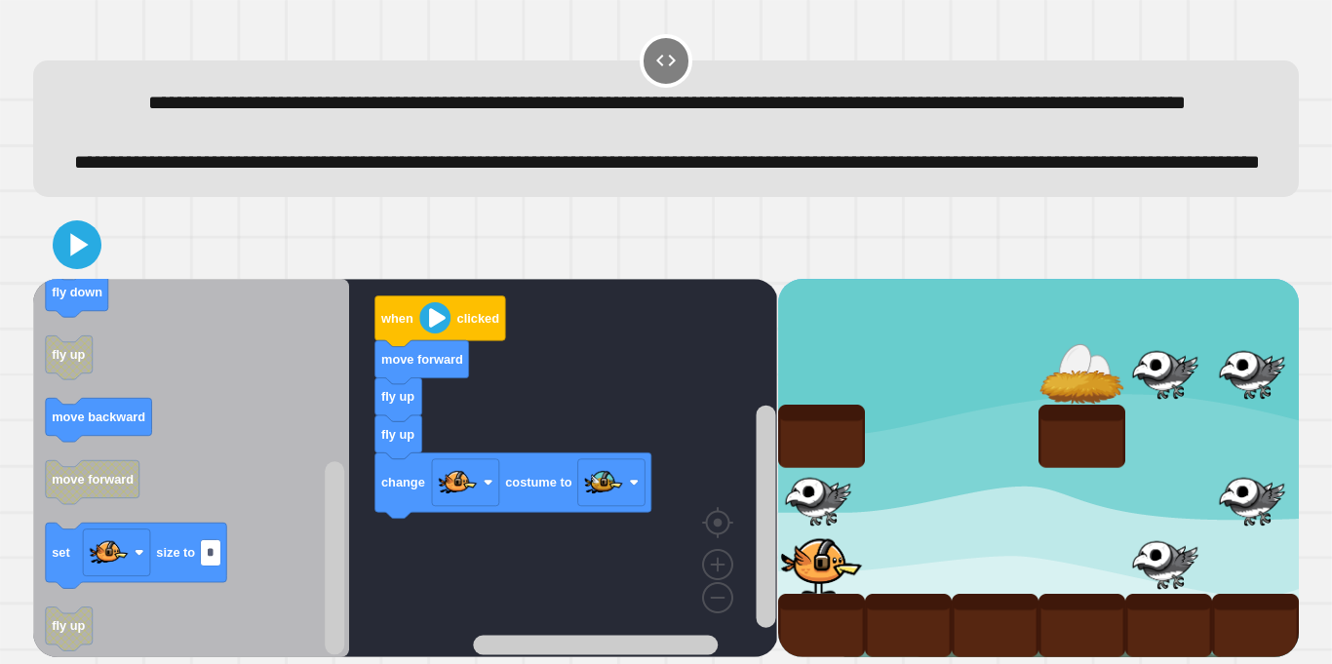
type input "**"
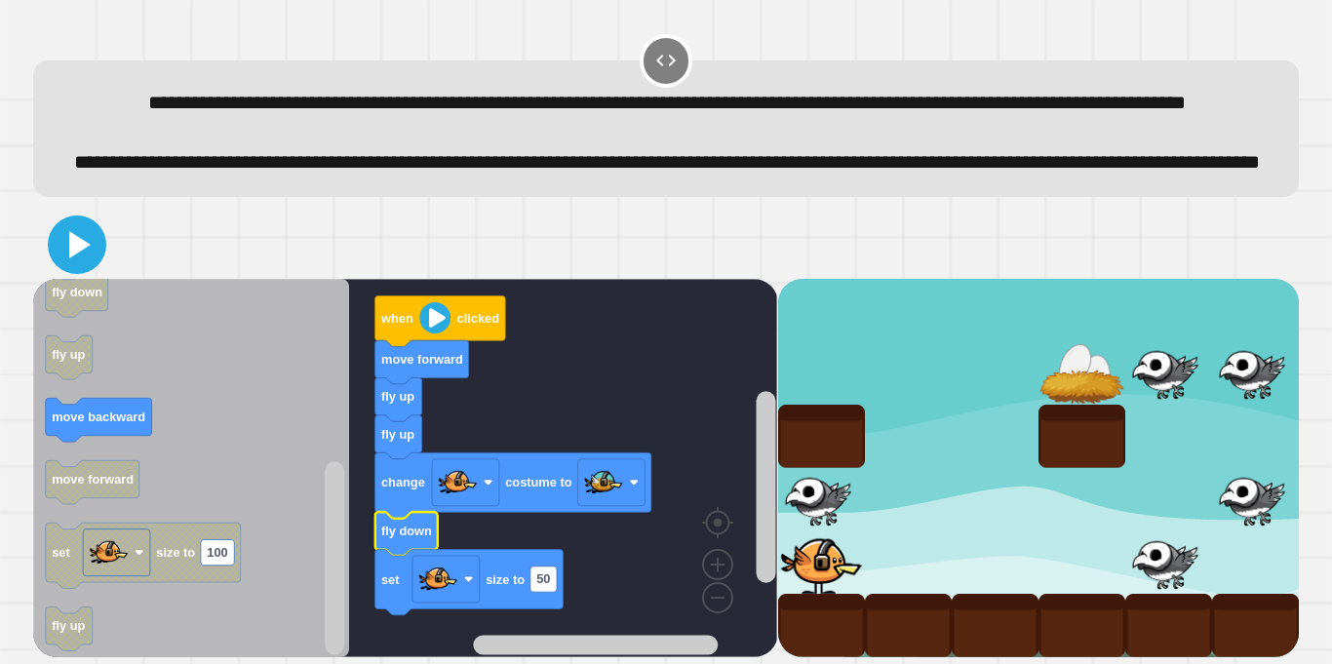
click at [80, 241] on icon at bounding box center [79, 244] width 21 height 27
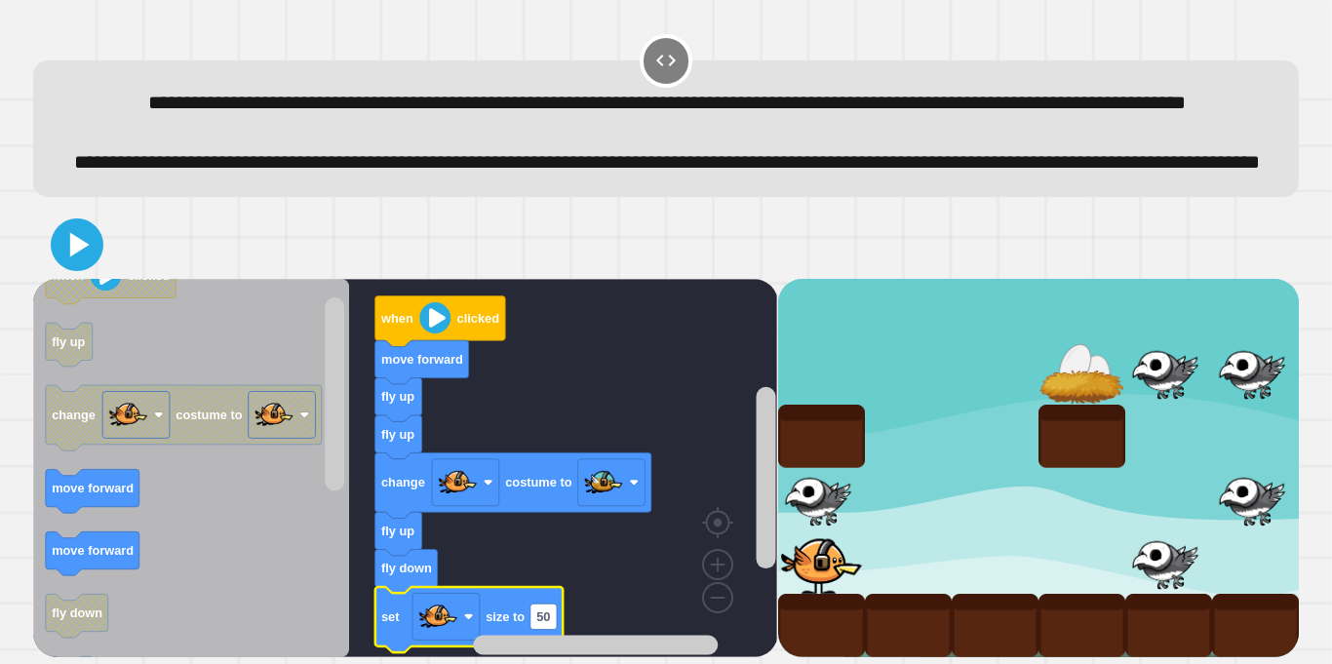
click at [72, 242] on icon at bounding box center [80, 244] width 20 height 24
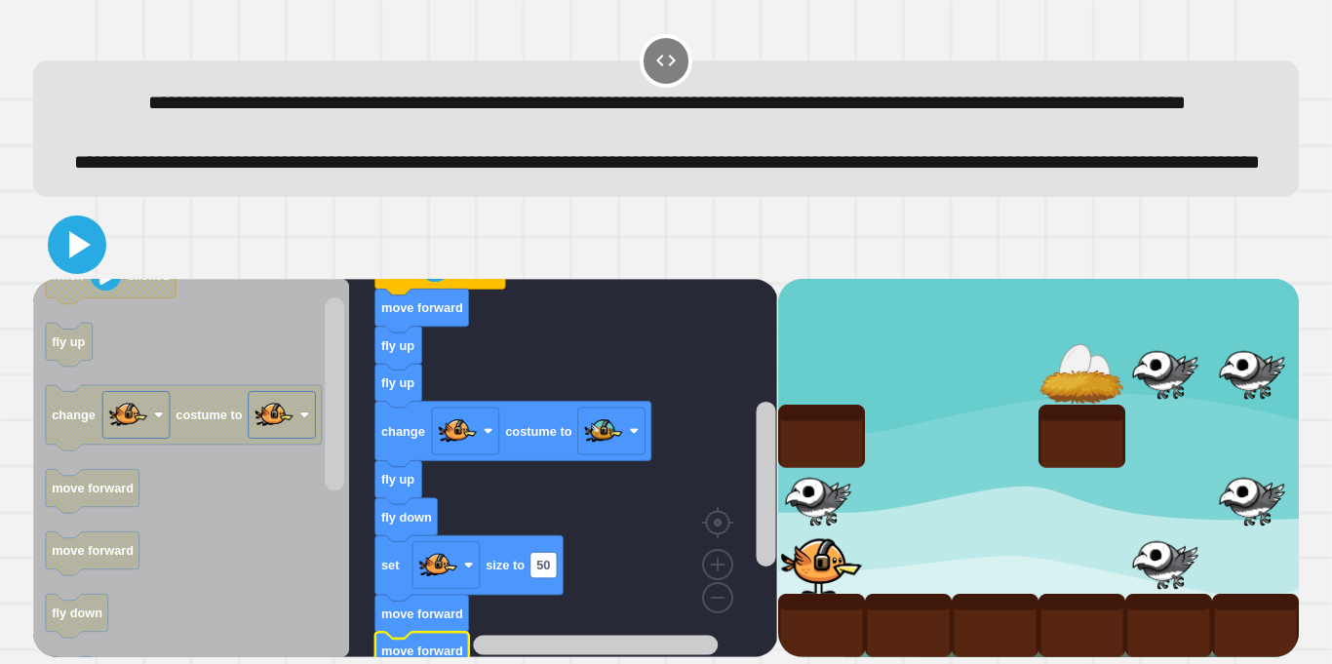
click at [95, 243] on icon at bounding box center [77, 244] width 47 height 47
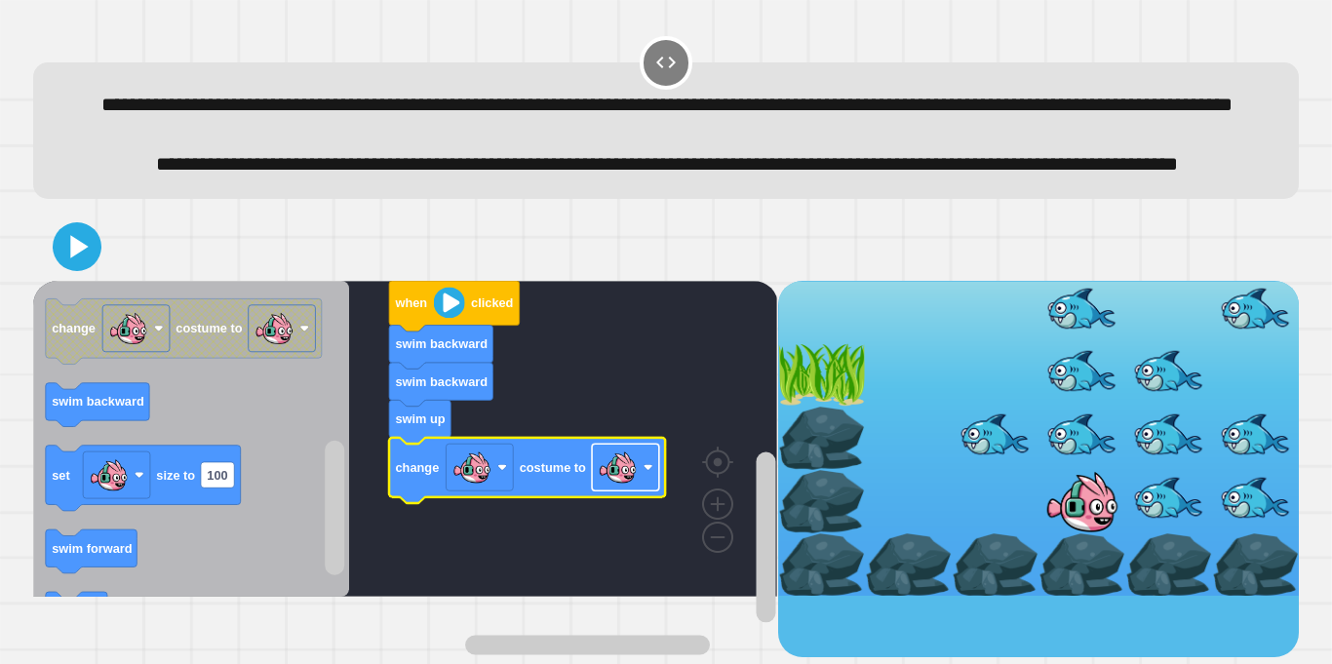
click at [610, 487] on image "Blockly Workspace" at bounding box center [618, 467] width 39 height 39
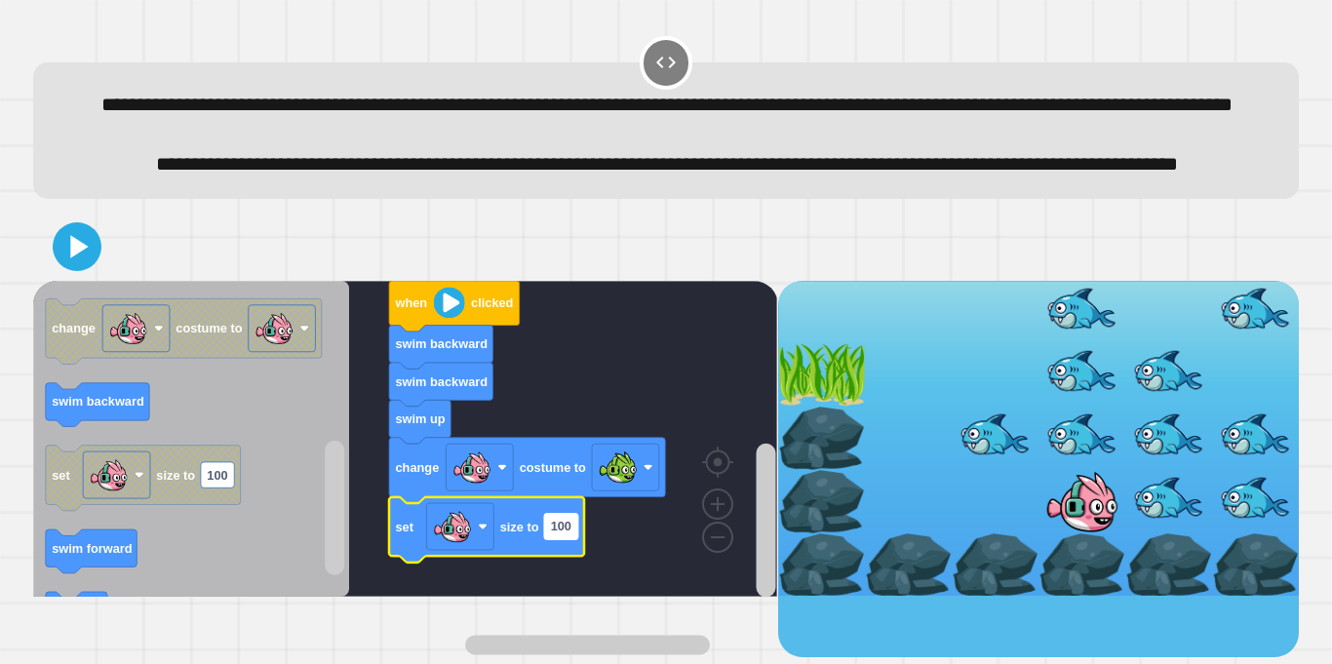
click at [562, 533] on text "100" at bounding box center [561, 526] width 20 height 15
type input "**"
click at [673, 592] on rect "Blockly Workspace" at bounding box center [405, 439] width 744 height 316
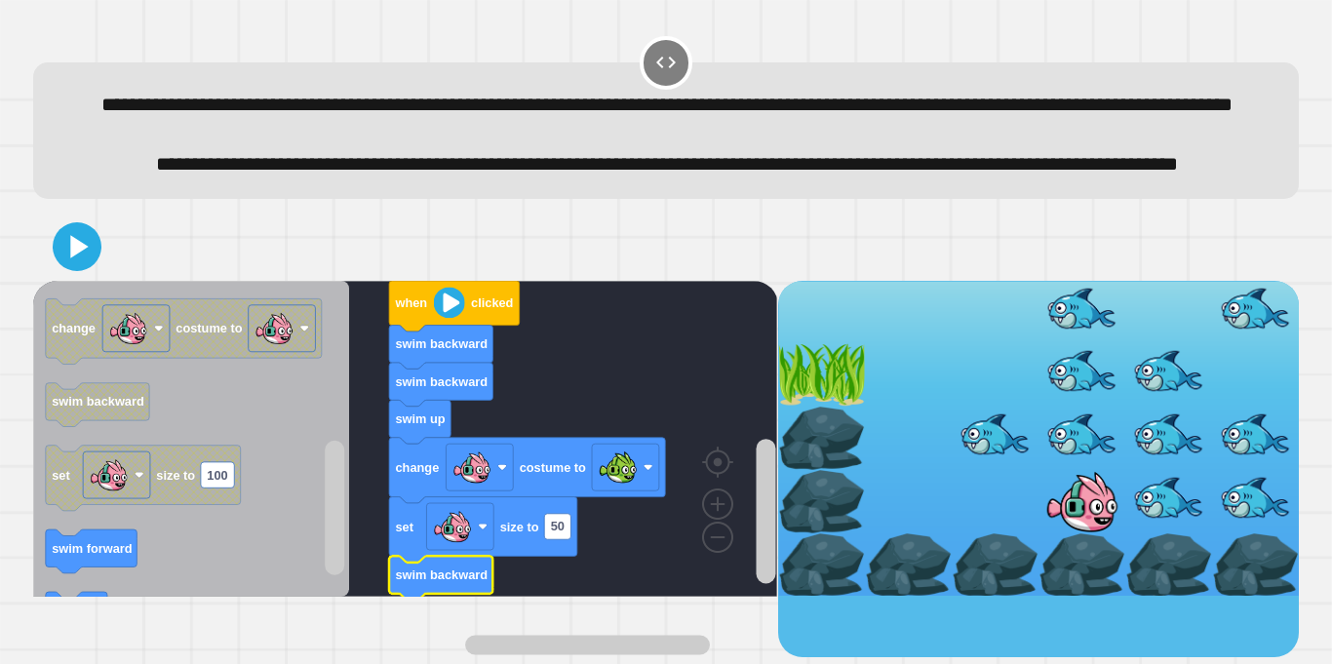
click at [46, 281] on div at bounding box center [666, 247] width 1266 height 68
click at [59, 266] on icon at bounding box center [77, 246] width 39 height 39
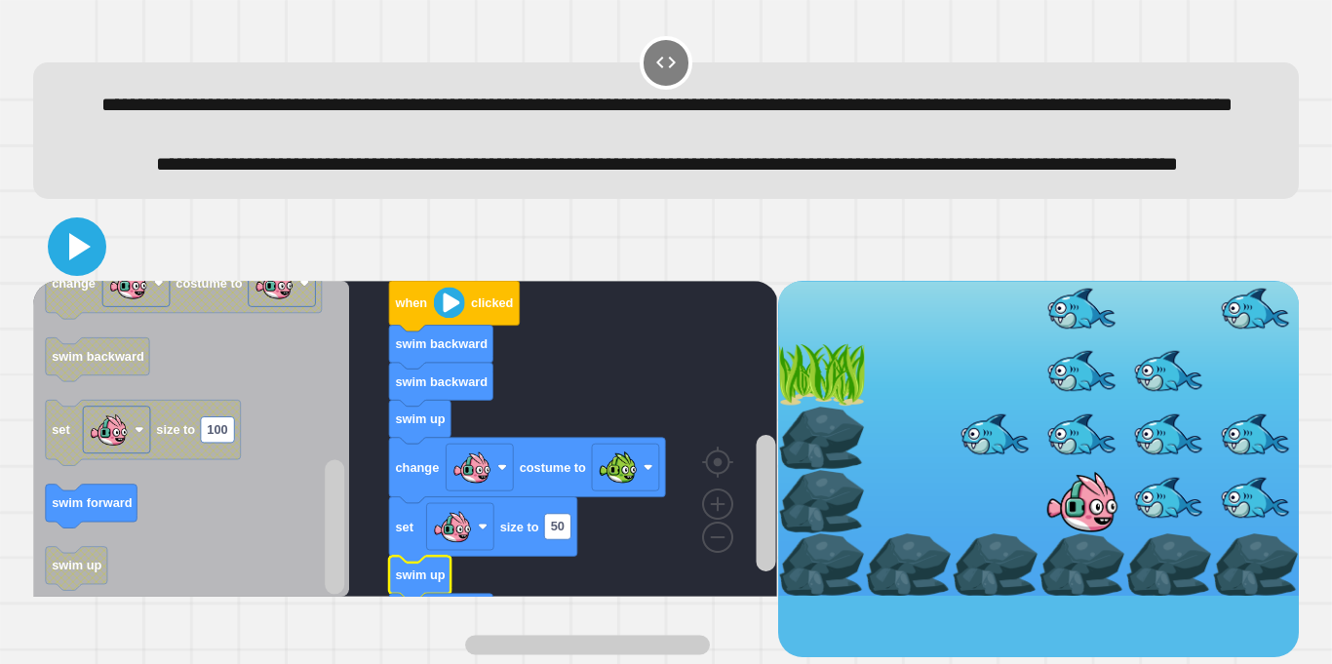
click at [72, 260] on icon at bounding box center [79, 246] width 21 height 27
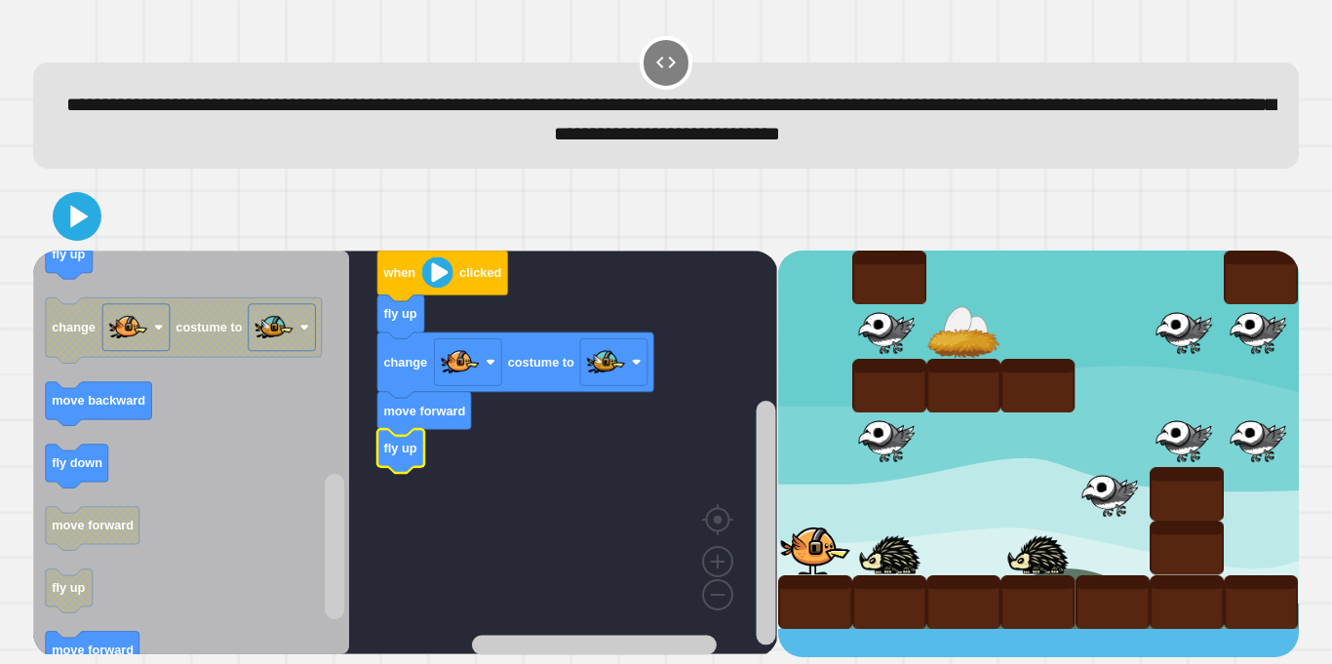
click at [408, 450] on text "fly up" at bounding box center [400, 448] width 33 height 15
click at [530, 467] on rect "Blockly Workspace" at bounding box center [405, 453] width 744 height 404
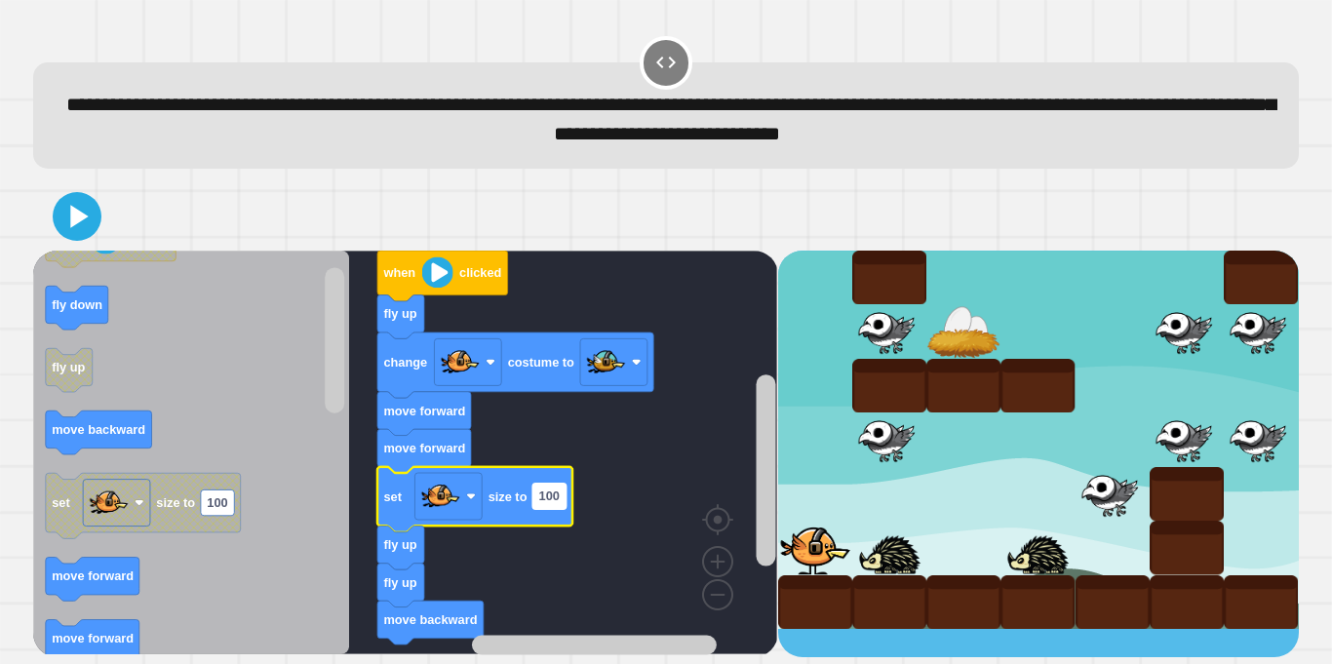
click at [552, 503] on text "100" at bounding box center [549, 496] width 20 height 15
type input "**"
click at [90, 210] on icon at bounding box center [77, 216] width 47 height 47
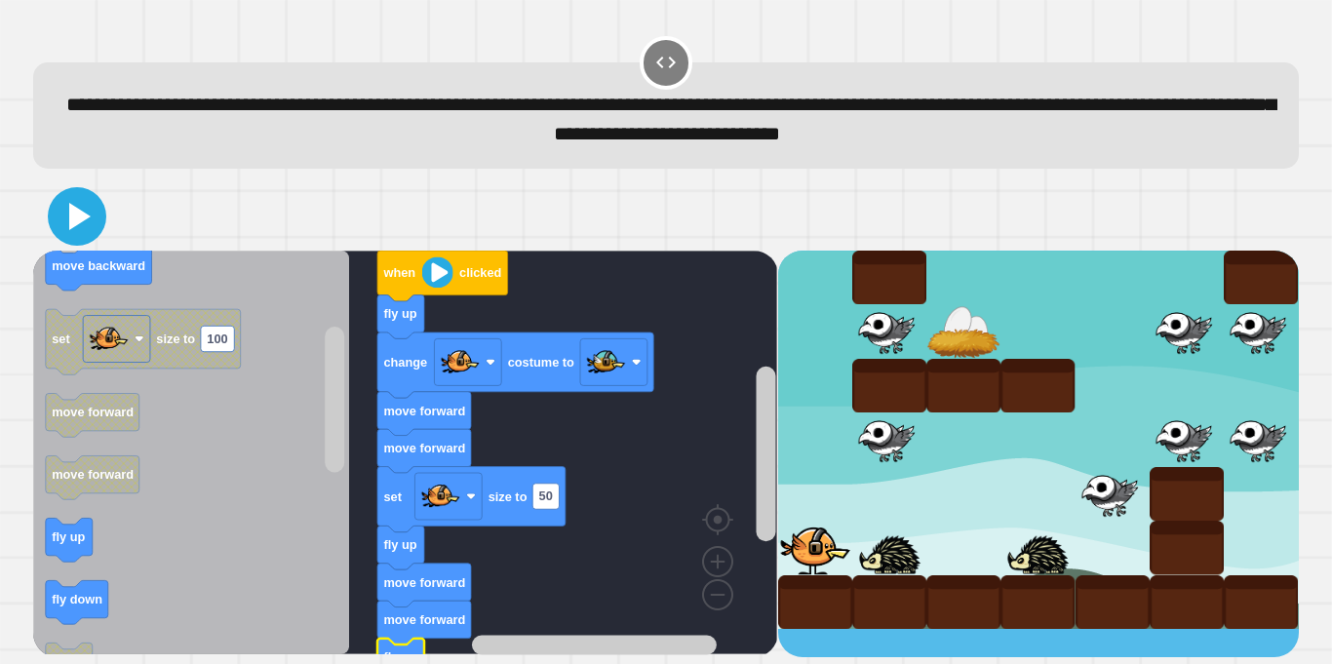
click at [92, 215] on icon at bounding box center [77, 216] width 47 height 47
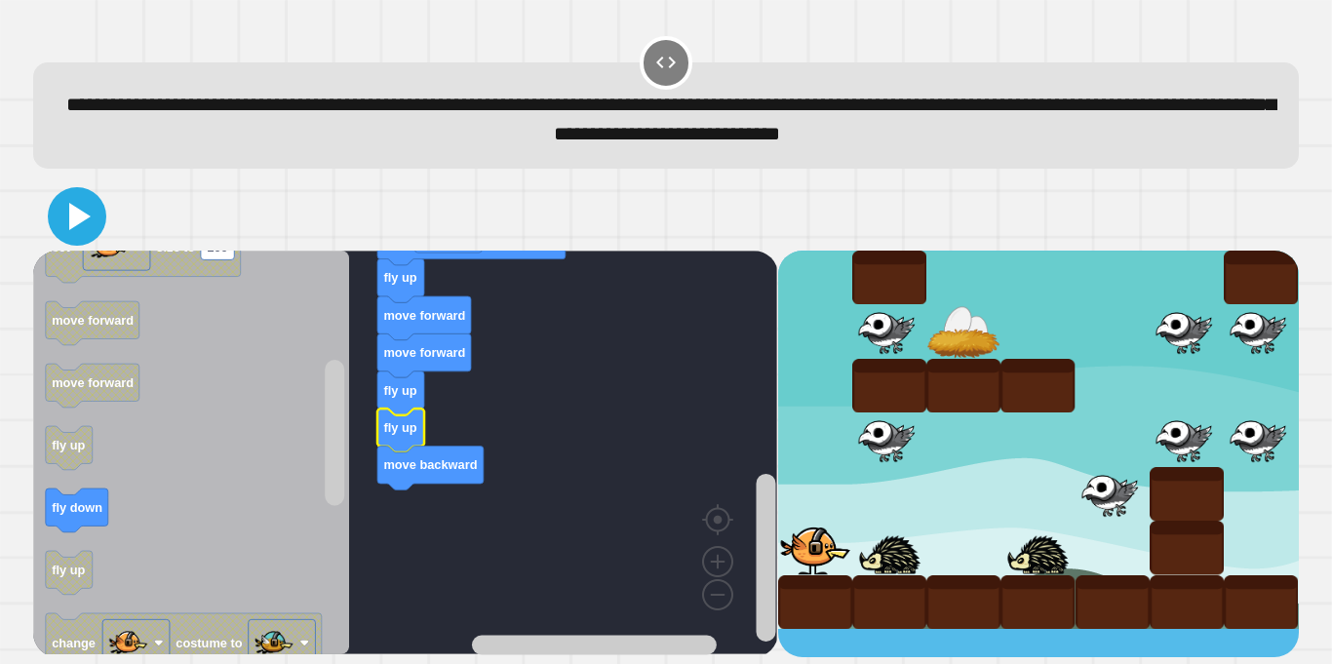
click at [73, 214] on icon at bounding box center [79, 216] width 21 height 27
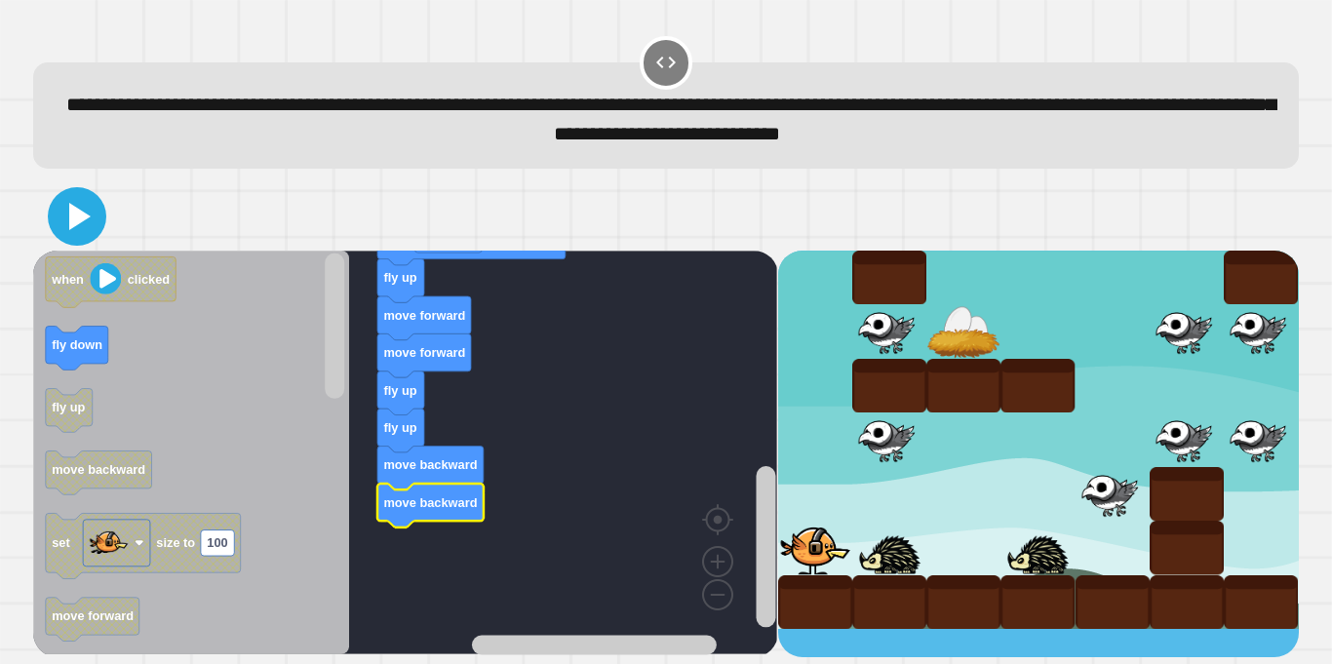
click at [73, 230] on icon at bounding box center [77, 216] width 47 height 47
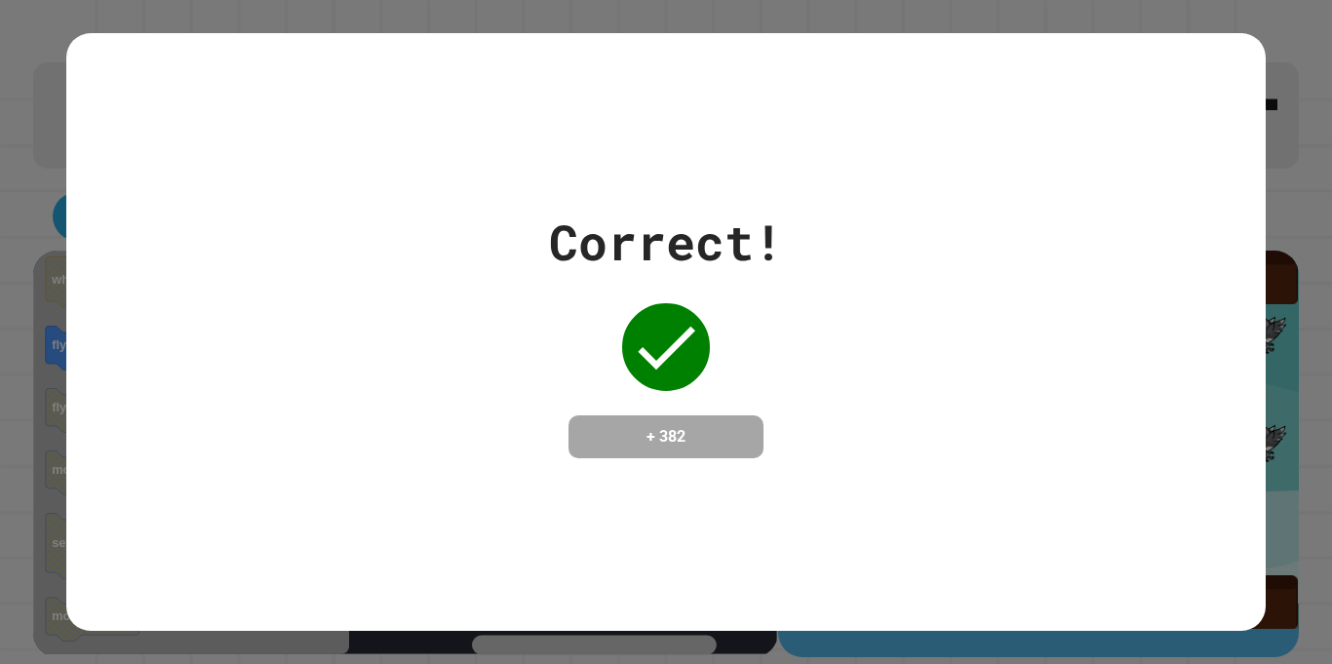
click at [73, 230] on div "Correct! + 382" at bounding box center [665, 332] width 1198 height 253
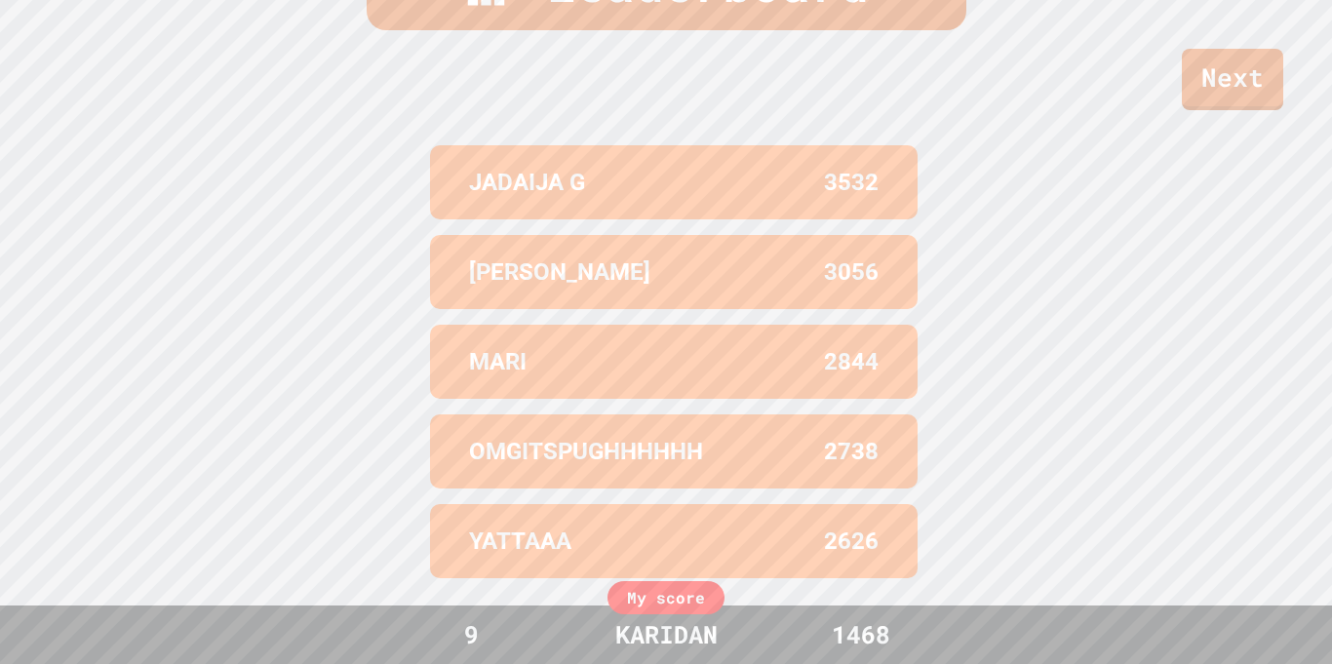
scroll to position [0, 0]
